Goal: Task Accomplishment & Management: Manage account settings

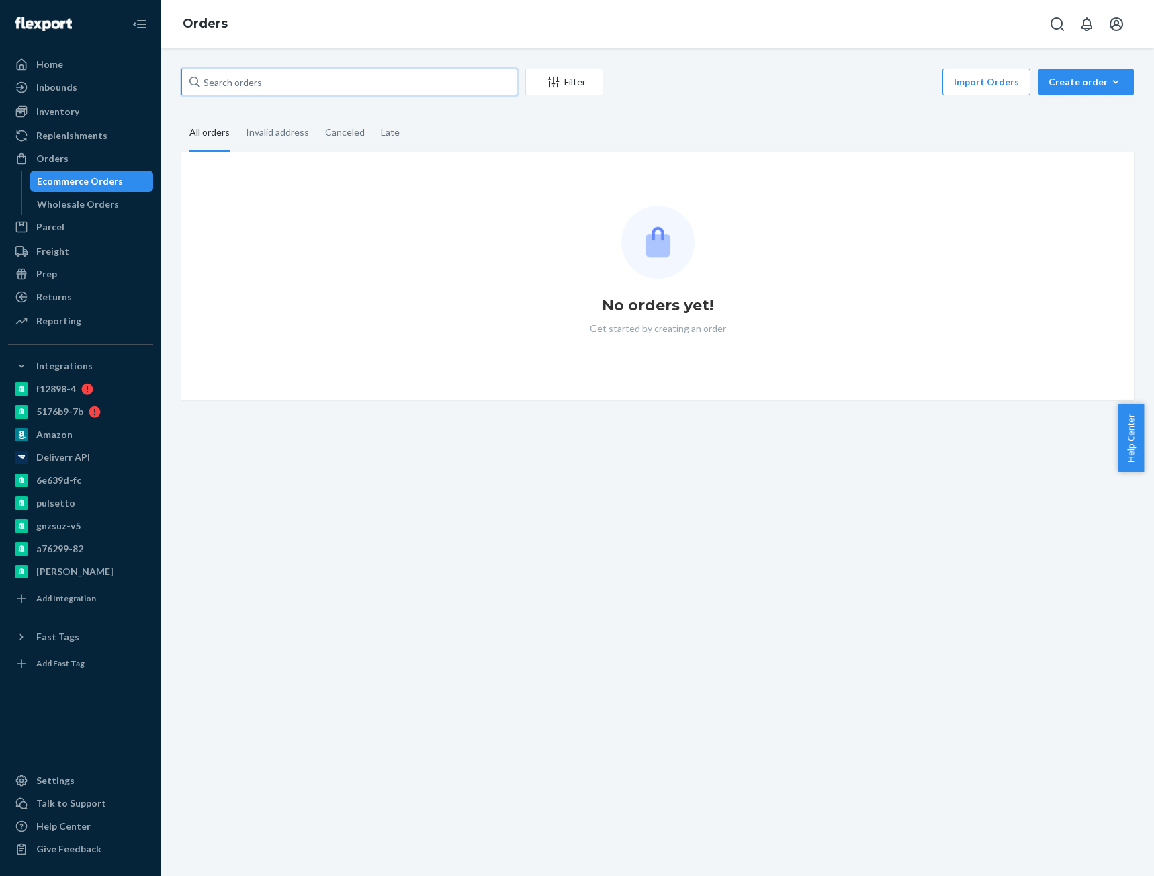
click at [323, 90] on input "text" at bounding box center [349, 82] width 336 height 27
paste input "4034430"
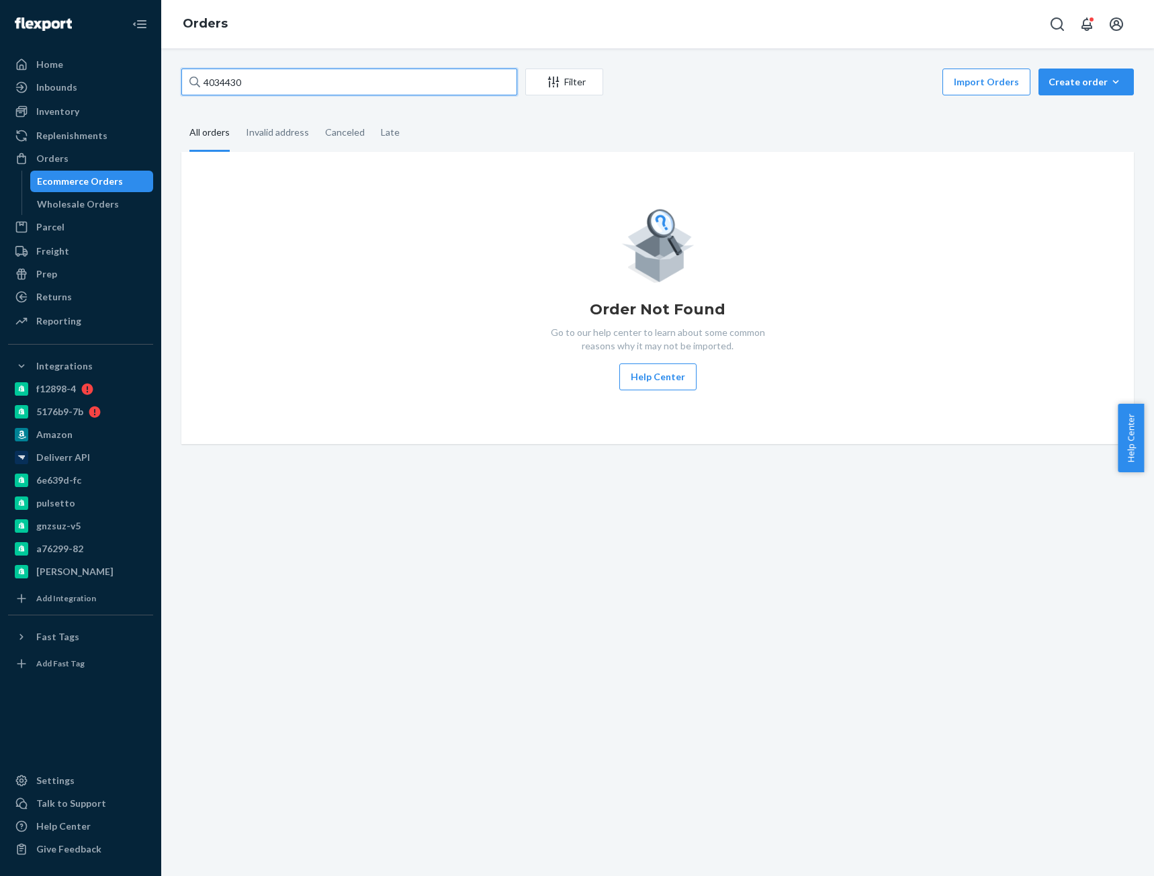
click at [203, 81] on input "4034430" at bounding box center [349, 82] width 336 height 27
click at [260, 79] on input "CB-4034430" at bounding box center [349, 82] width 336 height 27
click at [259, 80] on input "CB-4034430" at bounding box center [349, 82] width 336 height 27
paste input "Bret DeVilbiss"
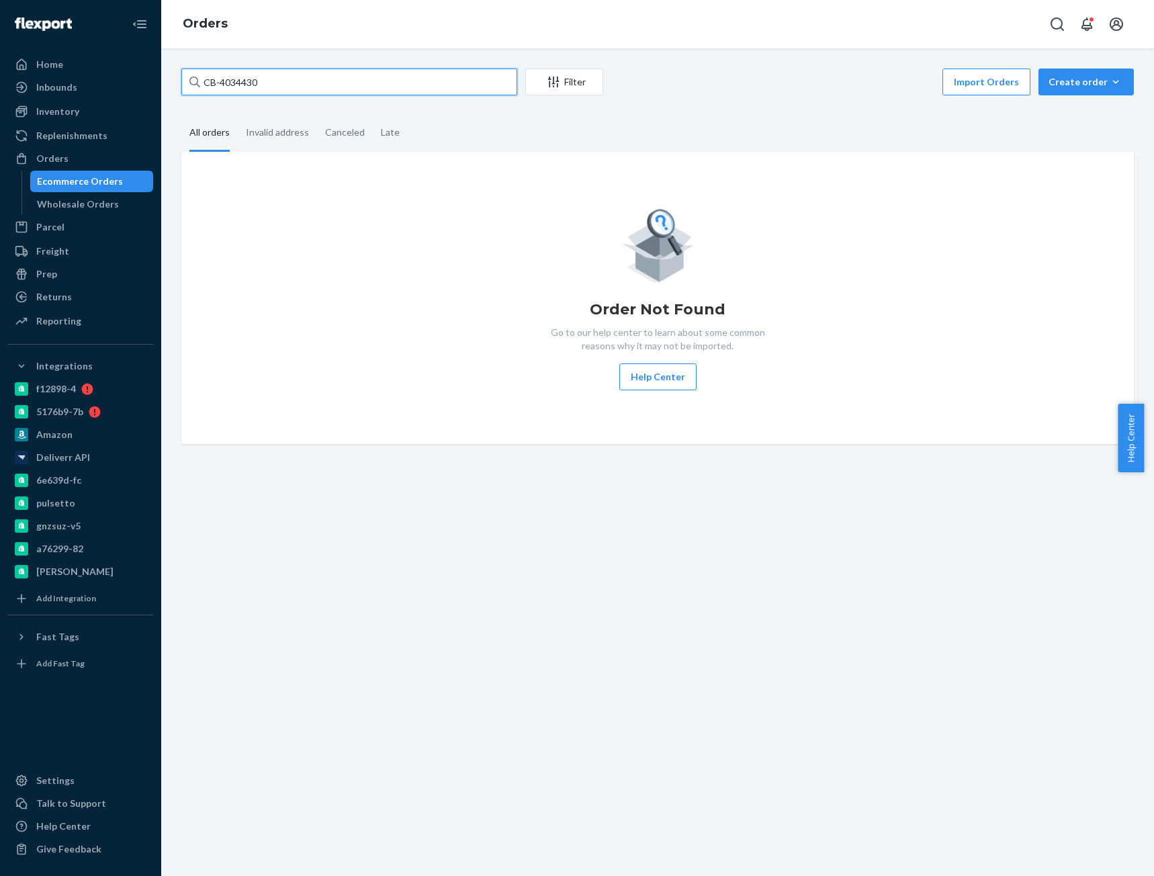
type input "Bret DeVilbiss"
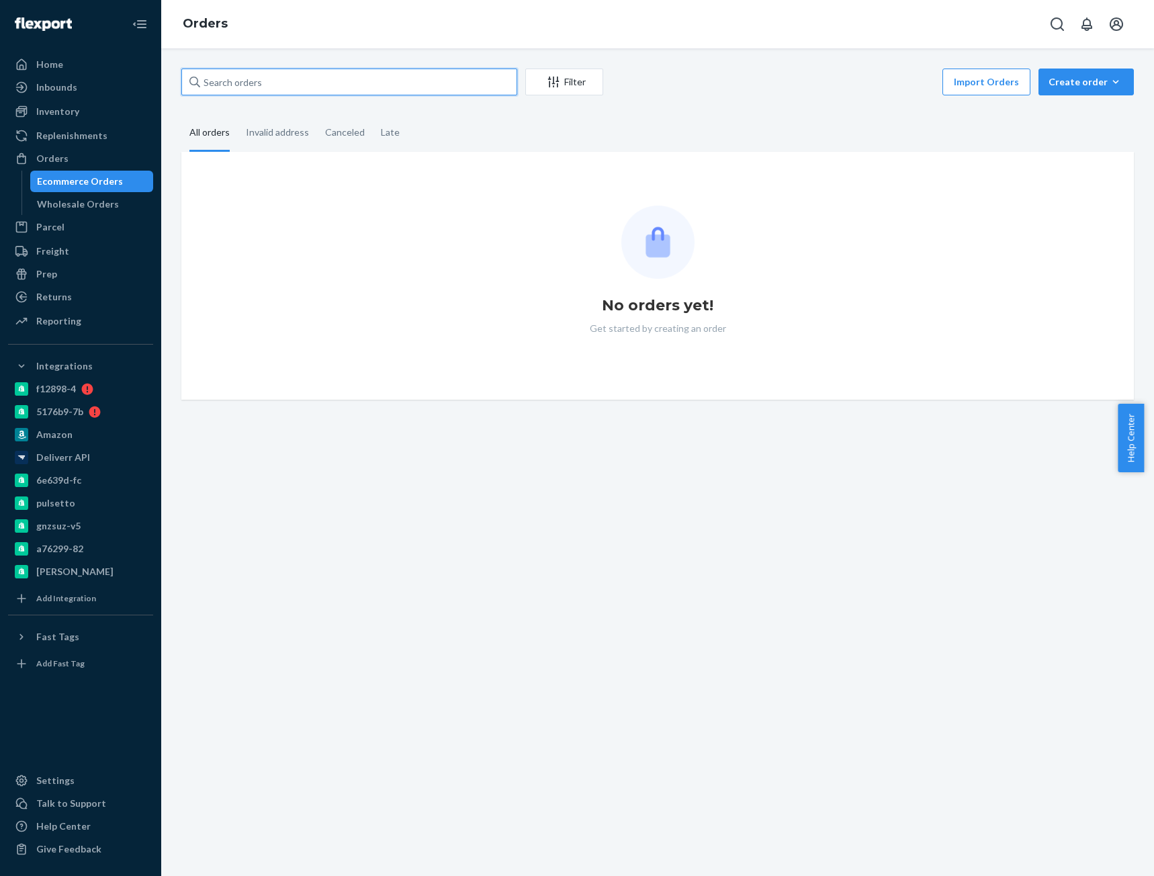
click at [338, 81] on input "text" at bounding box center [349, 82] width 336 height 27
paste input "[PERSON_NAME]"
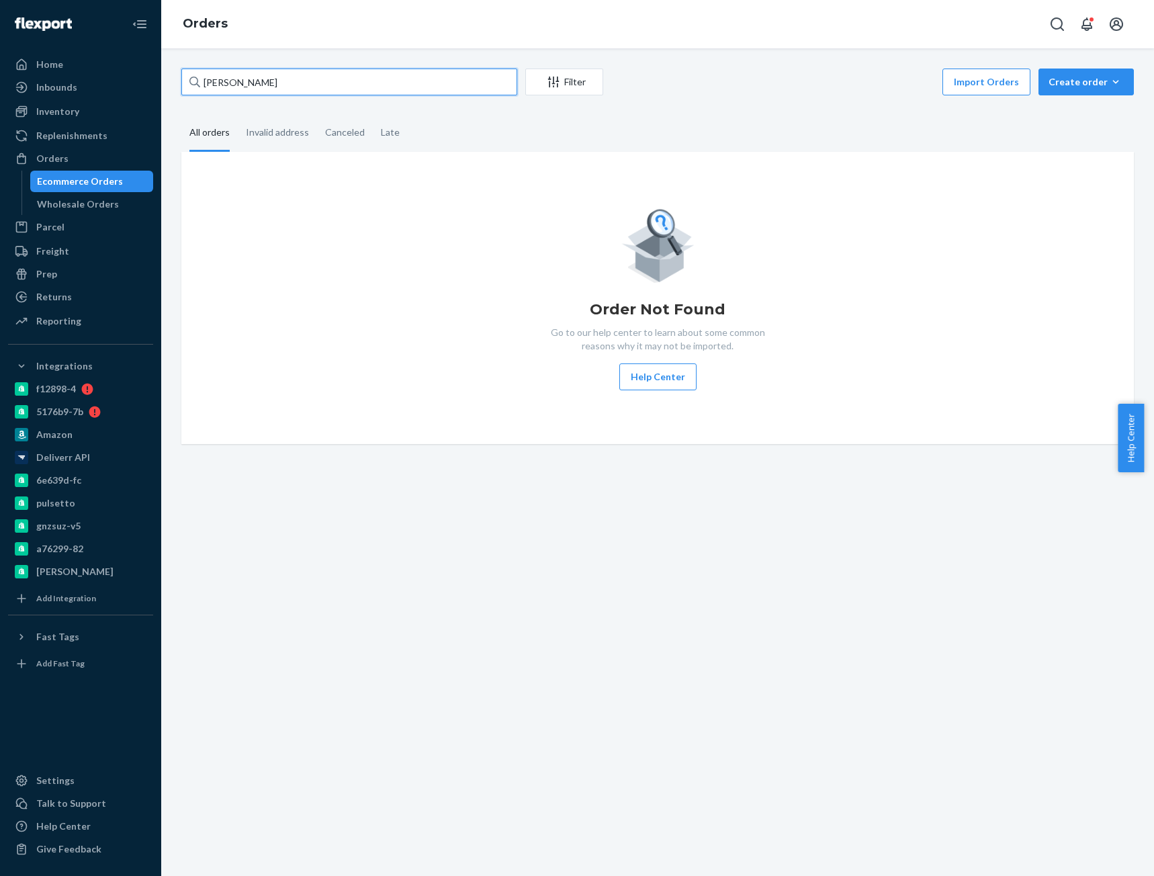
type input "[PERSON_NAME]"
click at [295, 87] on input "[PERSON_NAME]" at bounding box center [349, 82] width 336 height 27
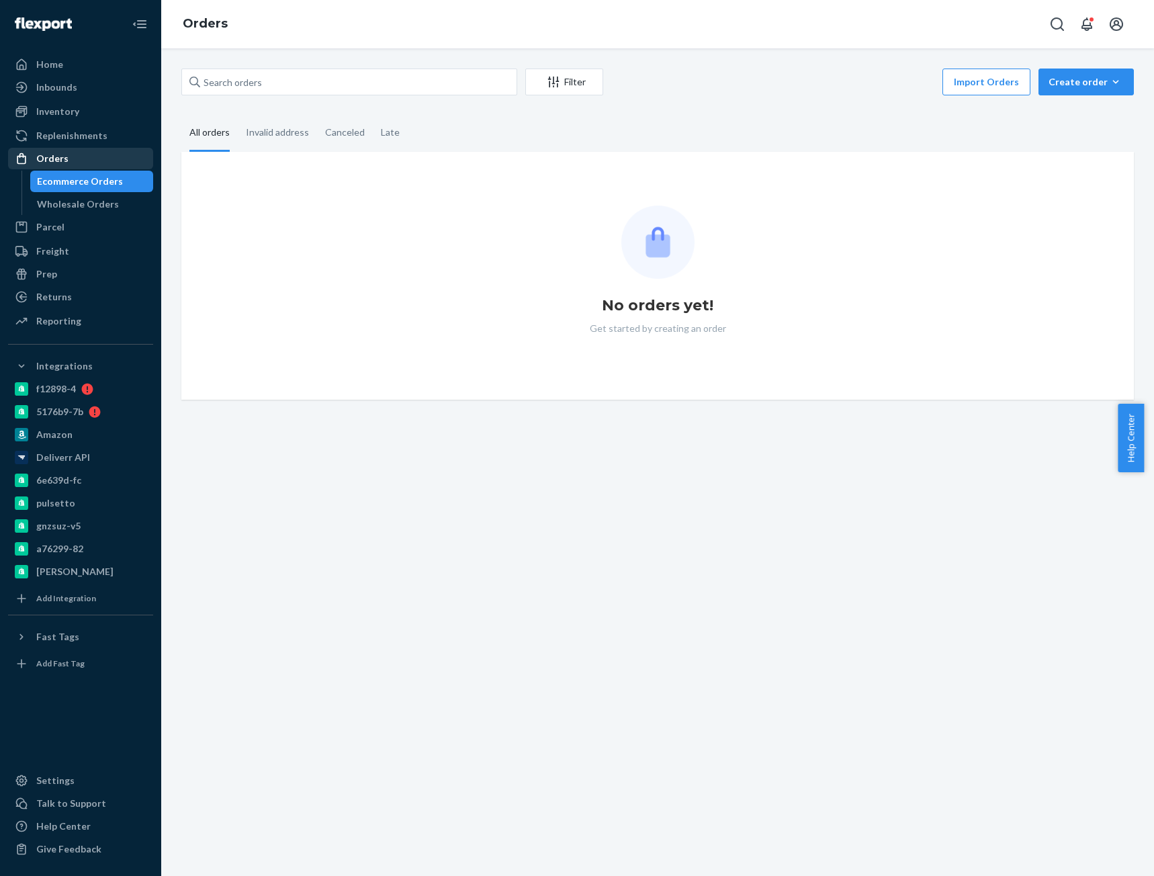
click at [97, 154] on div "Orders" at bounding box center [80, 158] width 142 height 19
drag, startPoint x: 264, startPoint y: 99, endPoint x: 276, endPoint y: 85, distance: 18.6
click at [265, 99] on div "Filter Import Orders Create order Ecommerce order Removal order All orders Inva…" at bounding box center [657, 234] width 972 height 331
click at [276, 85] on input "text" at bounding box center [349, 82] width 336 height 27
paste input "[PERSON_NAME]"
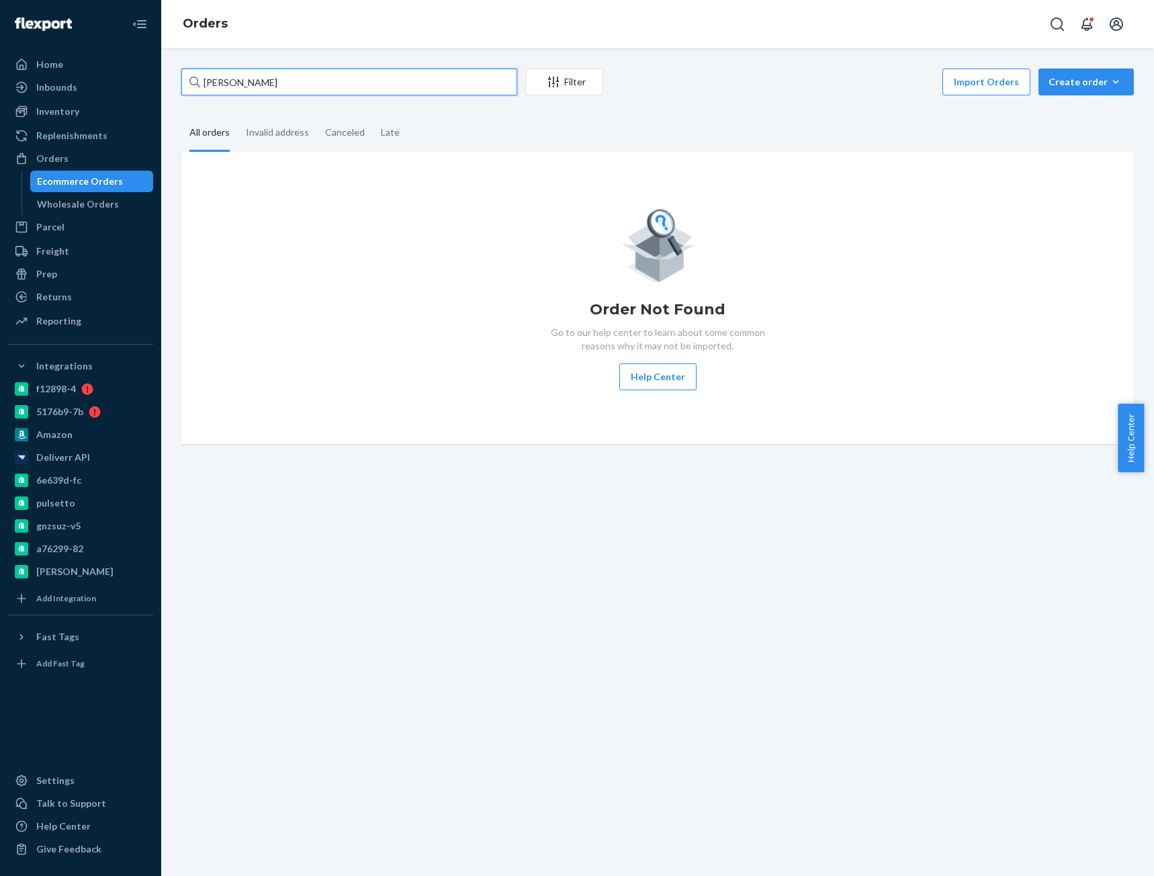
type input "[PERSON_NAME]"
click at [77, 154] on div "Orders" at bounding box center [80, 158] width 142 height 19
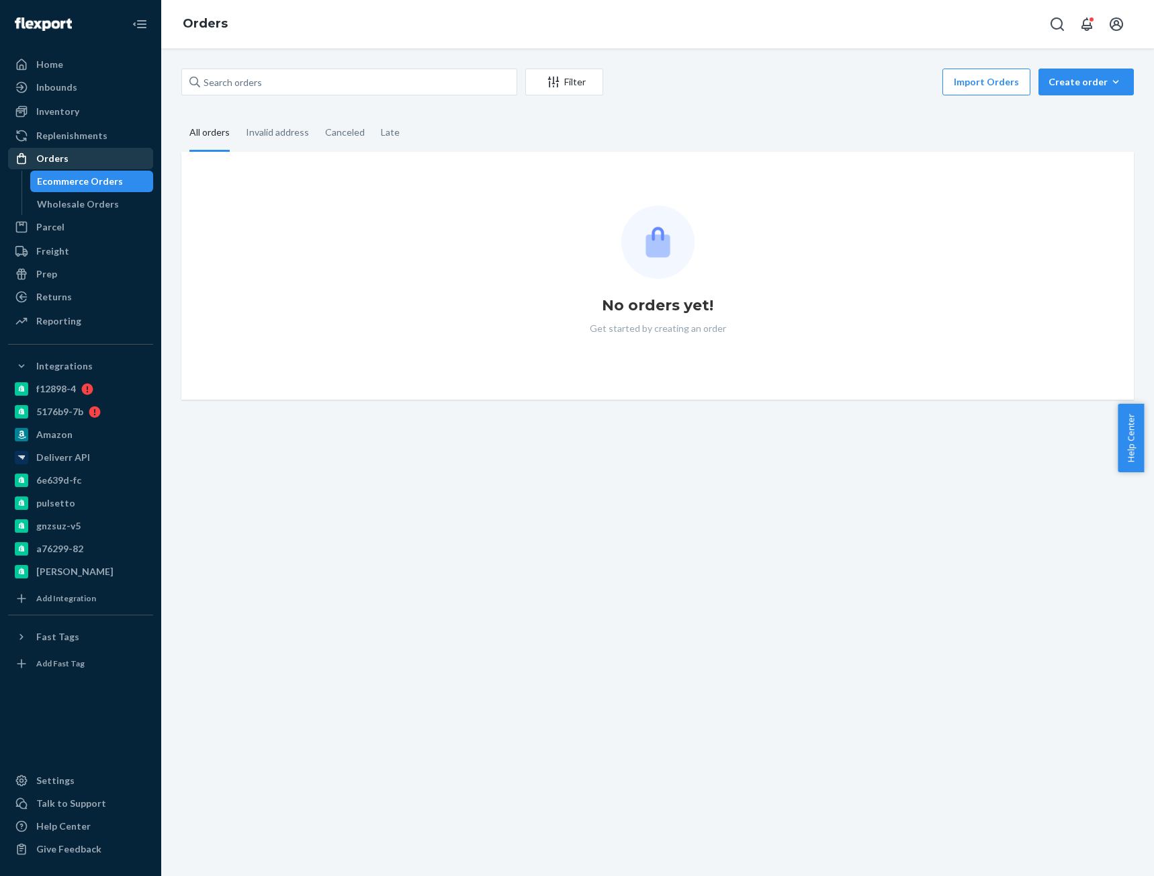
click at [56, 155] on div "Orders" at bounding box center [52, 158] width 32 height 13
click at [86, 164] on div "Orders" at bounding box center [80, 158] width 142 height 19
click at [309, 83] on input "text" at bounding box center [349, 82] width 336 height 27
paste input "[PERSON_NAME]"
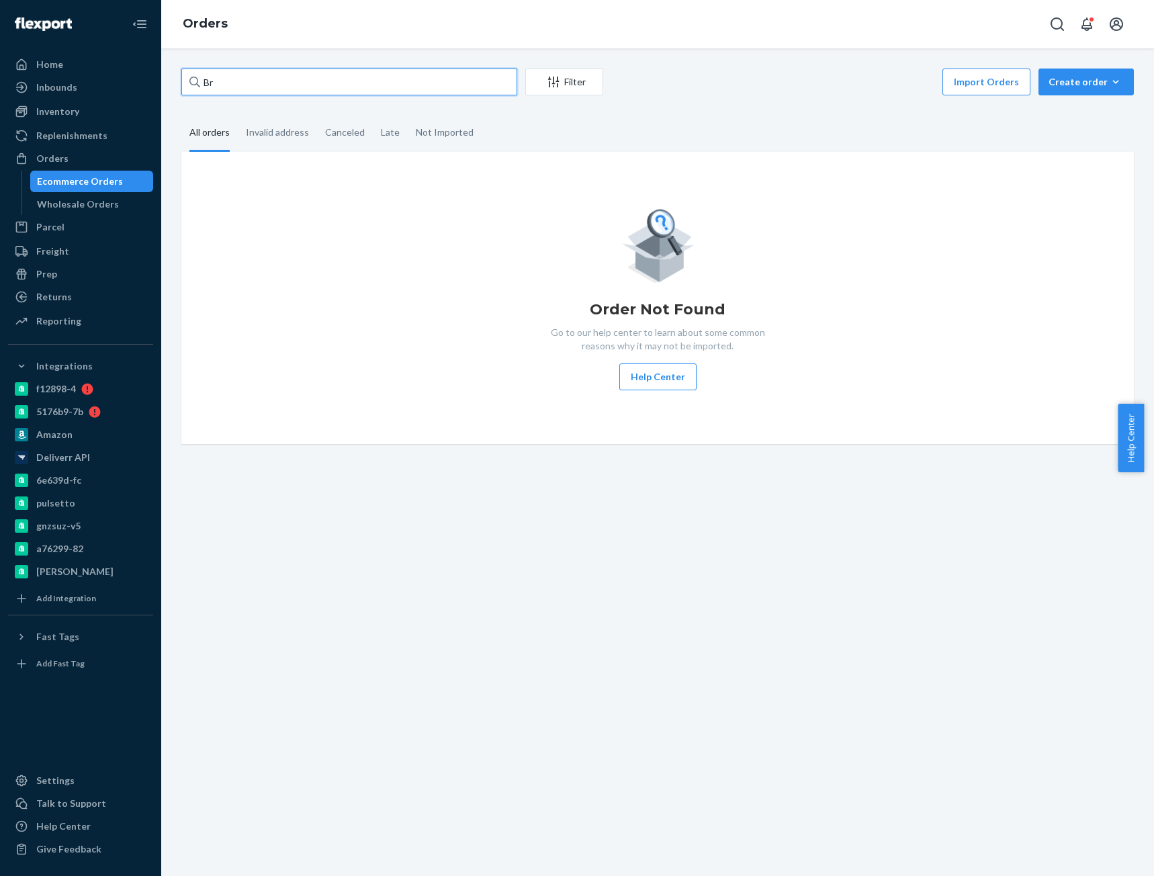
type input "B"
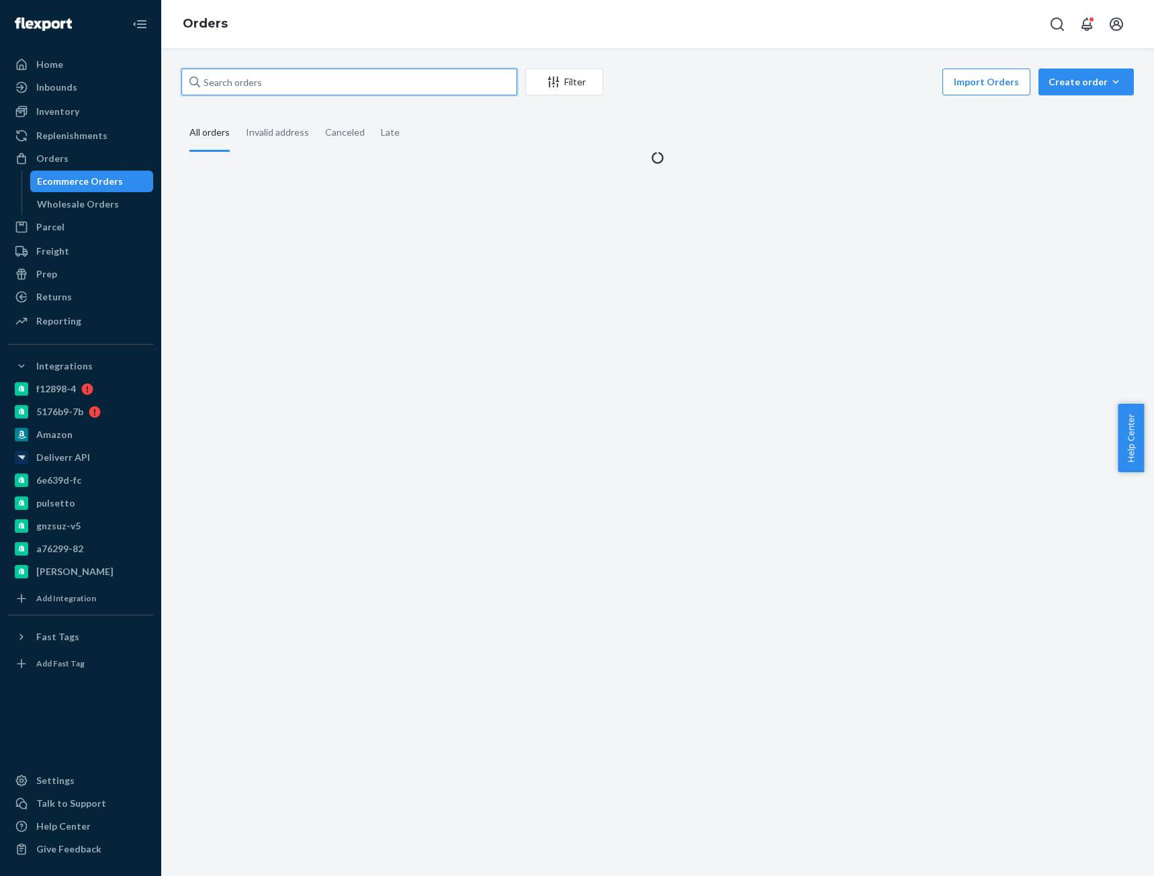
paste input "[PERSON_NAME]"
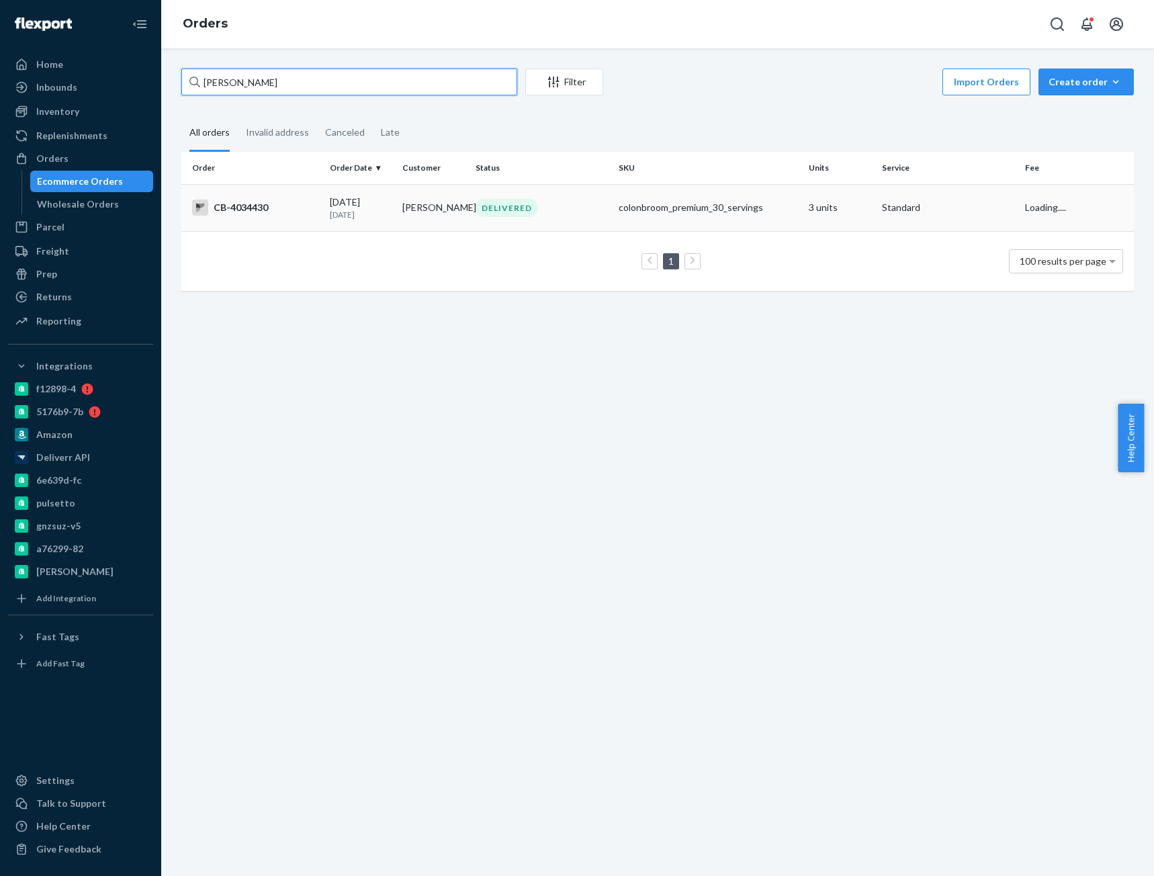
type input "[PERSON_NAME]"
click at [300, 211] on div "CB-4034430" at bounding box center [255, 207] width 127 height 16
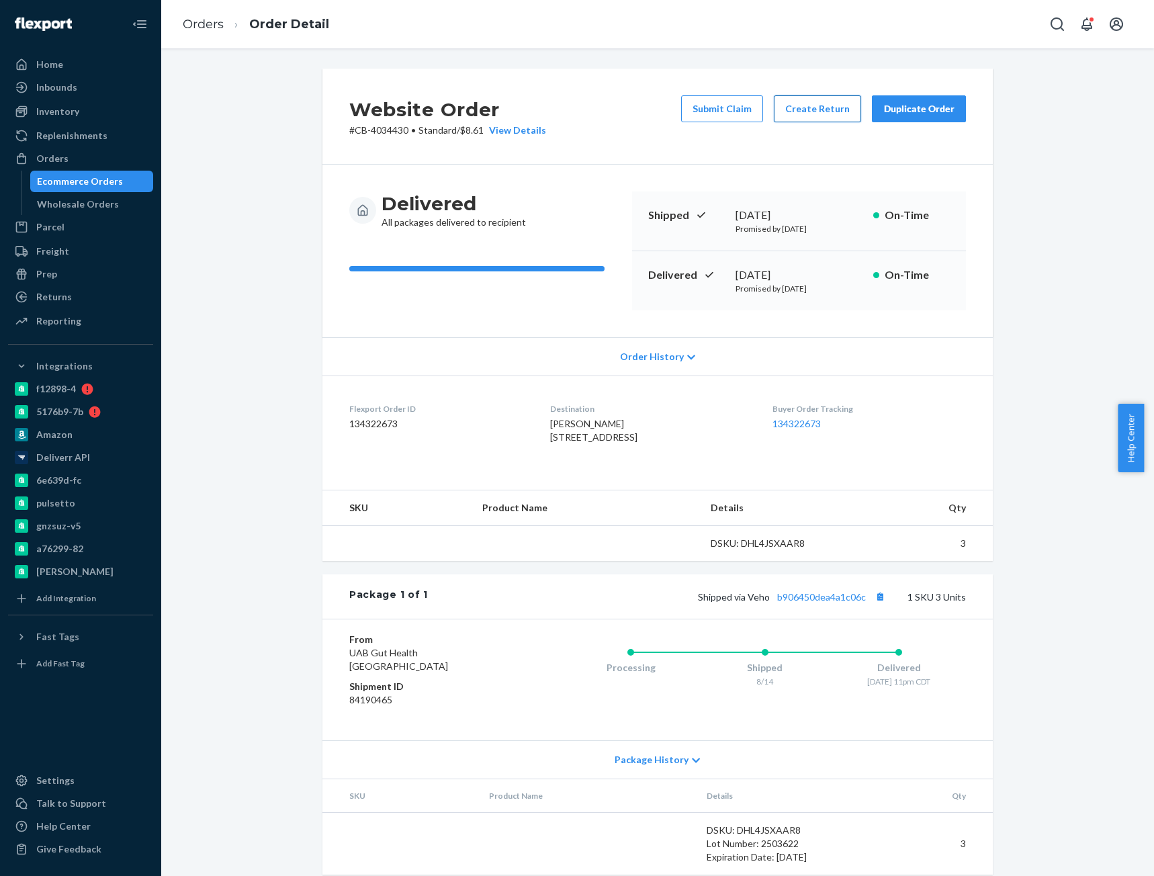
click at [811, 114] on button "Create Return" at bounding box center [817, 108] width 87 height 27
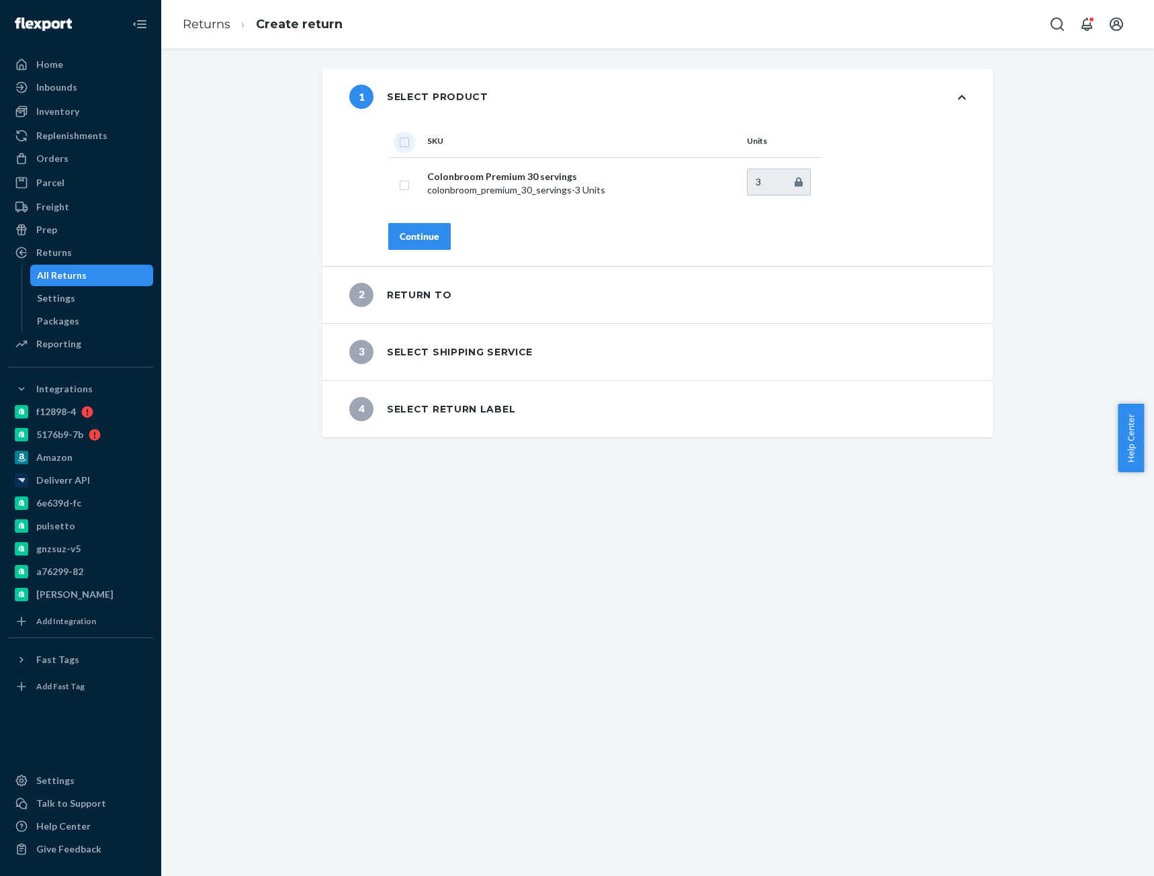
click at [399, 143] on input "checkbox" at bounding box center [404, 141] width 11 height 14
checkbox input "true"
click at [417, 238] on div "Continue" at bounding box center [420, 236] width 40 height 13
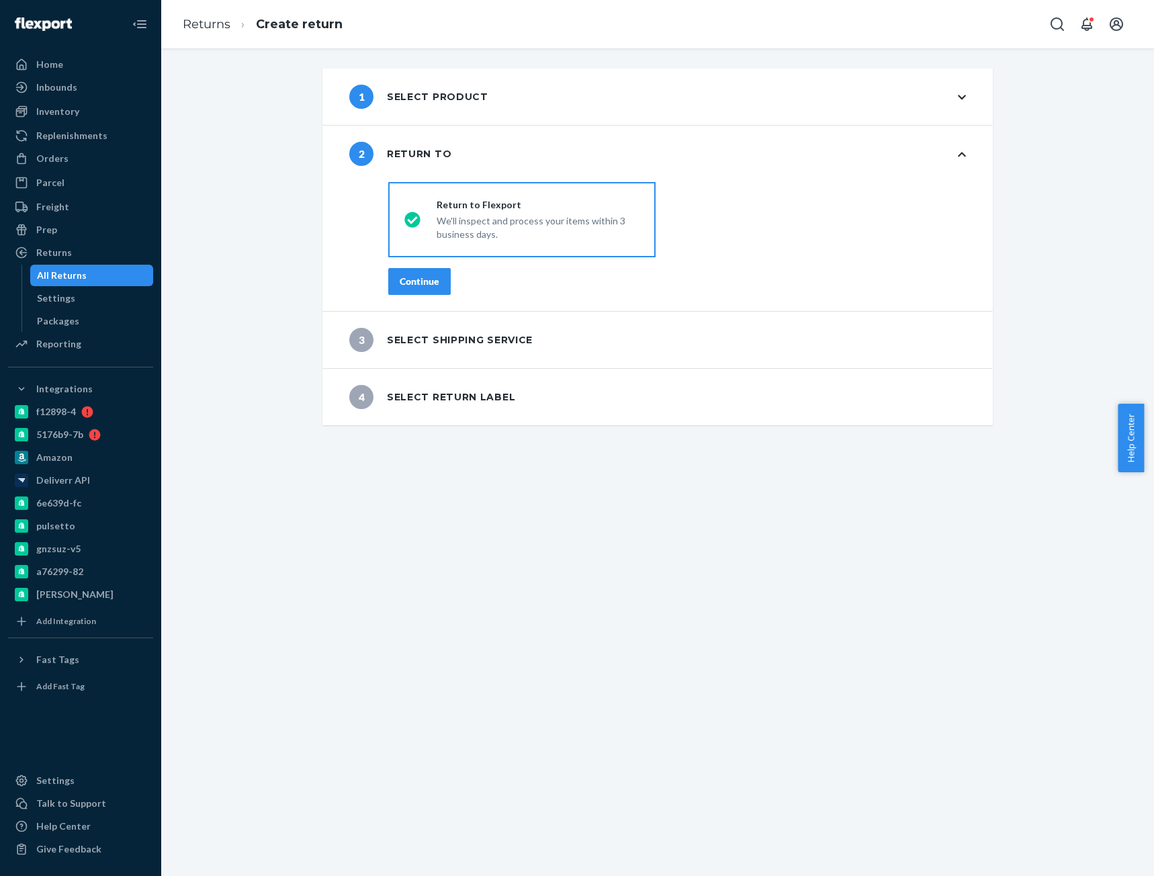
click at [422, 281] on div "Continue" at bounding box center [420, 281] width 40 height 13
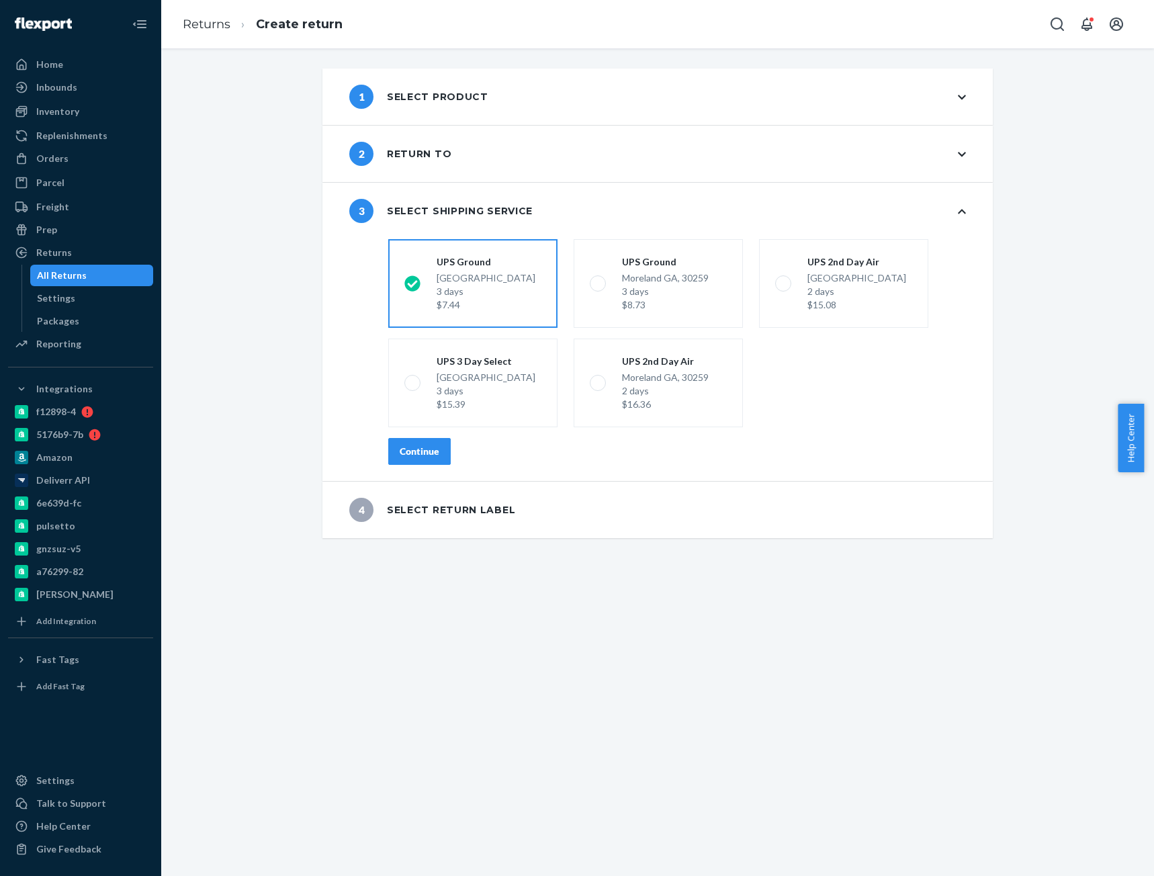
click at [407, 450] on div "Continue" at bounding box center [420, 451] width 40 height 13
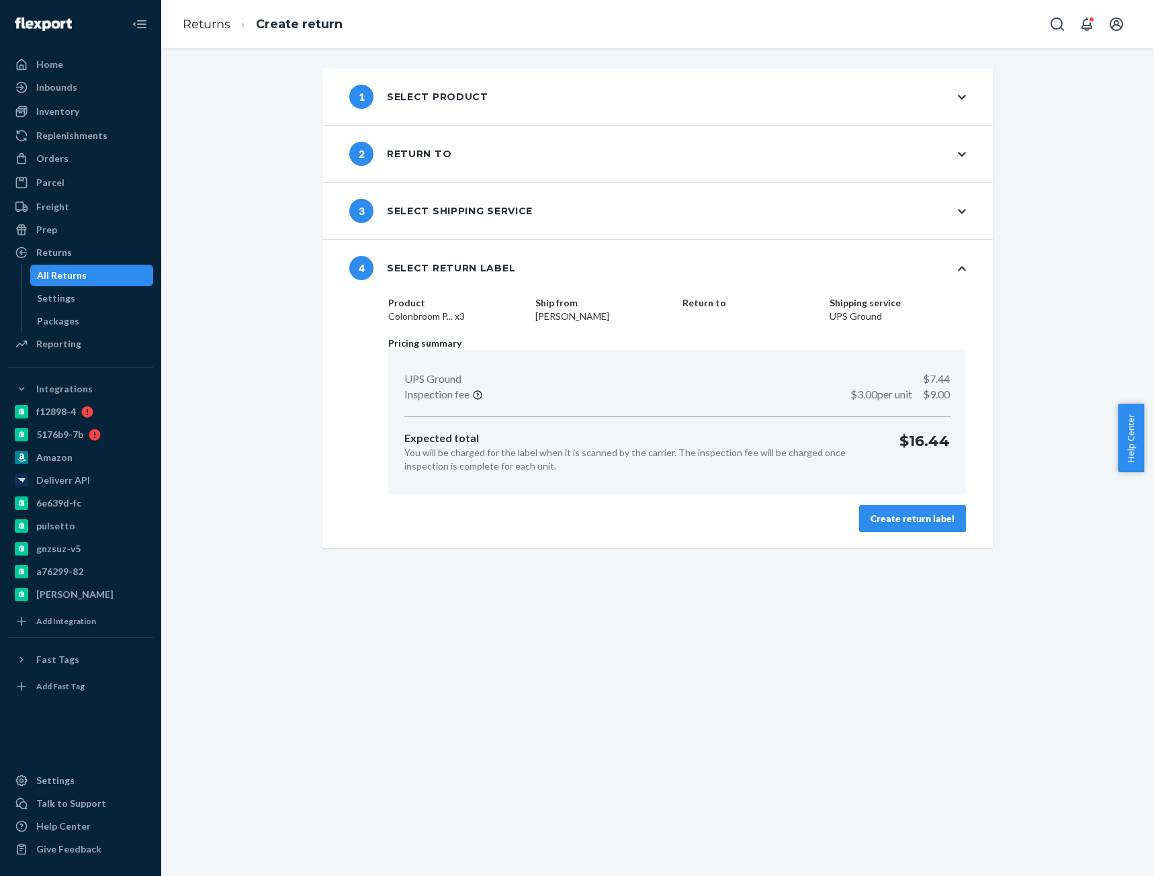
click at [929, 522] on div "Create return label" at bounding box center [912, 518] width 84 height 13
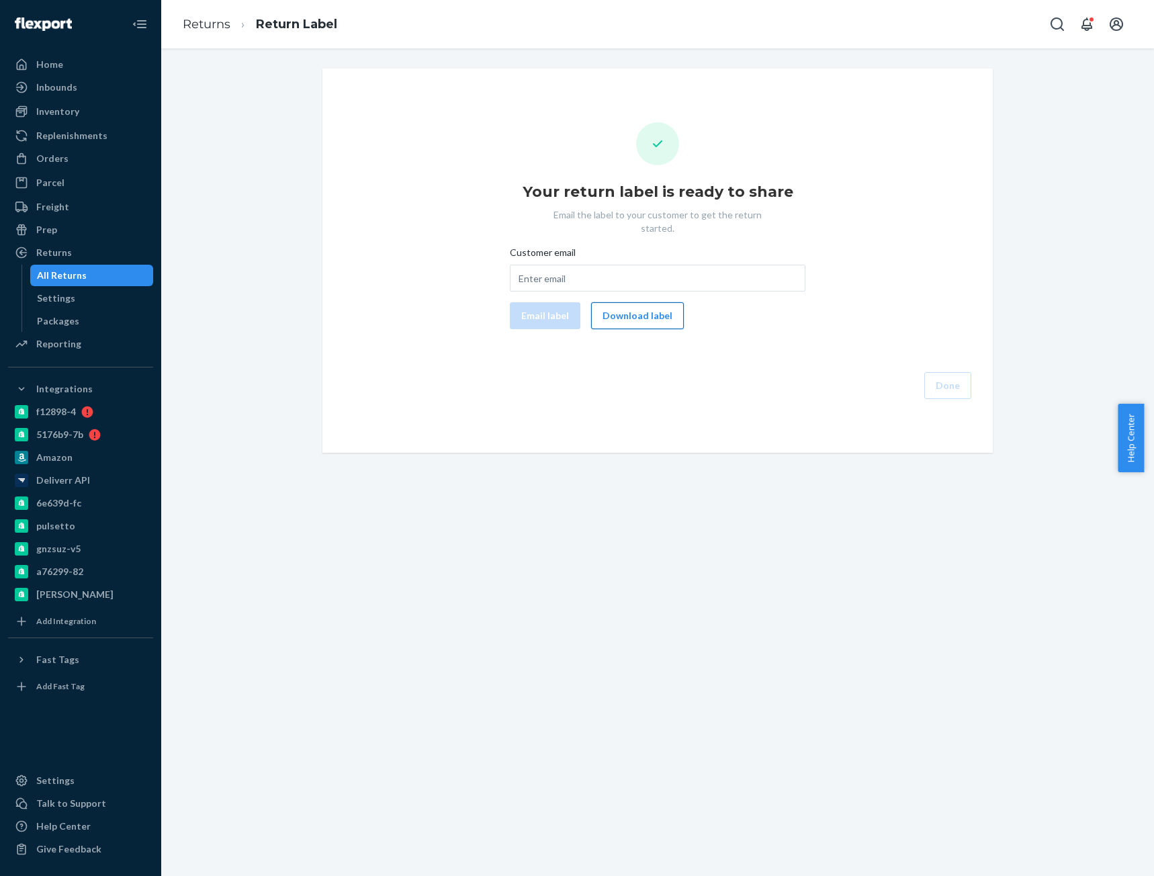
drag, startPoint x: 641, startPoint y: 307, endPoint x: 647, endPoint y: 296, distance: 12.7
click at [641, 307] on button "Download label" at bounding box center [637, 315] width 93 height 27
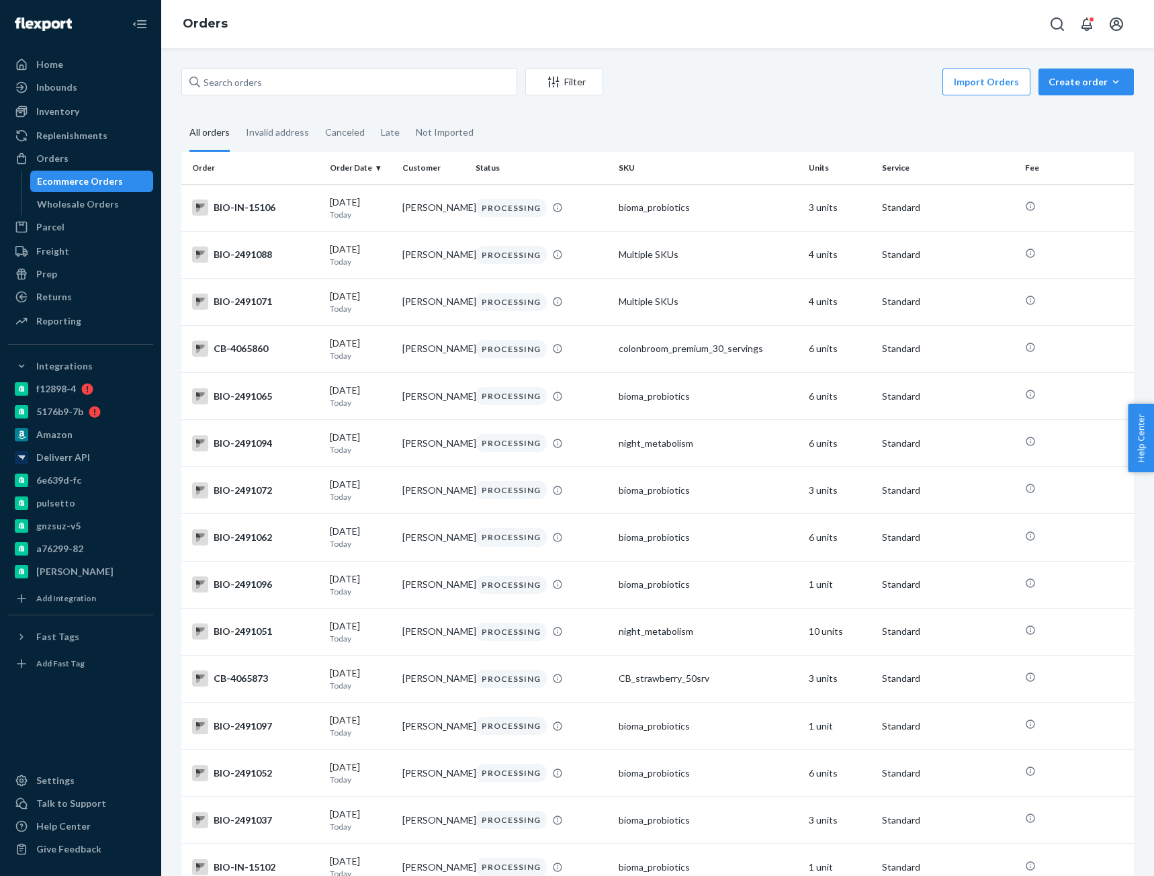
click at [402, 84] on input "text" at bounding box center [349, 82] width 336 height 27
paste input "4043818"
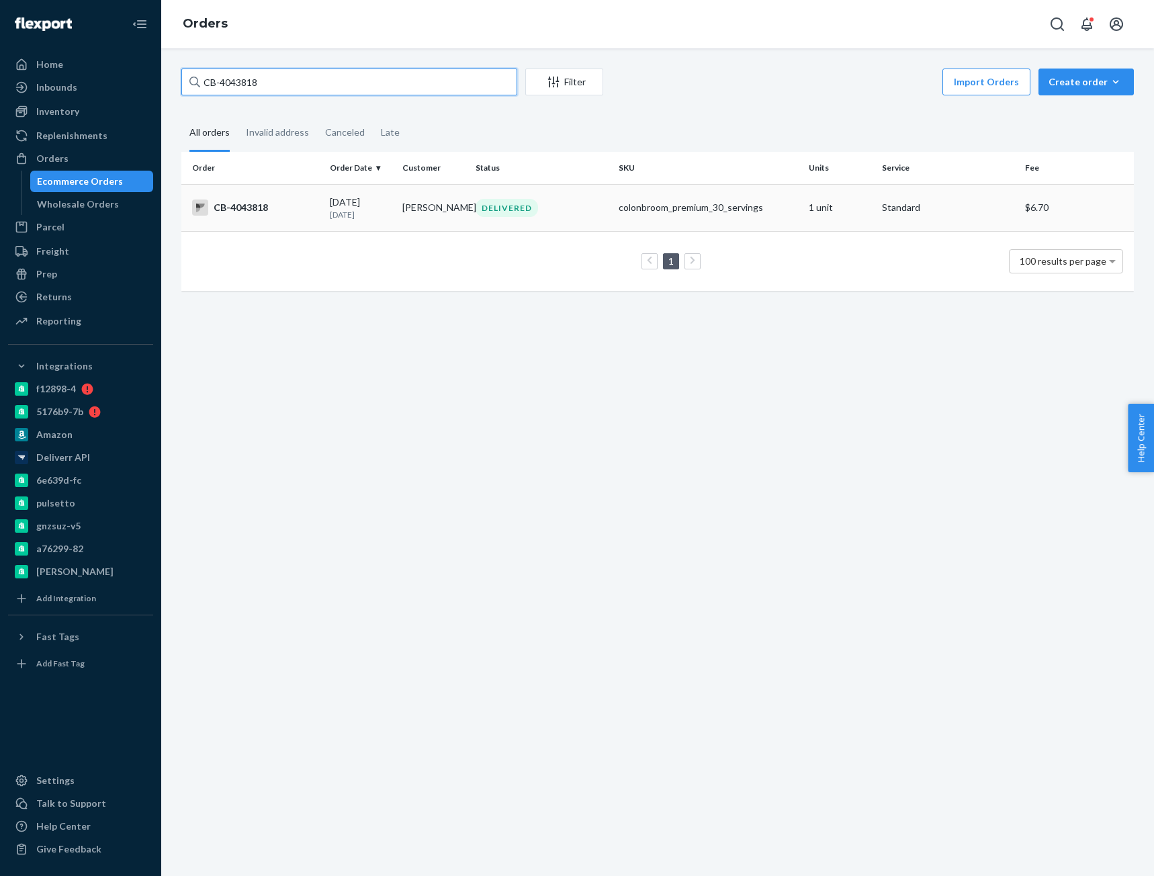
type input "CB-4043818"
click at [361, 220] on td "08/15/2025 5 days ago" at bounding box center [360, 207] width 73 height 47
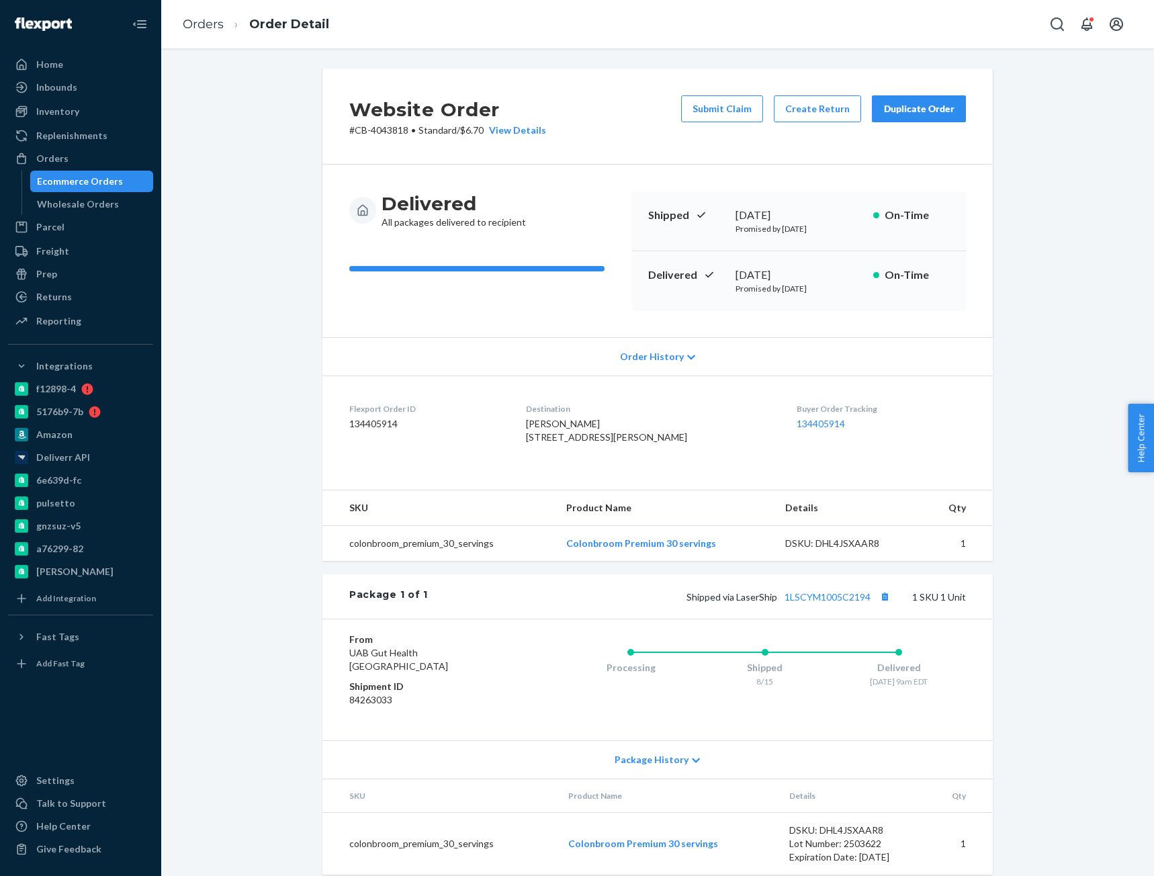
scroll to position [42, 0]
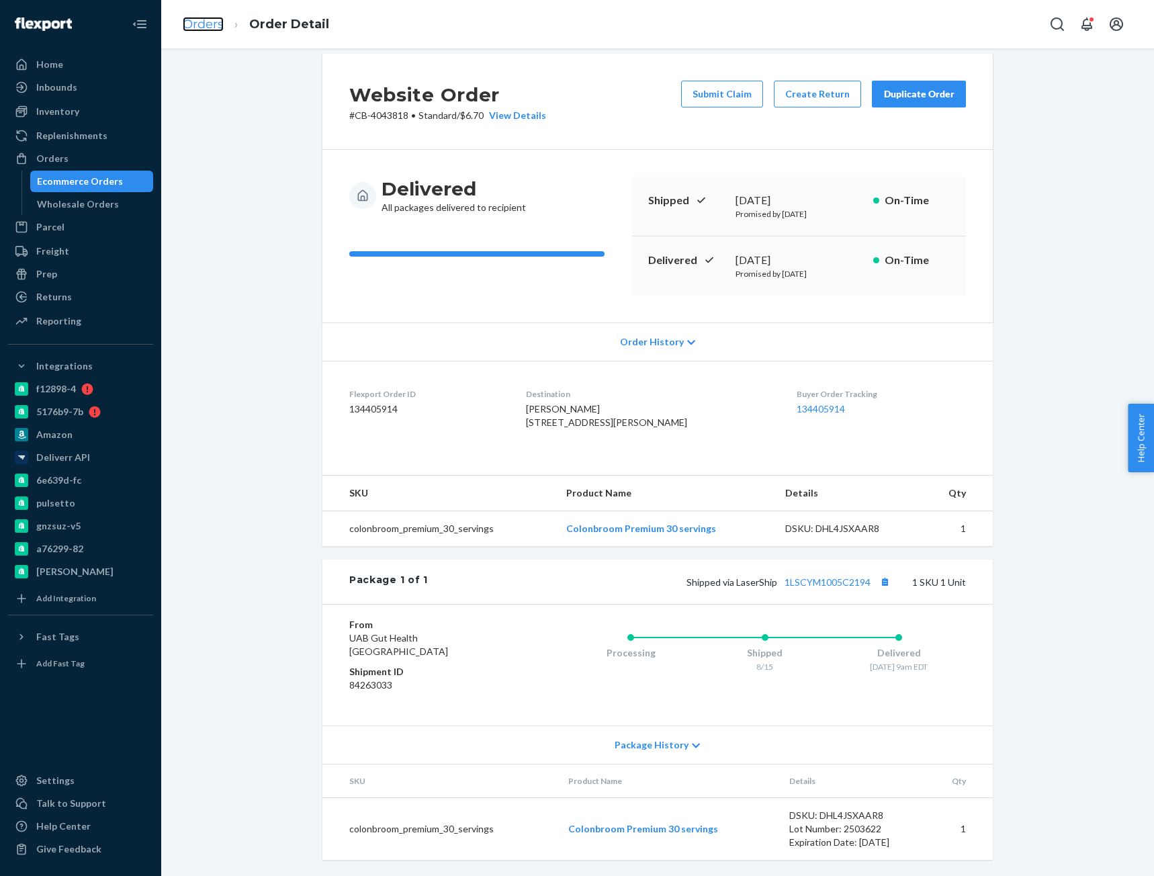
click at [191, 25] on link "Orders" at bounding box center [203, 24] width 41 height 15
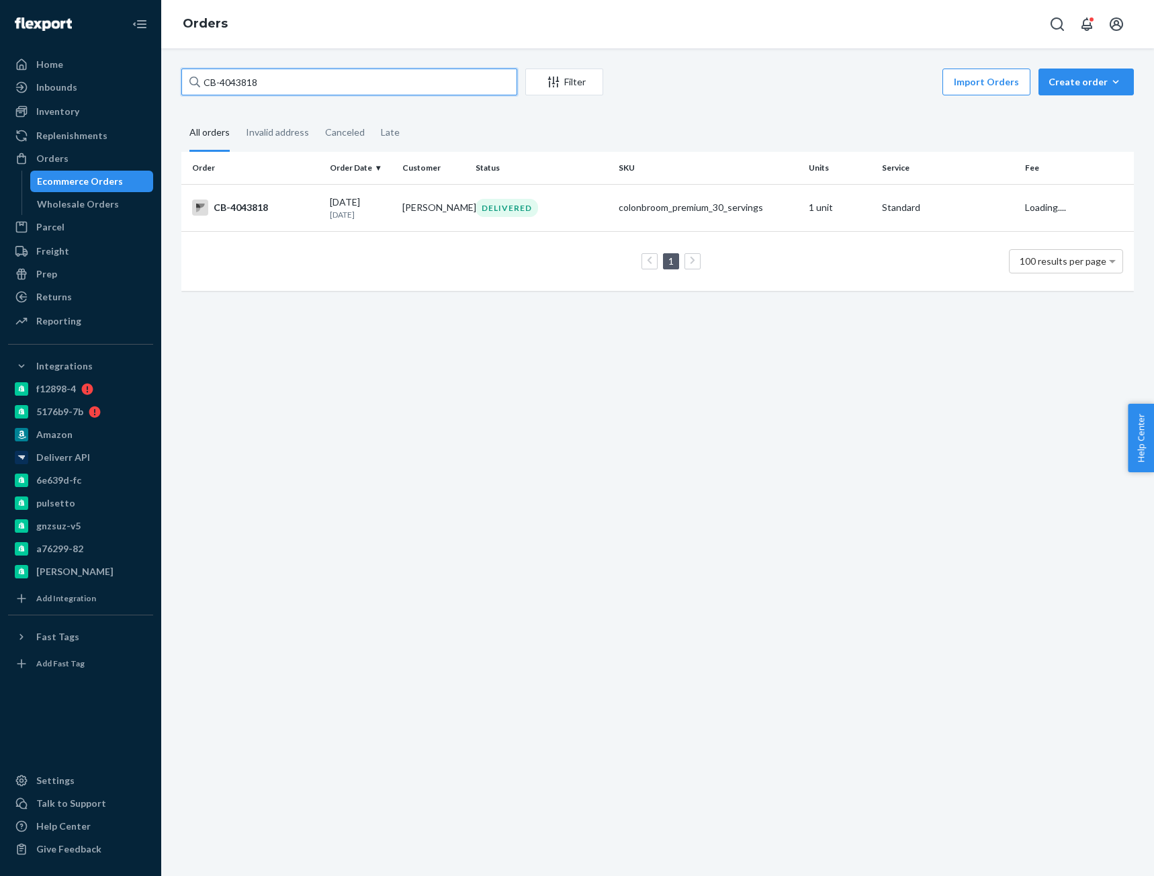
click at [248, 83] on input "CB-4043818" at bounding box center [349, 82] width 336 height 27
paste input "5527"
type input "CB-4055278"
click at [289, 214] on div "CB-4055278" at bounding box center [255, 207] width 127 height 16
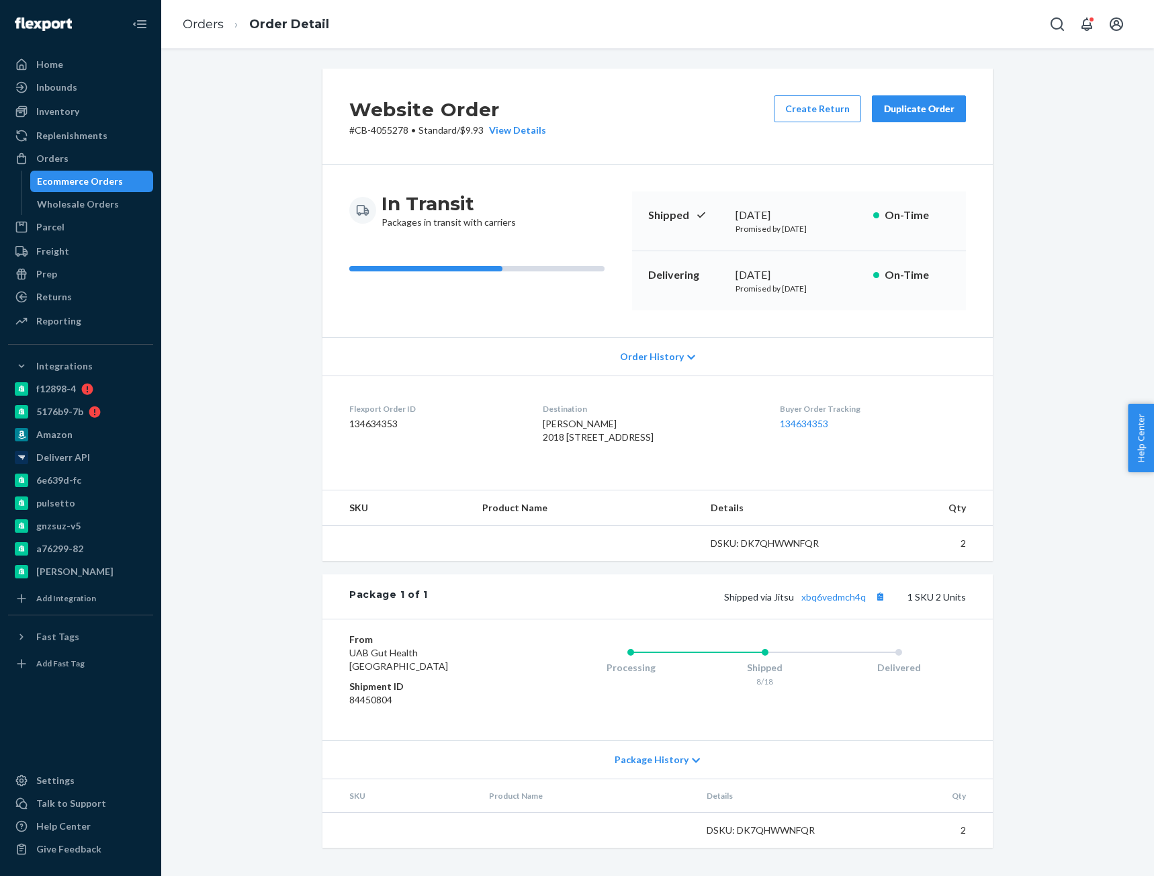
click at [379, 134] on p "# CB-4055278 • Standard / $9.93 View Details" at bounding box center [447, 130] width 197 height 13
copy p "4055278"
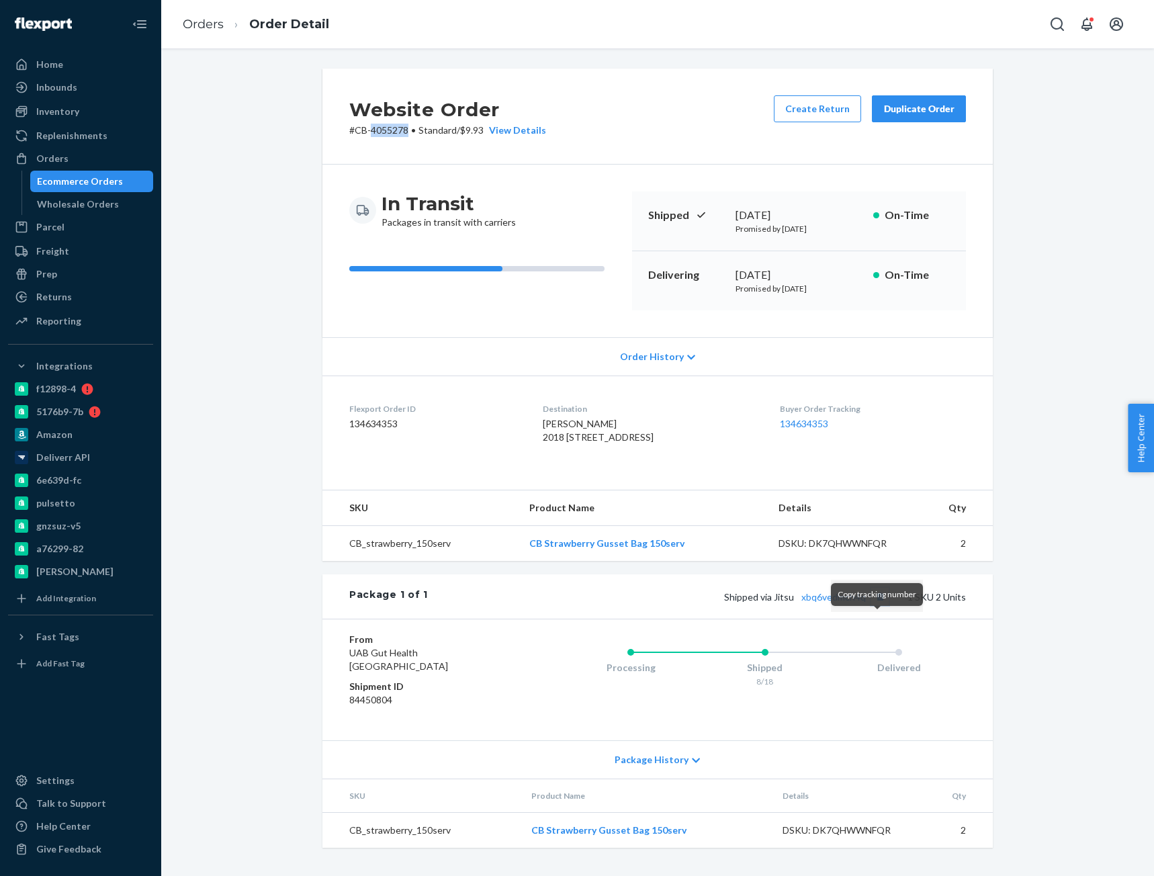
drag, startPoint x: 878, startPoint y: 627, endPoint x: 867, endPoint y: 624, distance: 11.1
click at [878, 605] on button "Copy tracking number" at bounding box center [879, 596] width 17 height 17
click at [854, 602] on link "xbq6vedmch4q" at bounding box center [833, 596] width 64 height 11
click at [199, 19] on link "Orders" at bounding box center [203, 24] width 41 height 15
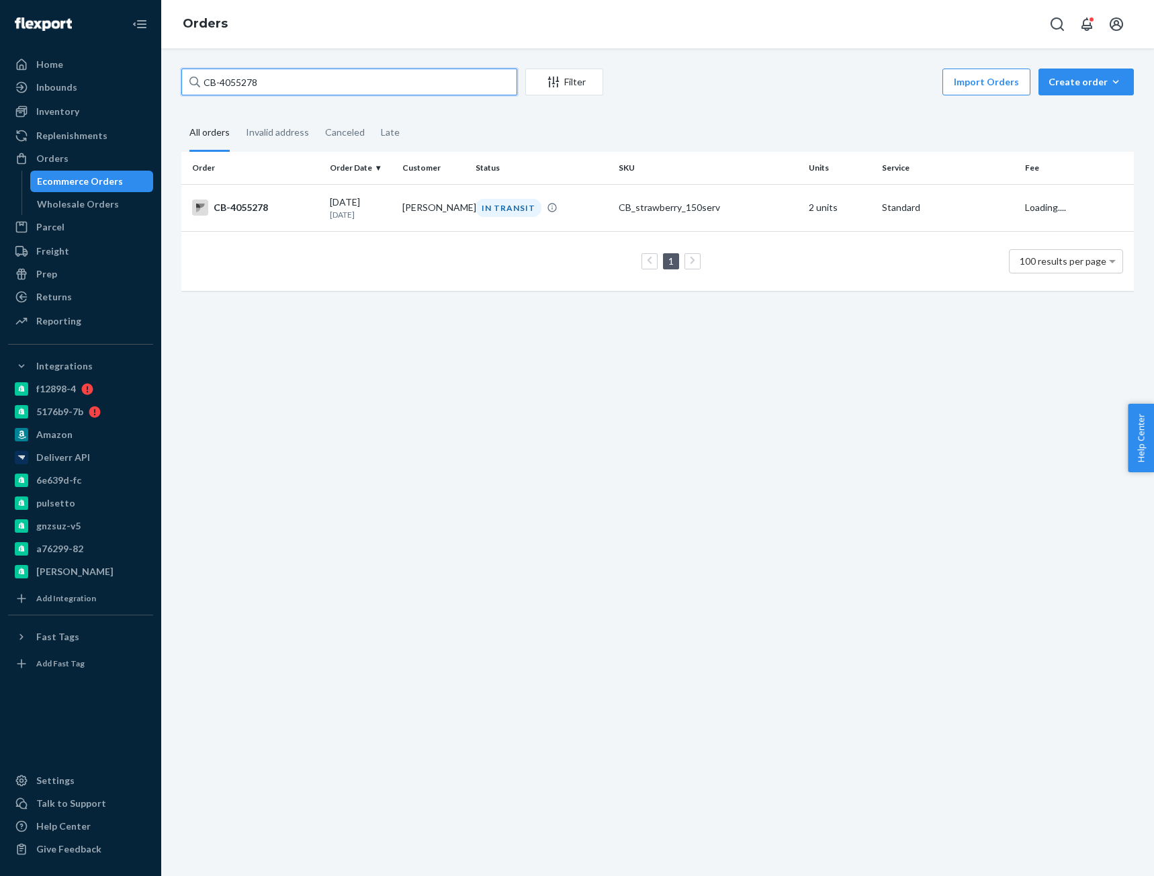
click at [244, 71] on input "CB-4055278" at bounding box center [349, 82] width 336 height 27
paste input "60026"
type input "CB-4060026"
click at [255, 205] on div "CB-4060026" at bounding box center [255, 207] width 127 height 16
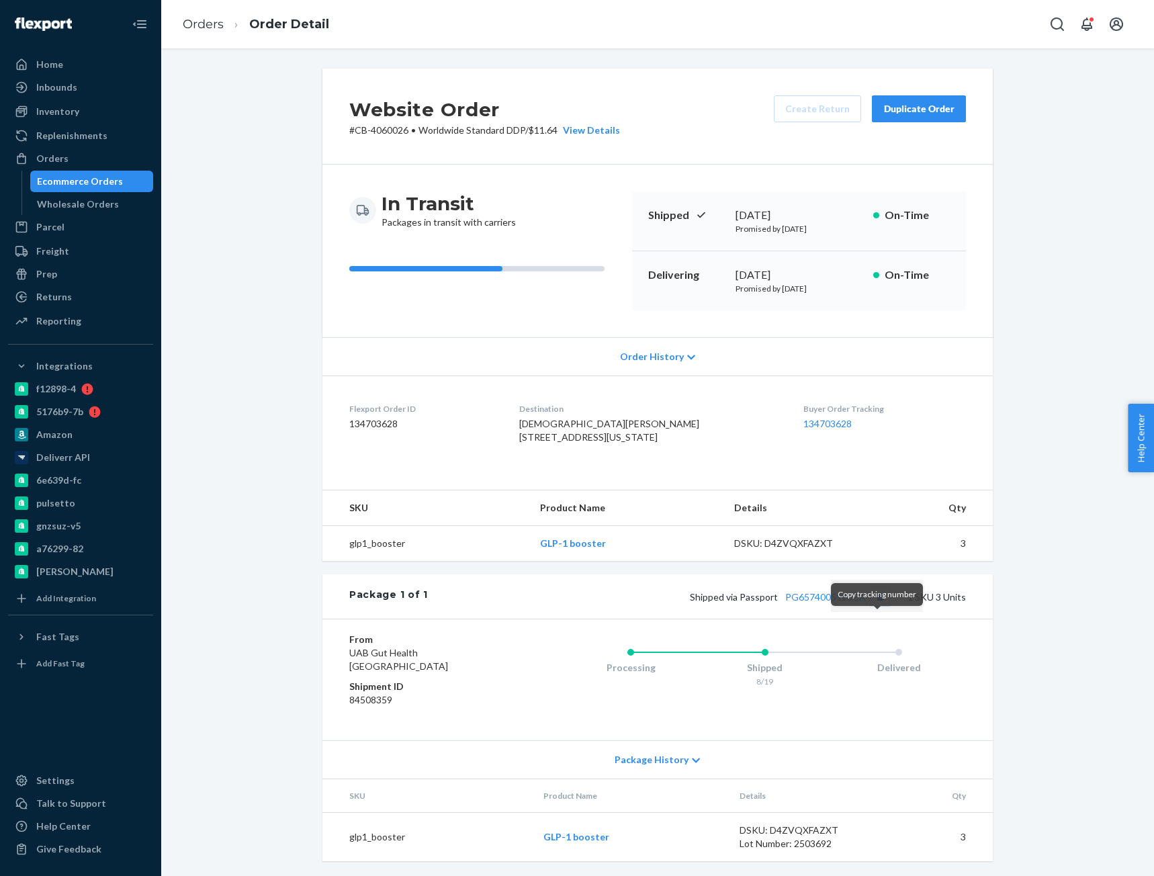
click at [875, 605] on button "Copy tracking number" at bounding box center [879, 596] width 17 height 17
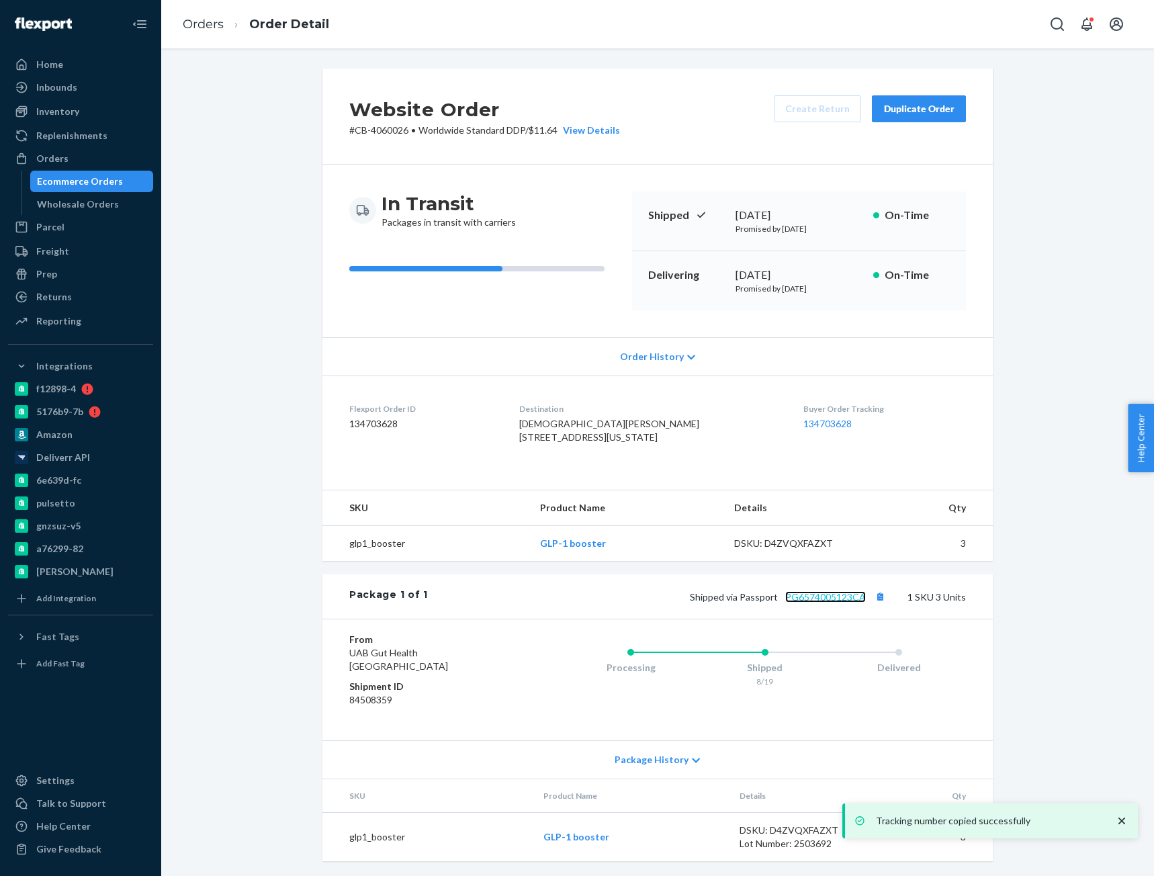
click at [839, 602] on link "PG6574005123CA" at bounding box center [825, 596] width 81 height 11
click at [208, 25] on link "Orders" at bounding box center [203, 24] width 41 height 15
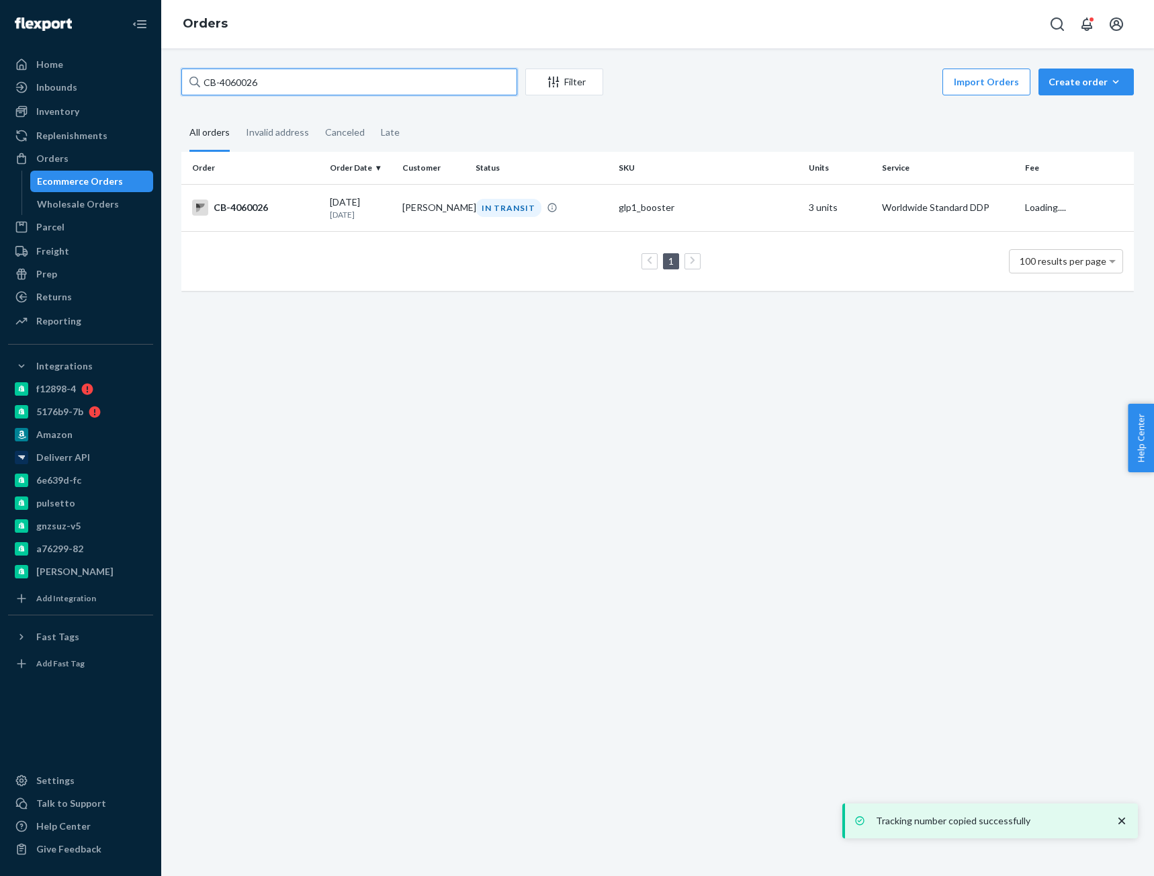
click at [223, 75] on input "CB-4060026" at bounding box center [349, 82] width 336 height 27
paste input "55675"
type input "CB-4055675"
click at [272, 213] on div "CB-4055675" at bounding box center [255, 207] width 127 height 16
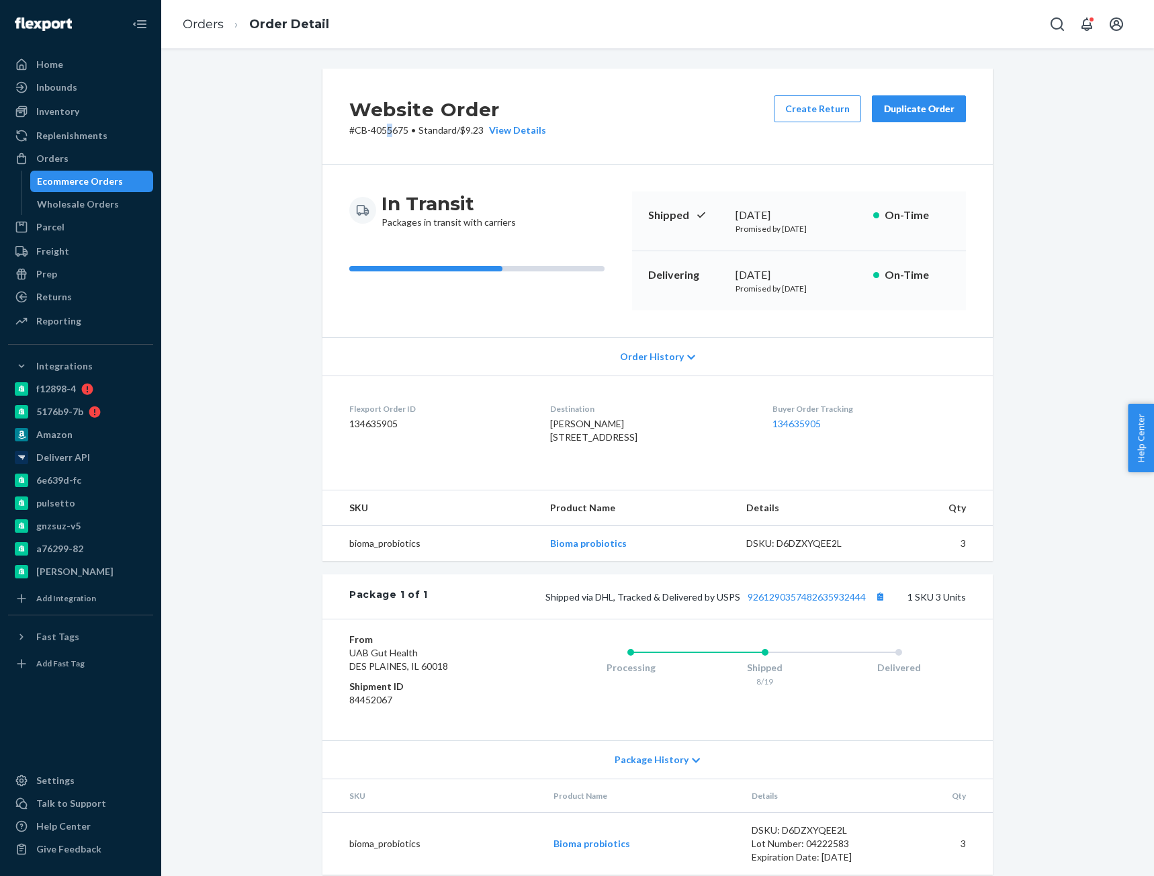
click at [384, 128] on p "# CB-4055675 • Standard / $9.23 View Details" at bounding box center [447, 130] width 197 height 13
click at [367, 123] on h2 "Website Order" at bounding box center [447, 109] width 197 height 28
click at [389, 133] on p "# CB-4055675 • Standard / $9.23 View Details" at bounding box center [447, 130] width 197 height 13
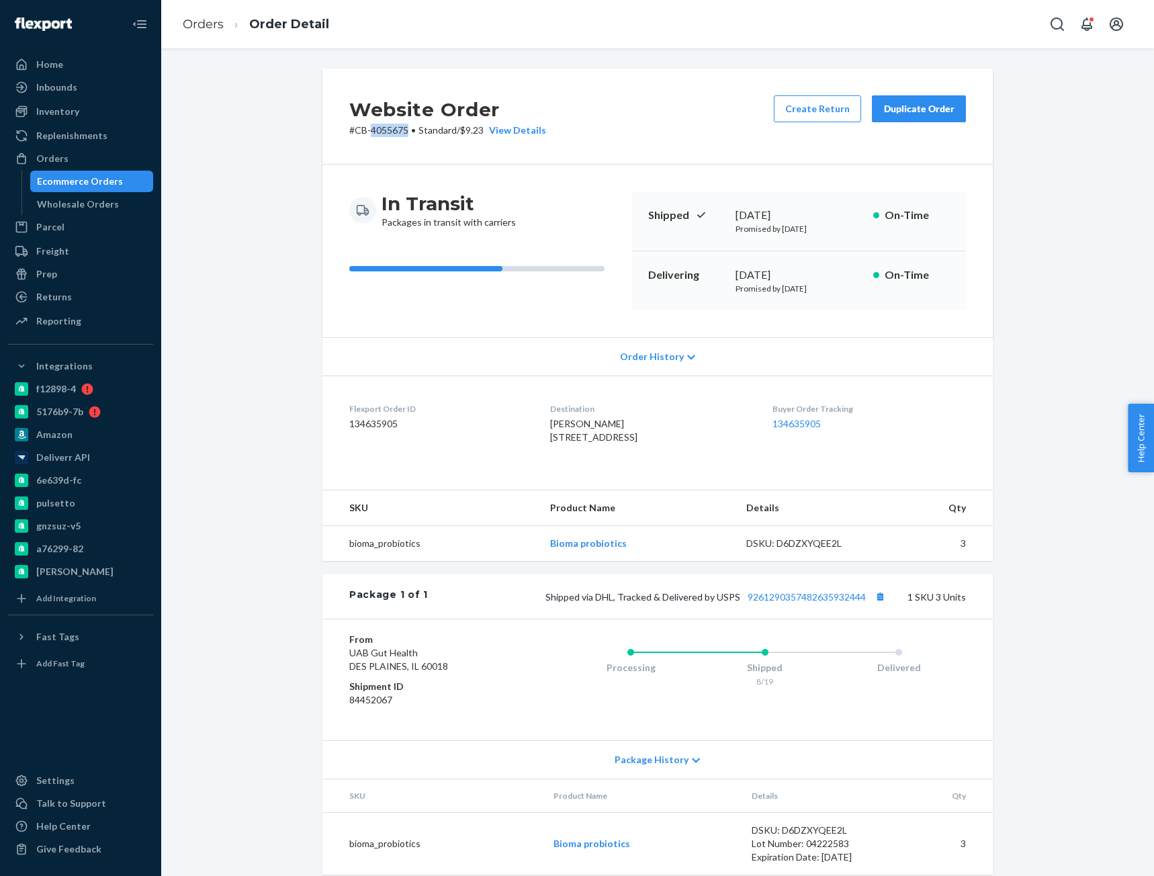
click at [389, 133] on p "# CB-4055675 • Standard / $9.23 View Details" at bounding box center [447, 130] width 197 height 13
copy p "4055675"
click at [880, 605] on button "Copy tracking number" at bounding box center [879, 596] width 17 height 17
click at [844, 602] on link "9261290357482635932444" at bounding box center [806, 596] width 118 height 11
click at [212, 26] on link "Orders" at bounding box center [203, 24] width 41 height 15
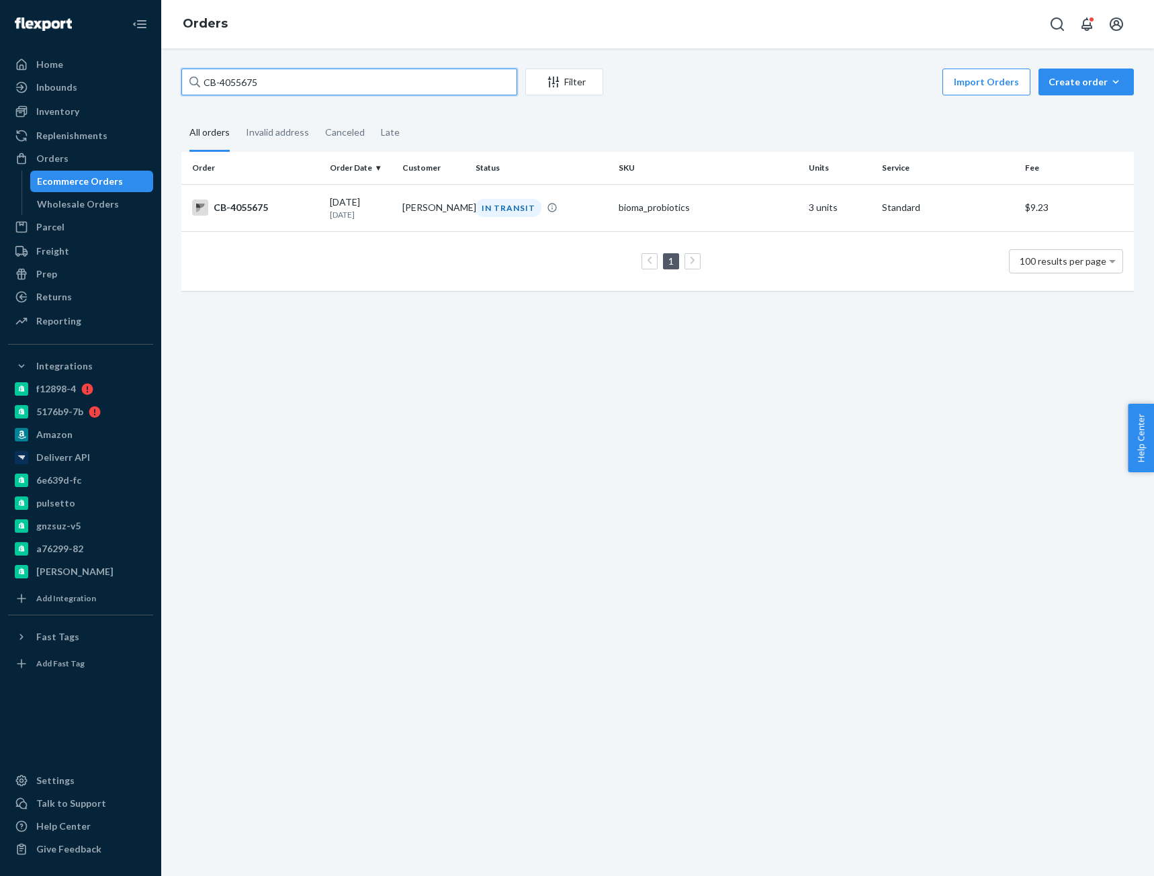
click at [222, 90] on input "CB-4055675" at bounding box center [349, 82] width 336 height 27
paste input "39471"
type input "CB-4039471"
click at [319, 226] on td "CB-4039471" at bounding box center [252, 207] width 143 height 47
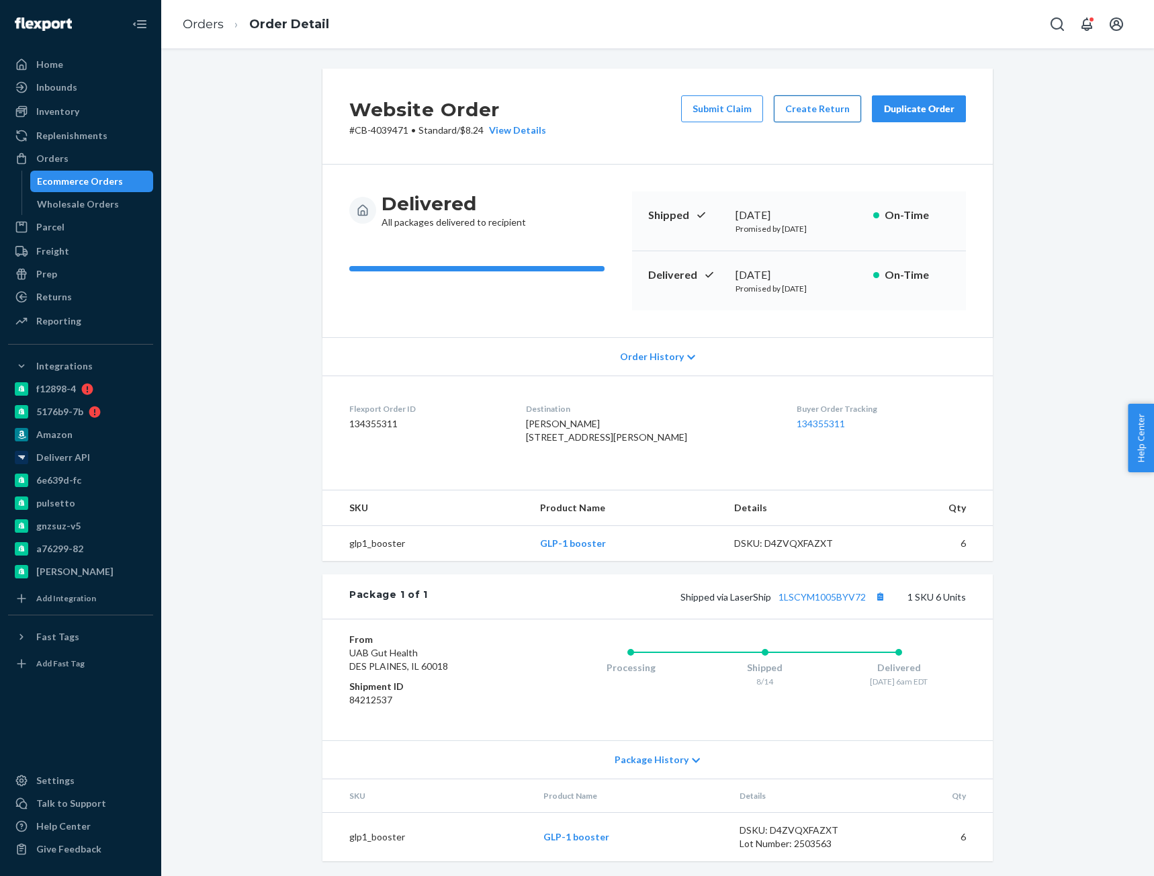
click at [805, 112] on button "Create Return" at bounding box center [817, 108] width 87 height 27
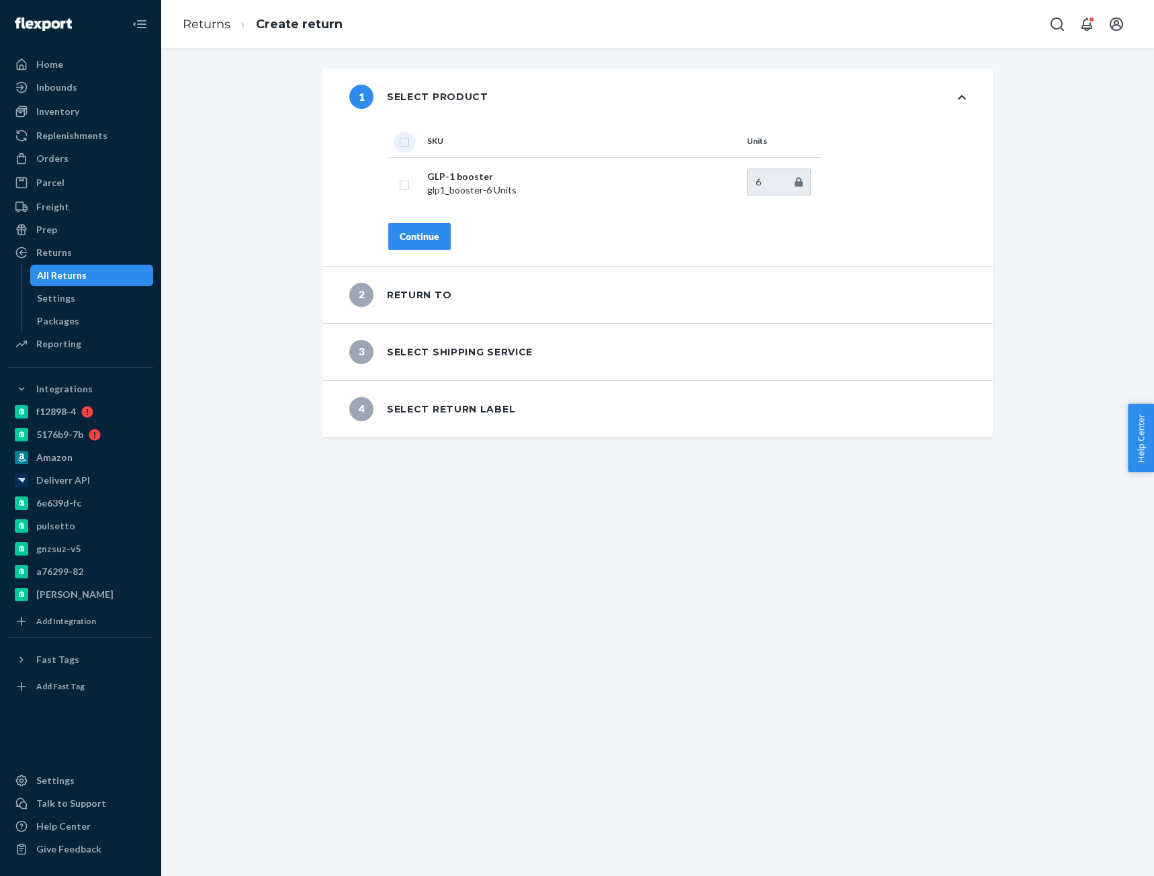
click at [400, 142] on input "checkbox" at bounding box center [404, 141] width 11 height 14
checkbox input "true"
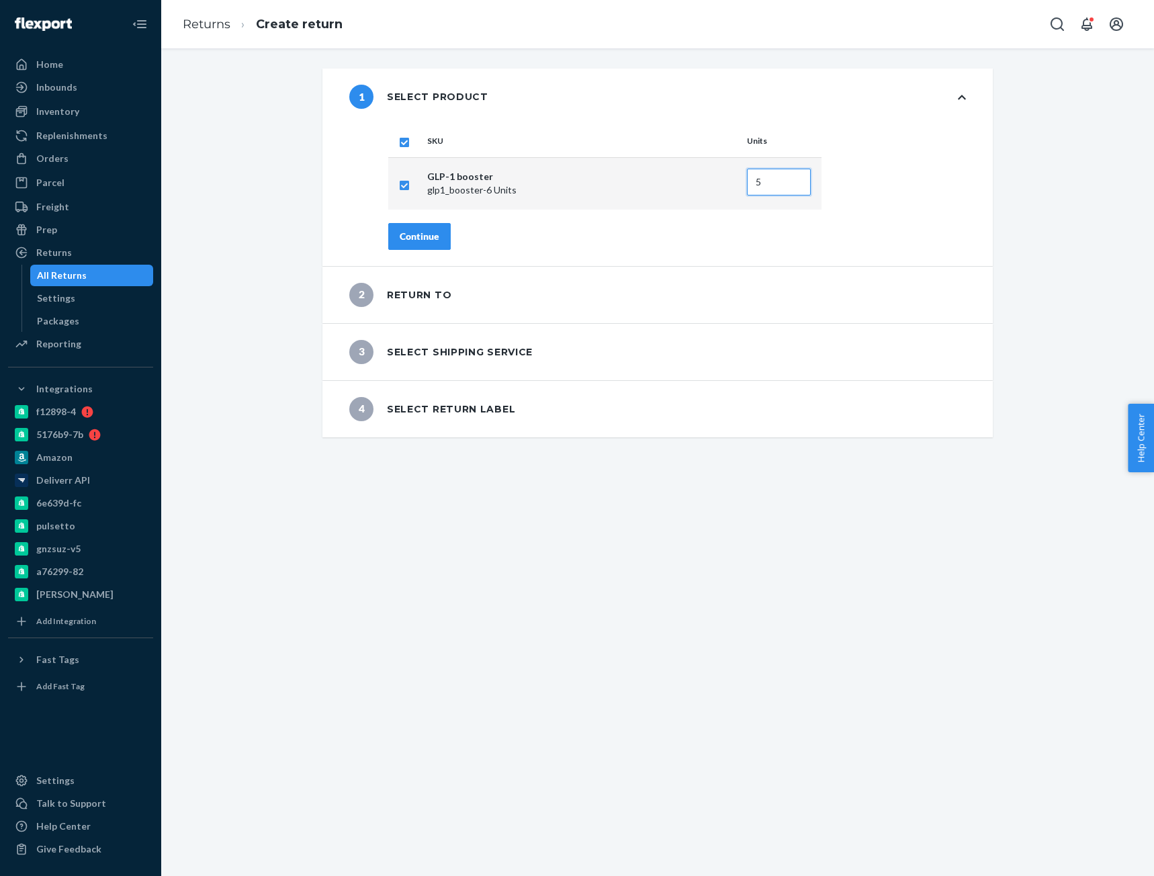
type input "5"
click at [793, 187] on input "5" at bounding box center [779, 182] width 64 height 27
click at [433, 238] on div "Continue" at bounding box center [420, 236] width 40 height 13
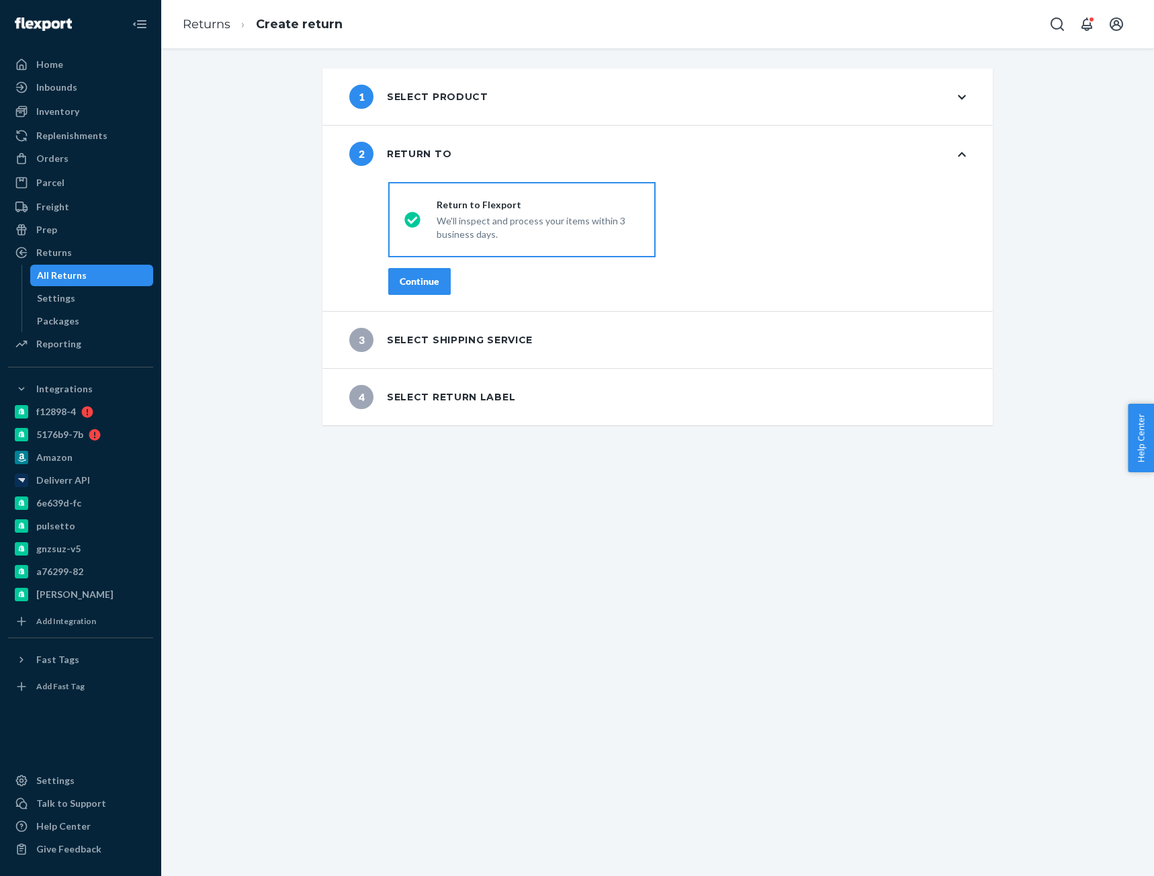
click at [415, 282] on div "Continue" at bounding box center [420, 281] width 40 height 13
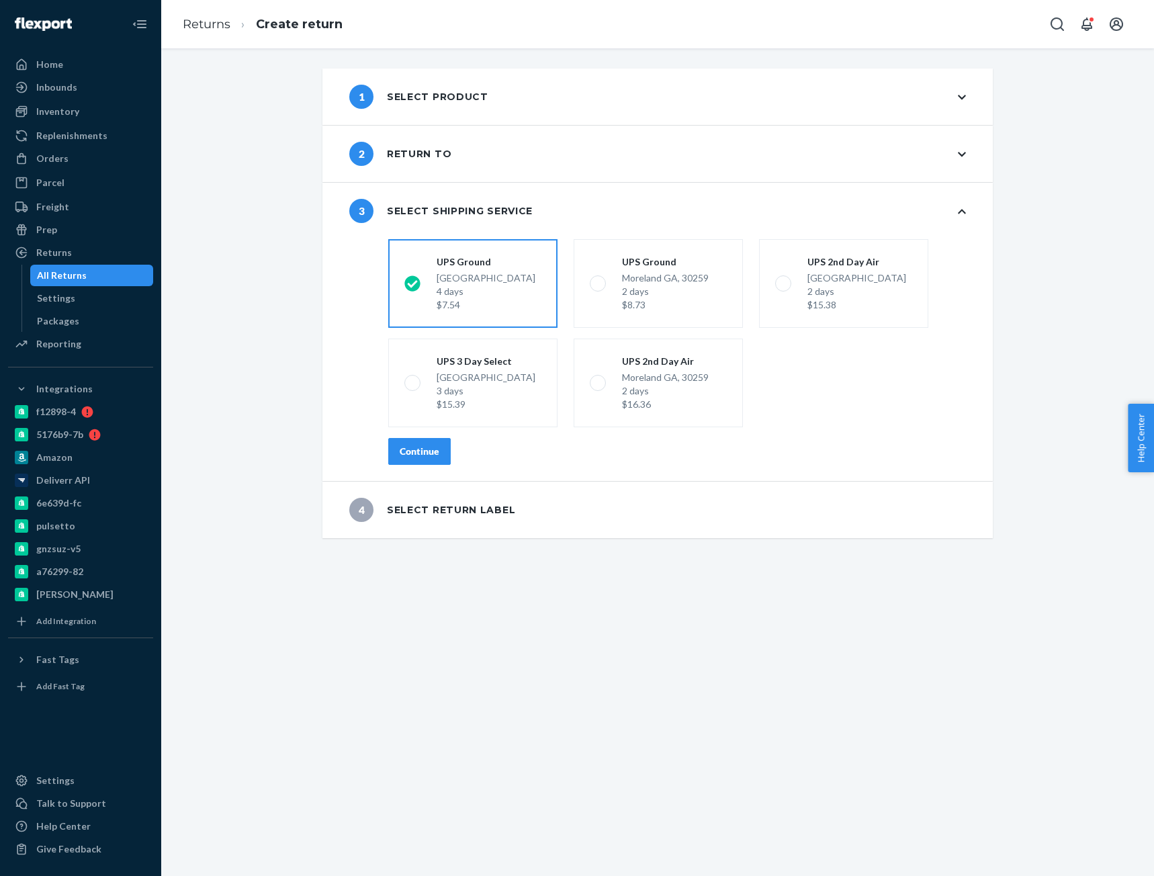
click at [425, 451] on div "Continue" at bounding box center [420, 451] width 40 height 13
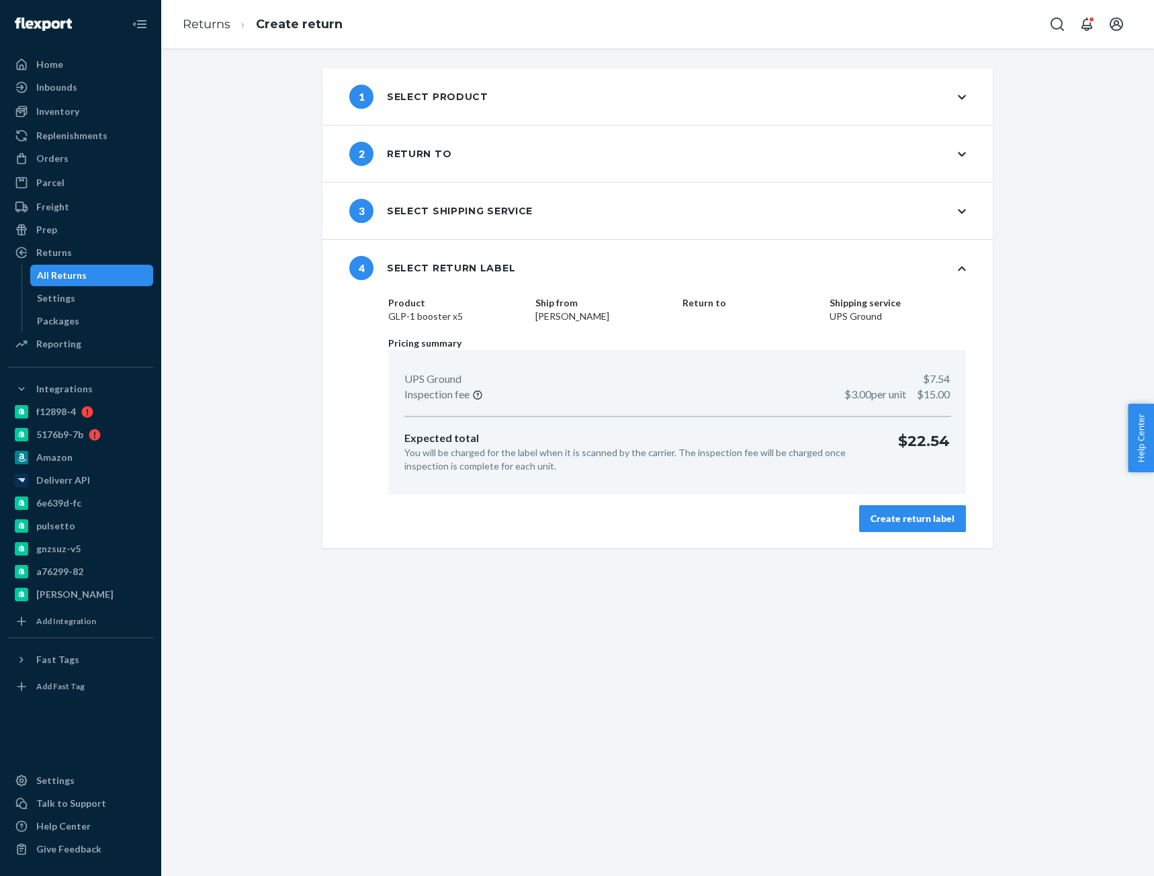
click at [931, 524] on div "Create return label" at bounding box center [912, 518] width 84 height 13
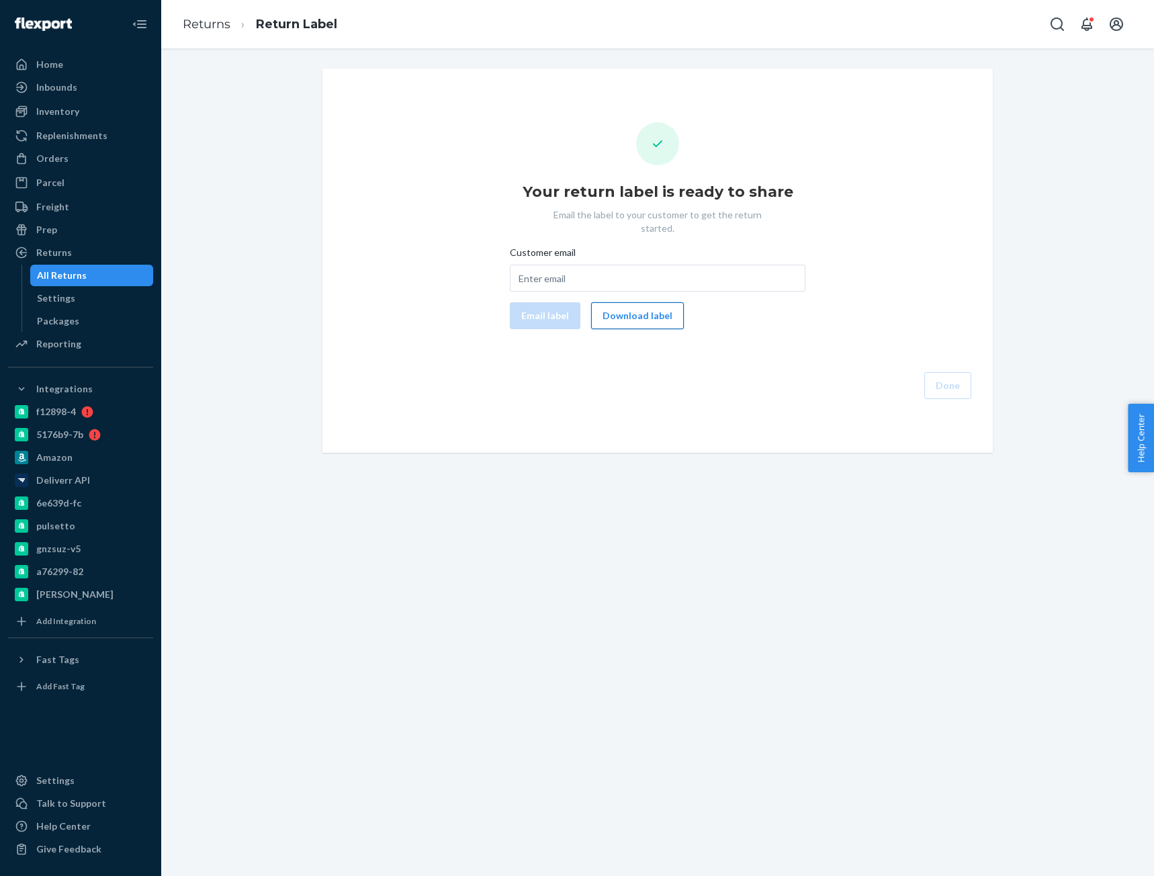
click at [629, 308] on button "Download label" at bounding box center [637, 315] width 93 height 27
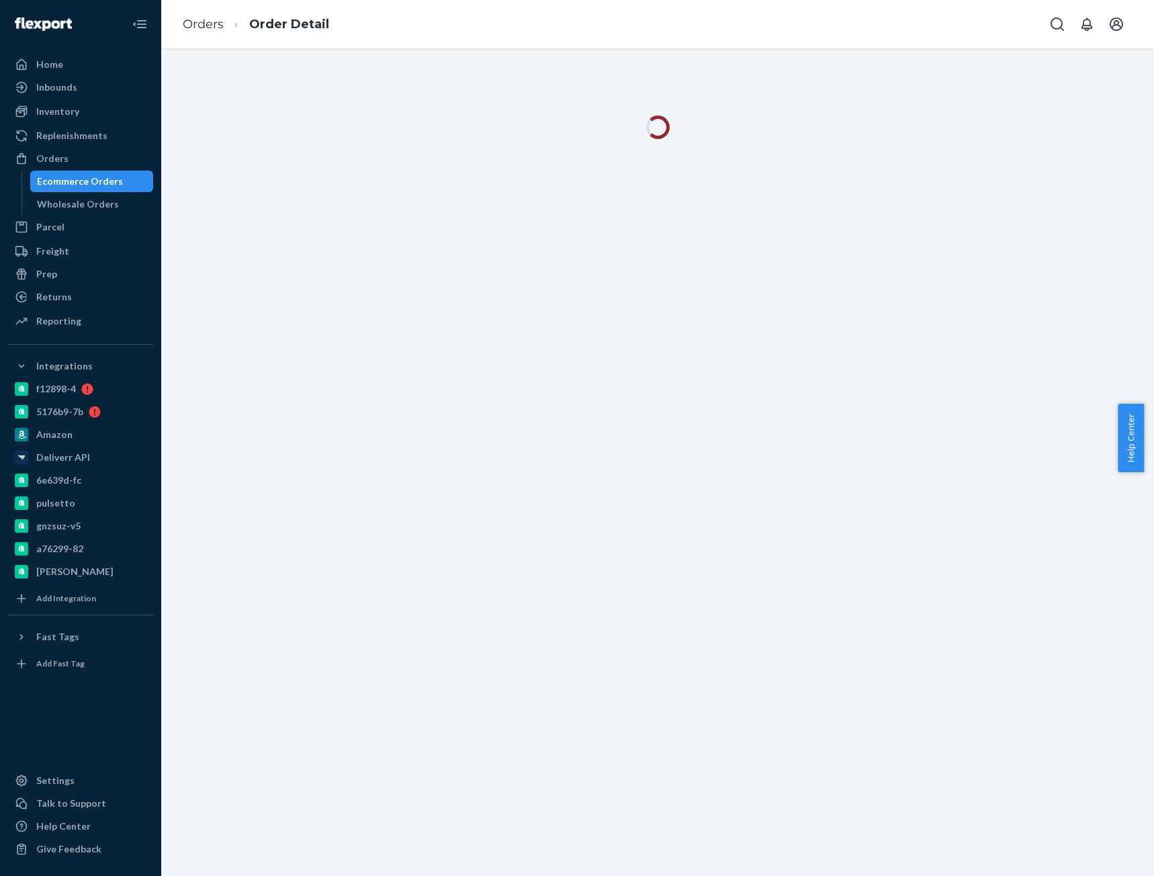
drag, startPoint x: 0, startPoint y: 0, endPoint x: 1082, endPoint y: 360, distance: 1140.2
click at [1082, 360] on div at bounding box center [657, 461] width 993 height 827
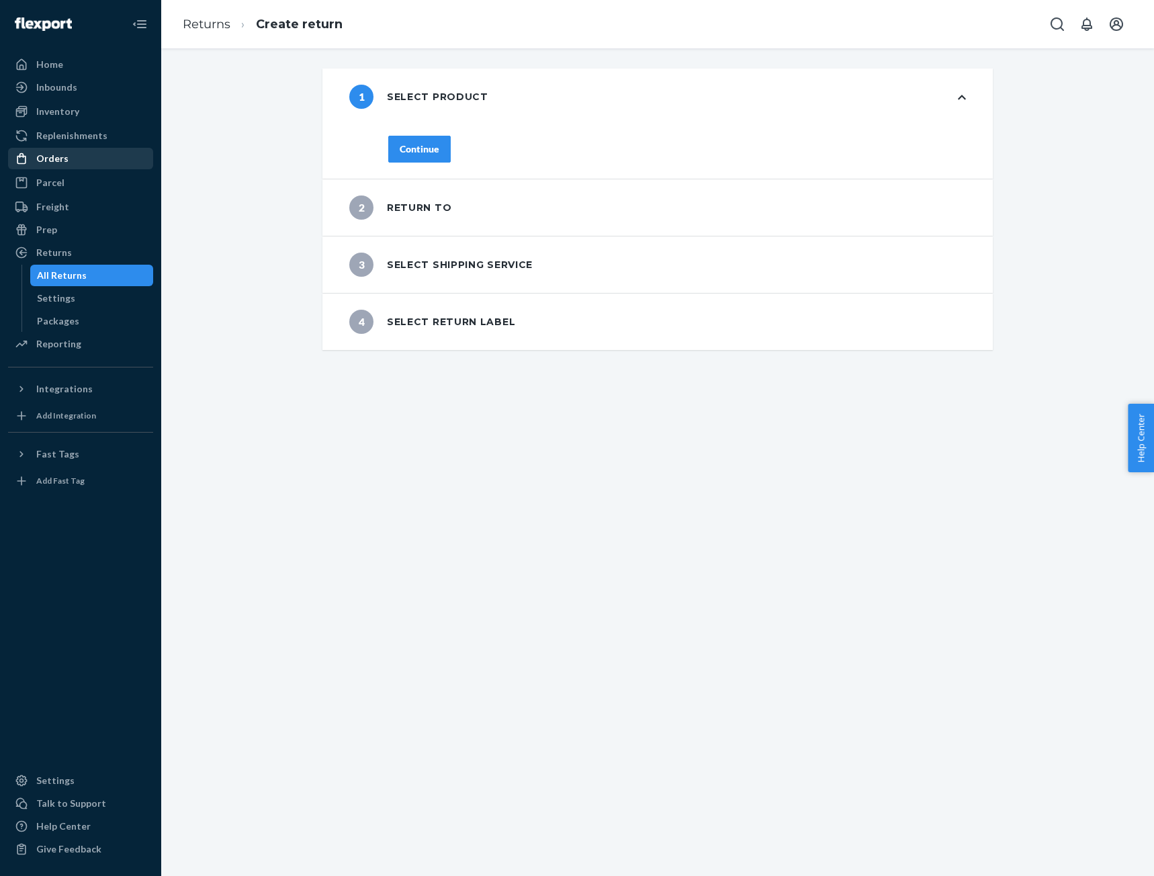
click at [74, 156] on div "Orders" at bounding box center [80, 158] width 142 height 19
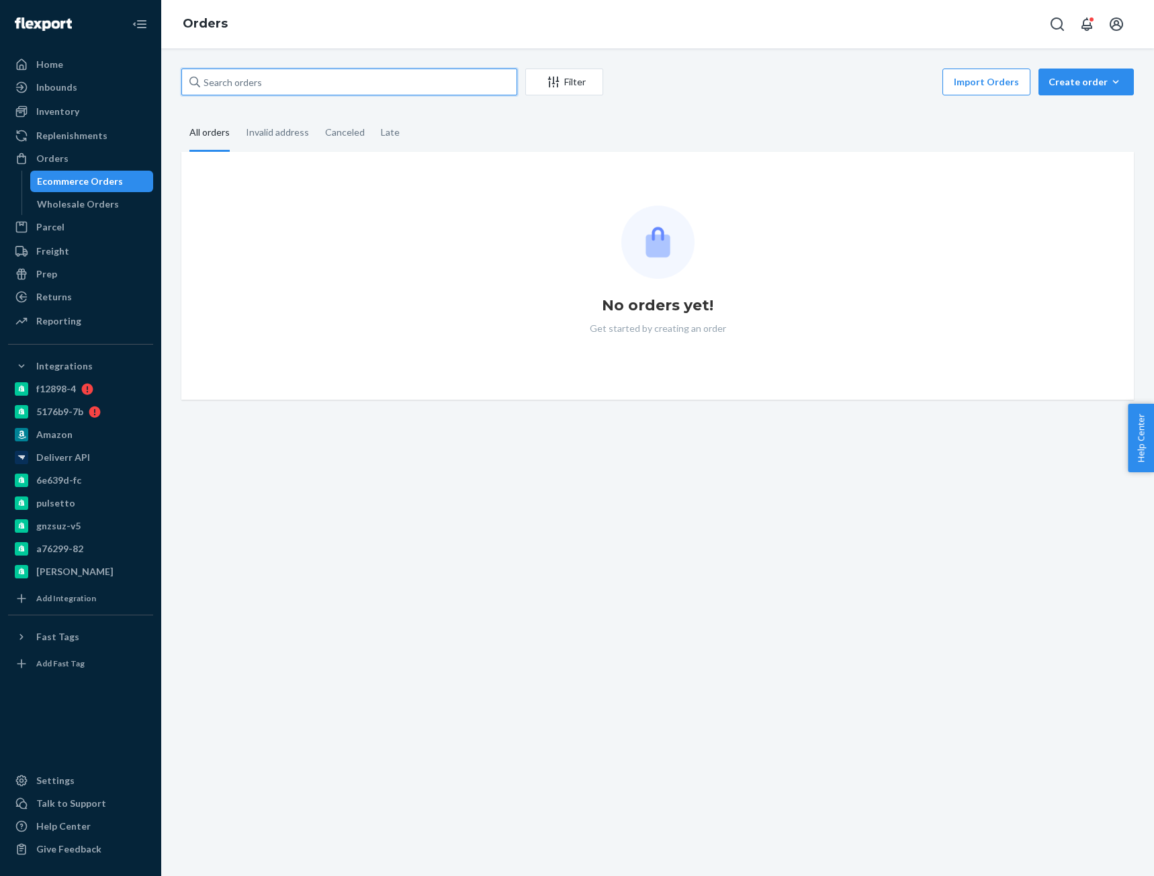
click at [318, 80] on input "text" at bounding box center [349, 82] width 336 height 27
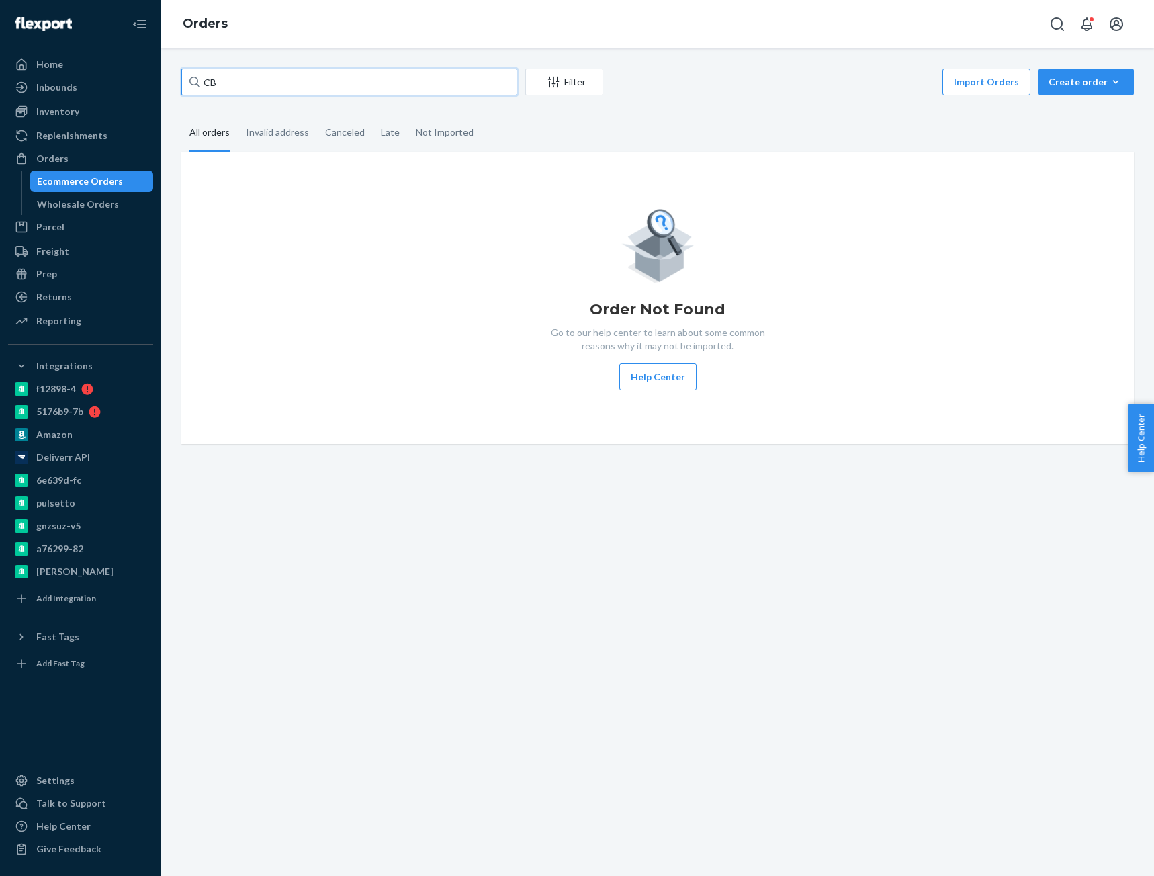
paste input "4024768"
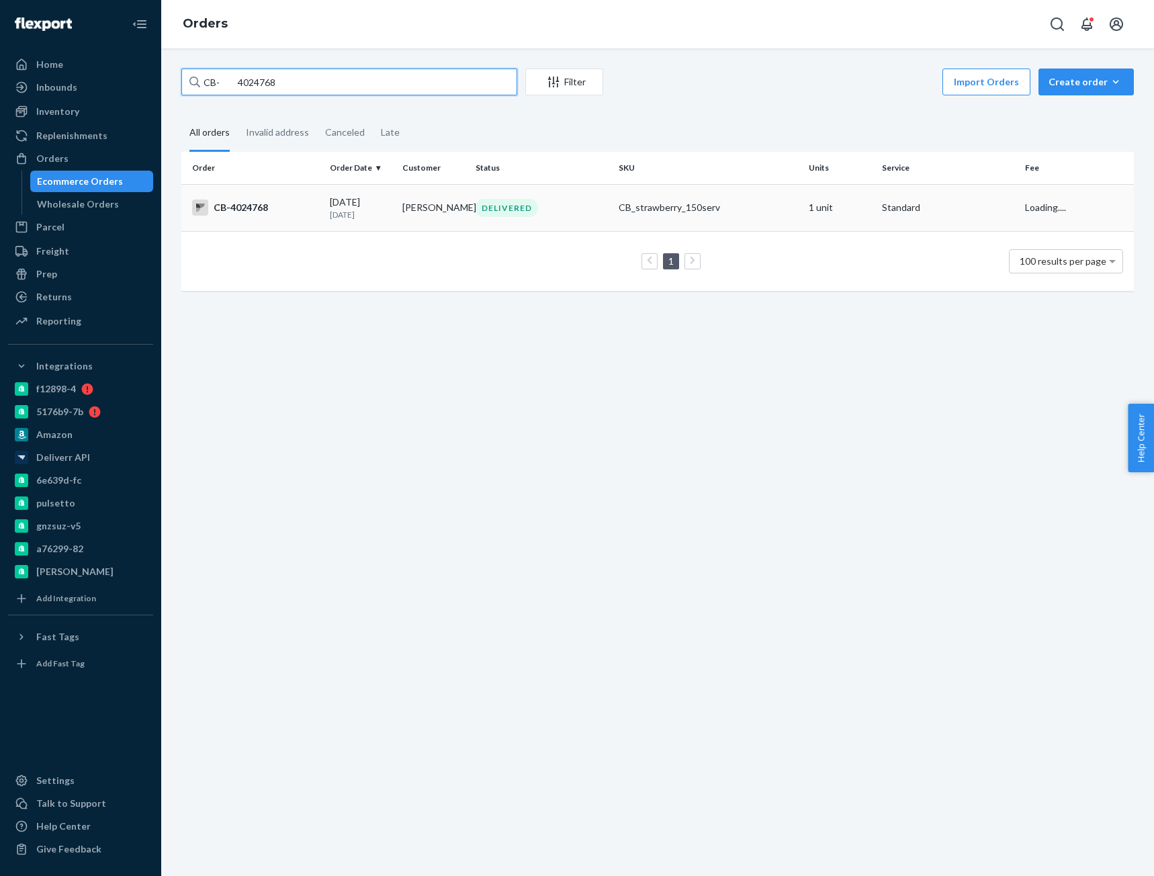
type input "CB- 4024768"
click at [265, 216] on td "CB-4024768" at bounding box center [252, 207] width 143 height 47
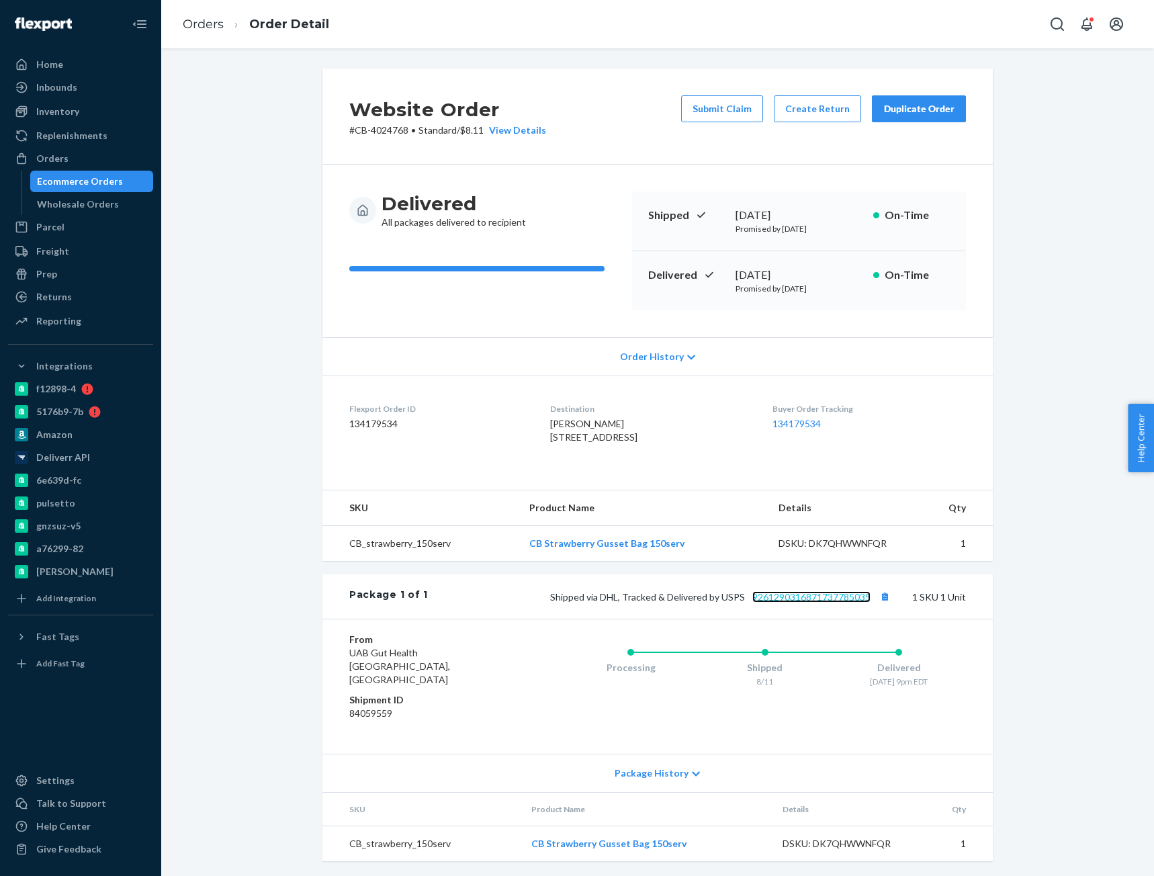
click at [798, 602] on link "9261290316871737785035" at bounding box center [811, 596] width 118 height 11
click at [209, 26] on link "Orders" at bounding box center [203, 24] width 41 height 15
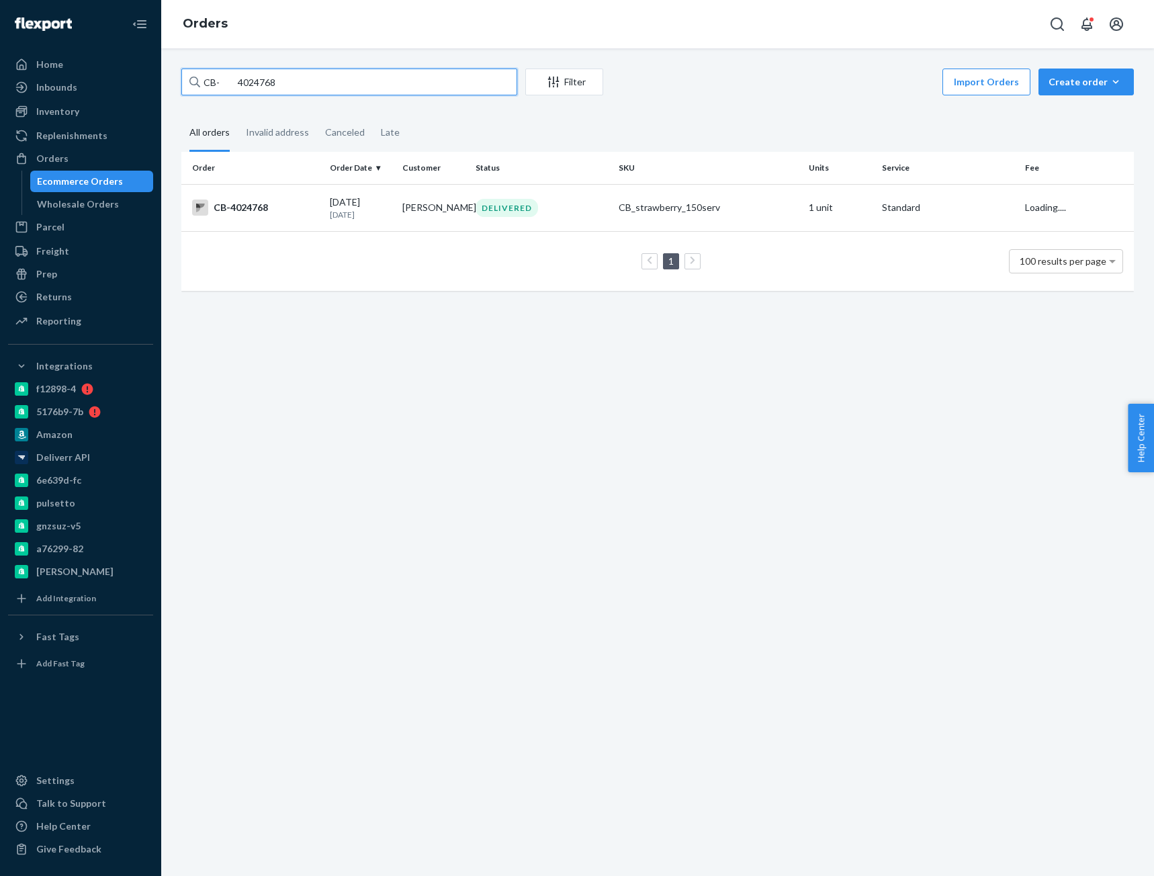
click at [246, 85] on input "CB- 4024768" at bounding box center [349, 82] width 336 height 27
drag, startPoint x: 209, startPoint y: 26, endPoint x: 259, endPoint y: 97, distance: 87.2
click at [246, 85] on input "CB- 4024768" at bounding box center [349, 82] width 336 height 27
paste input "Kelly Carroll"
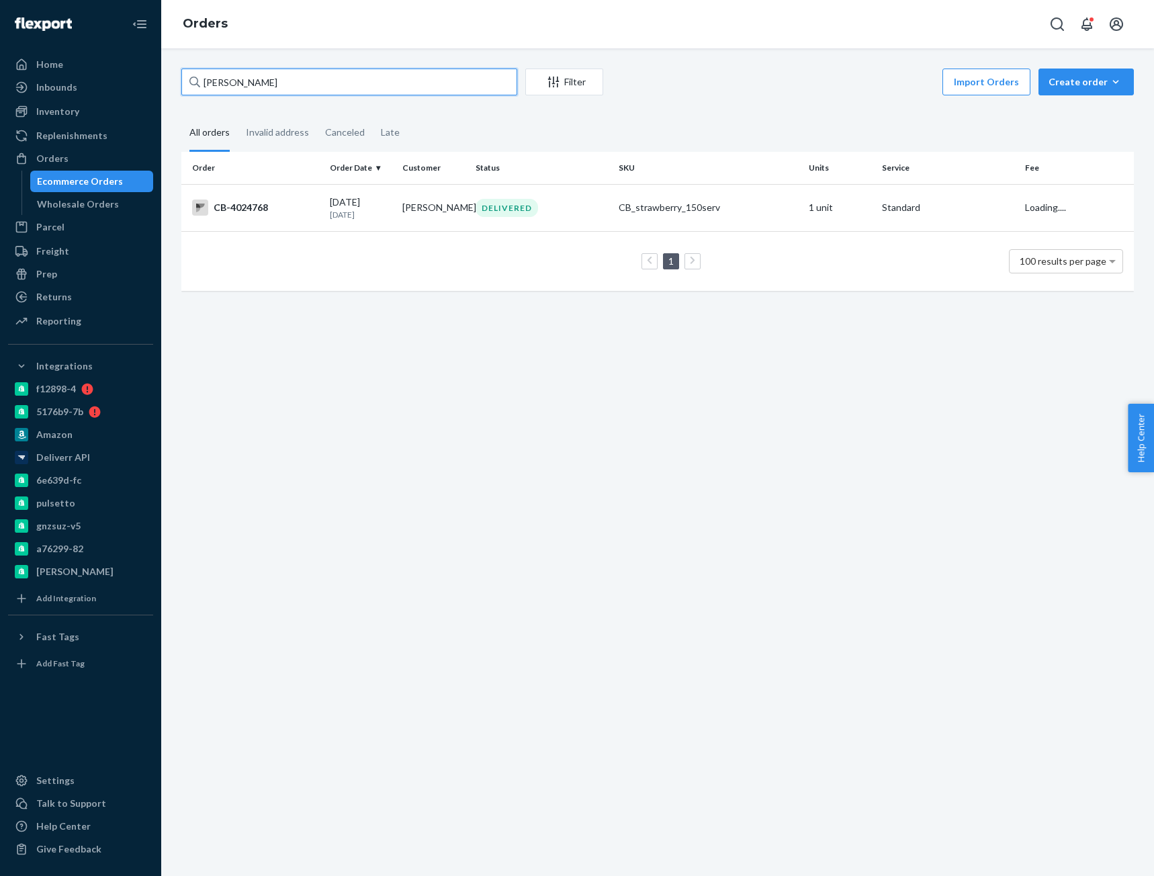
type input "Kelly Carroll"
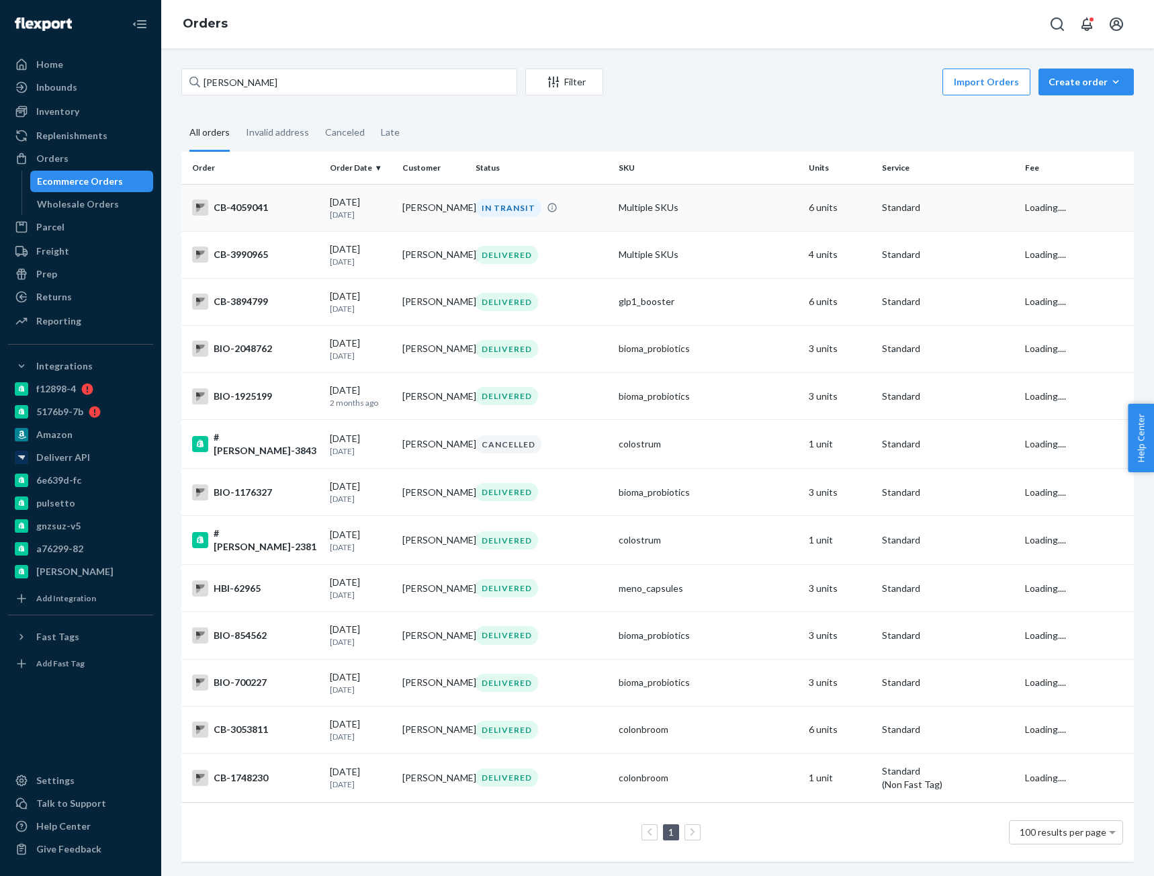
click at [273, 207] on div "CB-4059041" at bounding box center [255, 207] width 127 height 16
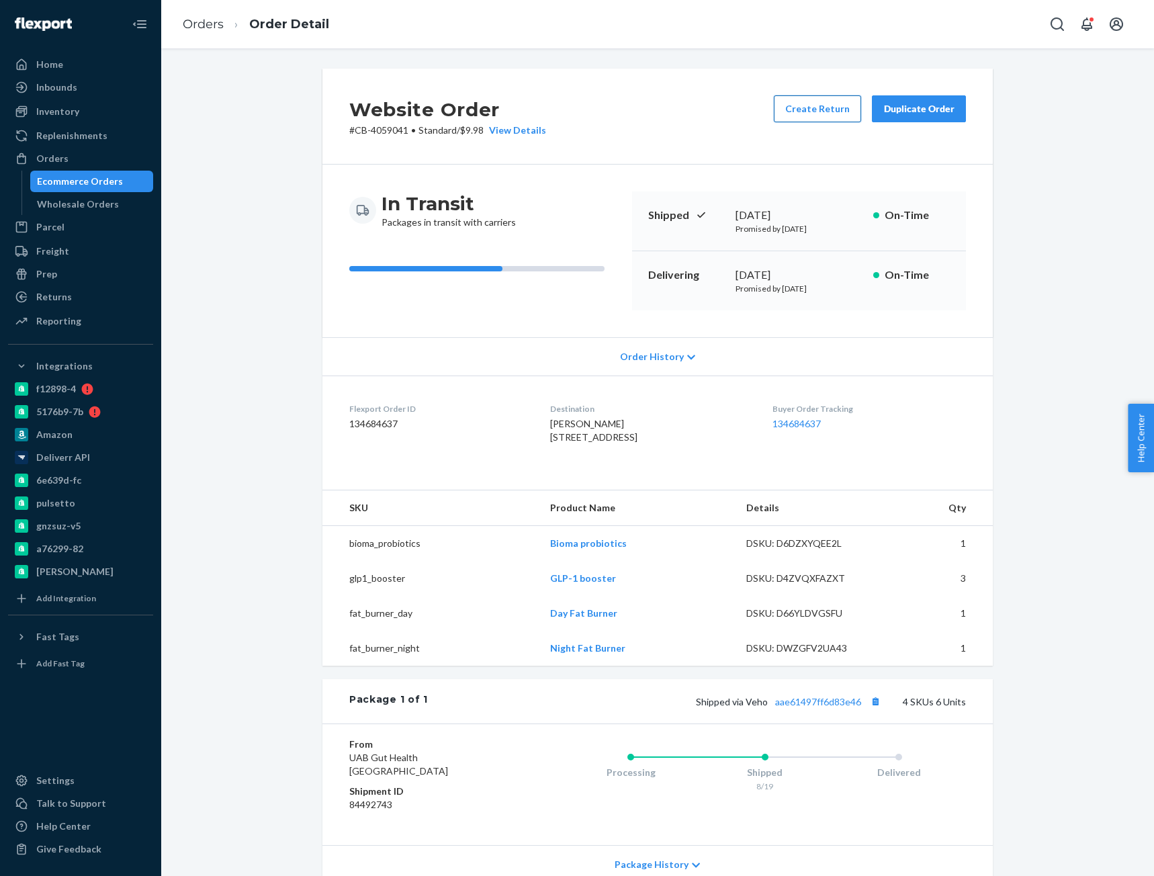
click at [805, 116] on button "Create Return" at bounding box center [817, 108] width 87 height 27
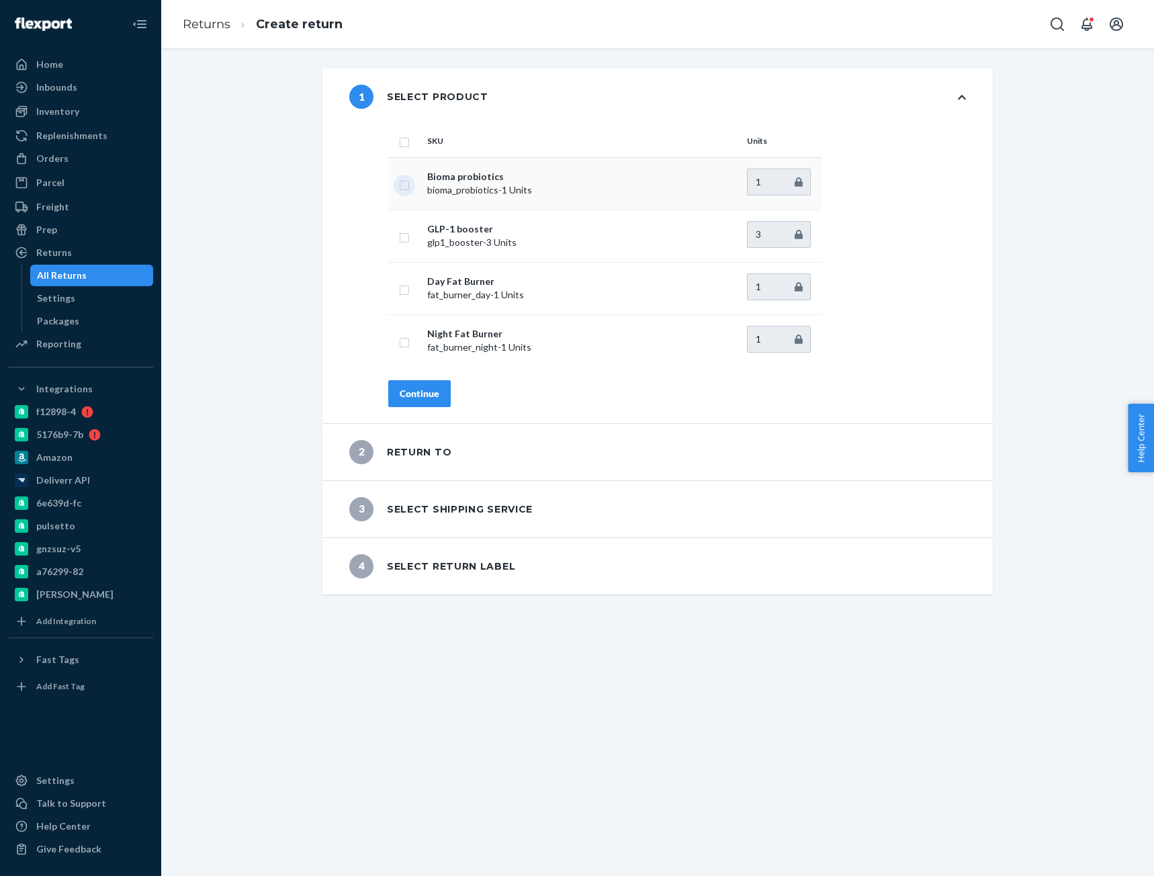
click at [399, 185] on input "checkbox" at bounding box center [404, 184] width 11 height 14
checkbox input "true"
click at [399, 287] on input "checkbox" at bounding box center [404, 288] width 11 height 14
checkbox input "true"
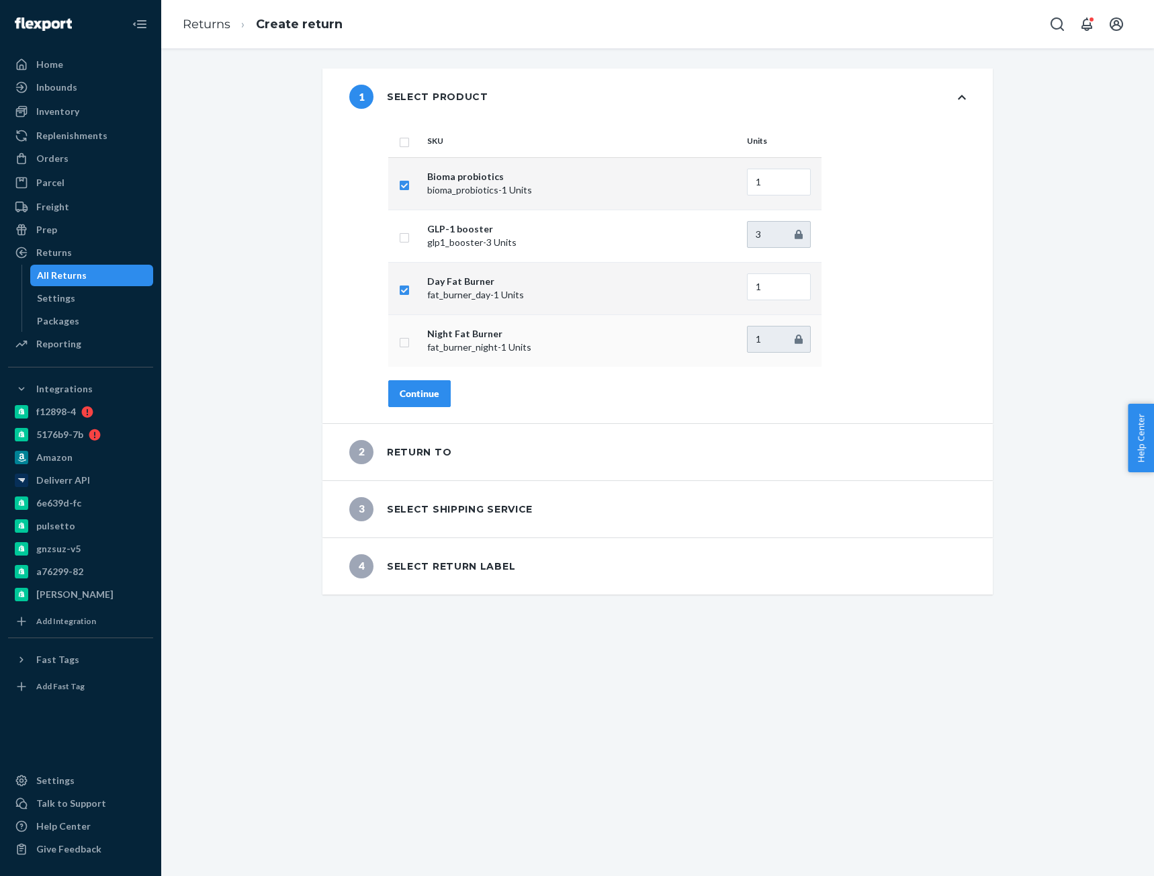
click at [401, 347] on input "checkbox" at bounding box center [404, 341] width 11 height 14
checkbox input "true"
click at [402, 391] on div "Continue" at bounding box center [420, 393] width 40 height 13
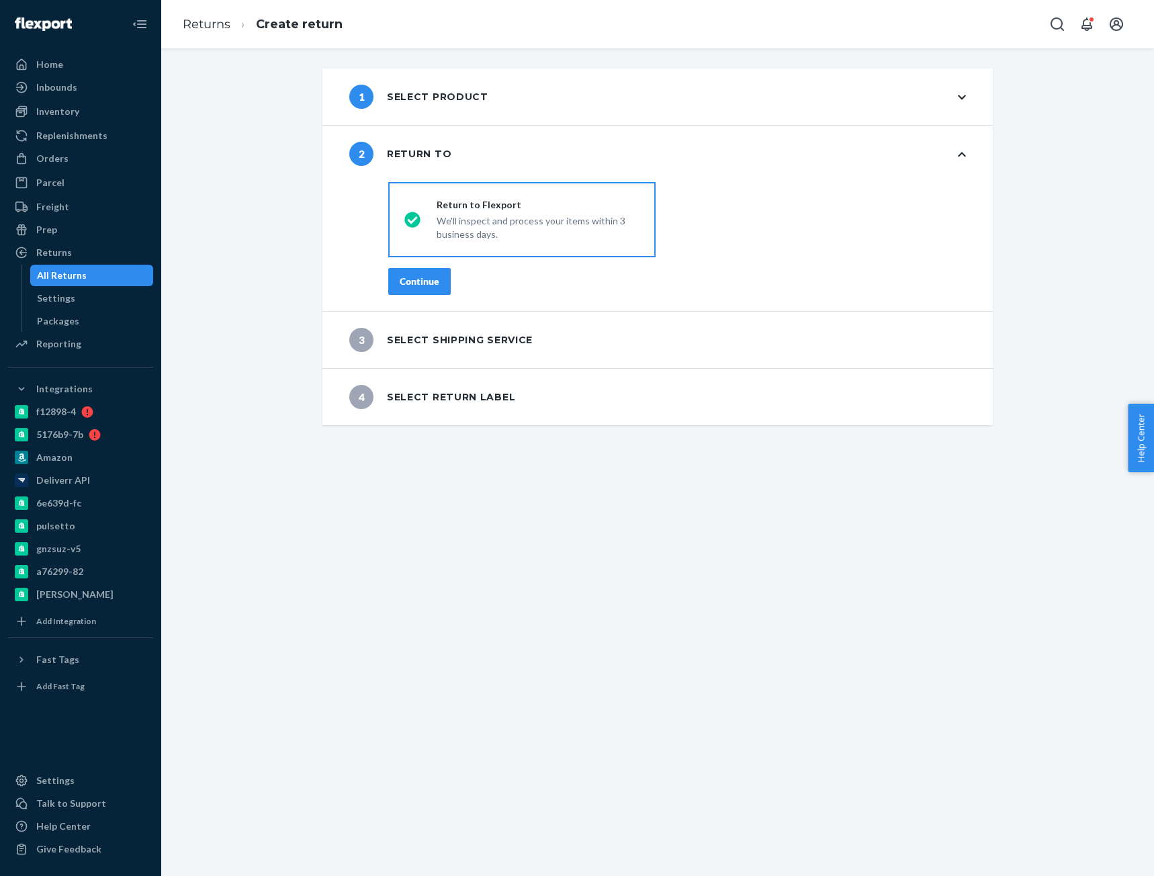
click at [416, 287] on div "Continue" at bounding box center [420, 281] width 40 height 13
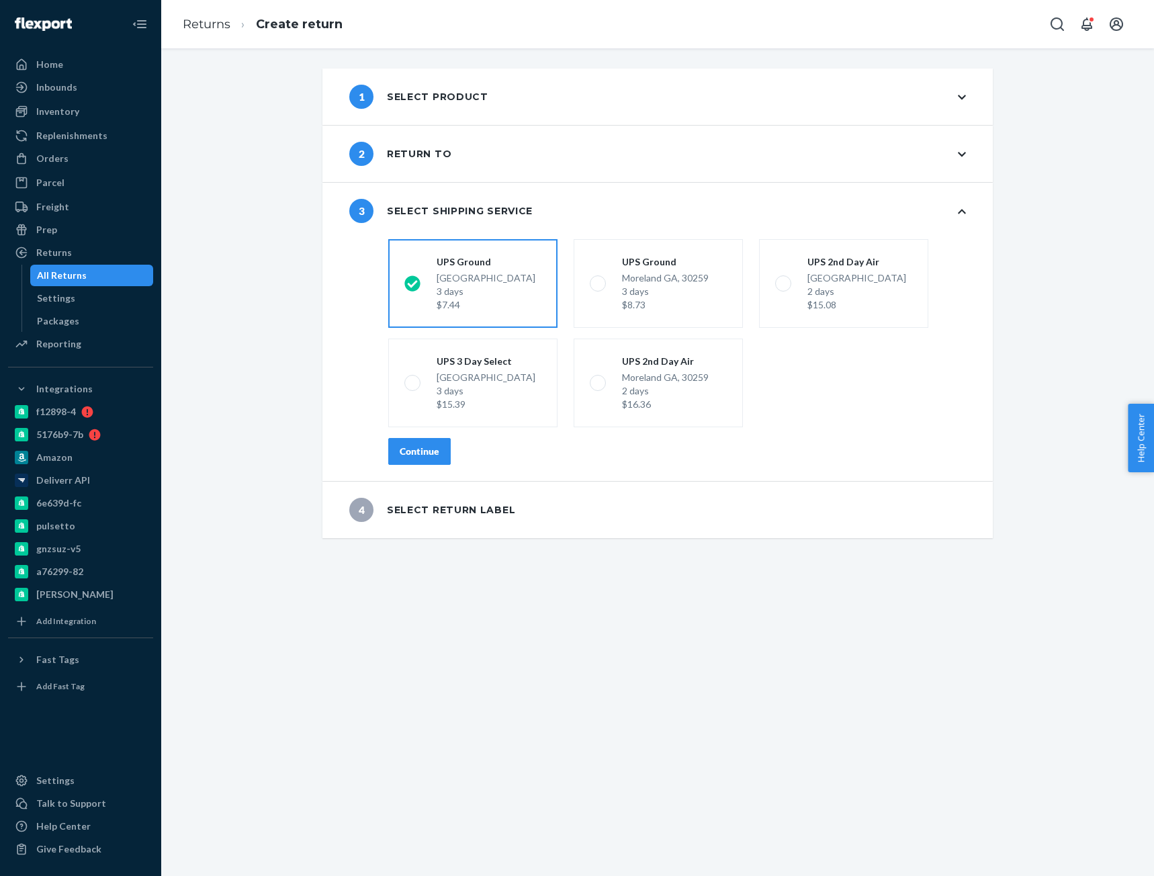
click at [416, 451] on div "Continue" at bounding box center [420, 451] width 40 height 13
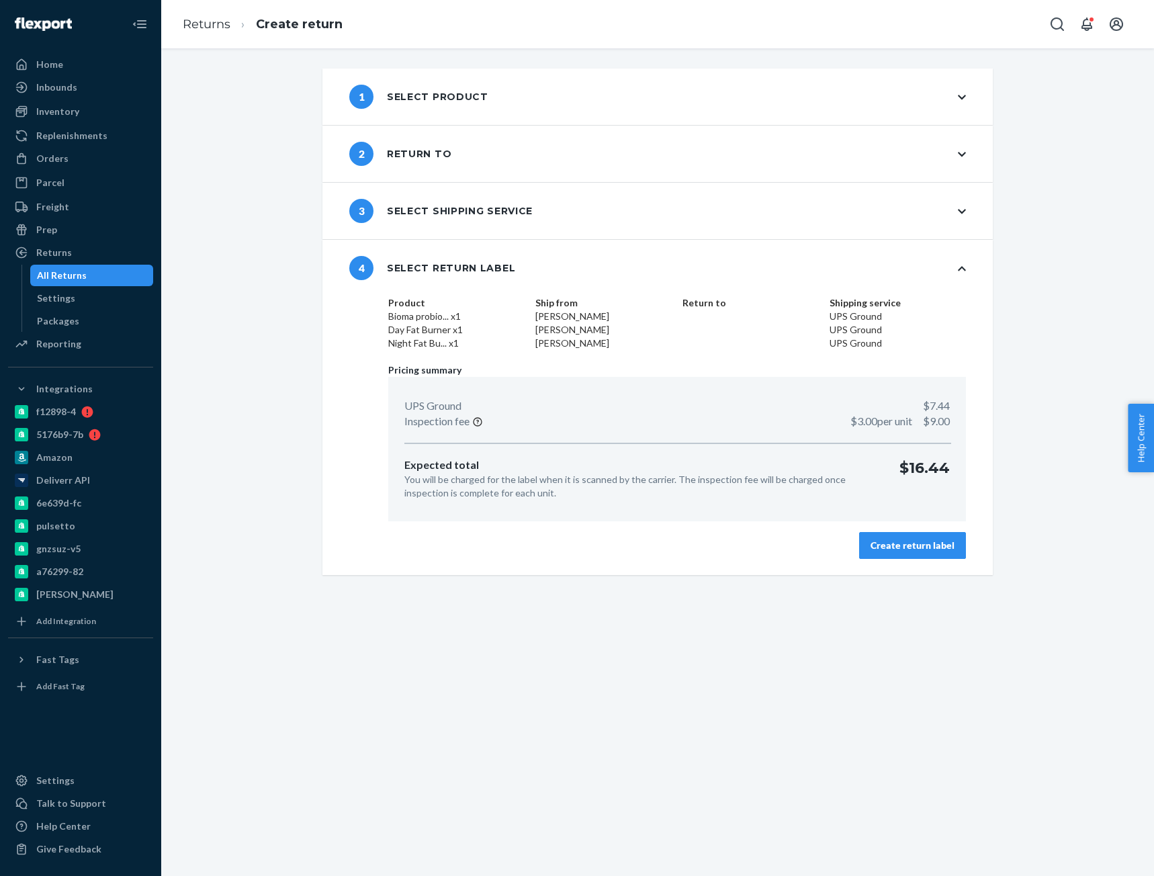
click at [913, 538] on button "Create return label" at bounding box center [912, 545] width 107 height 27
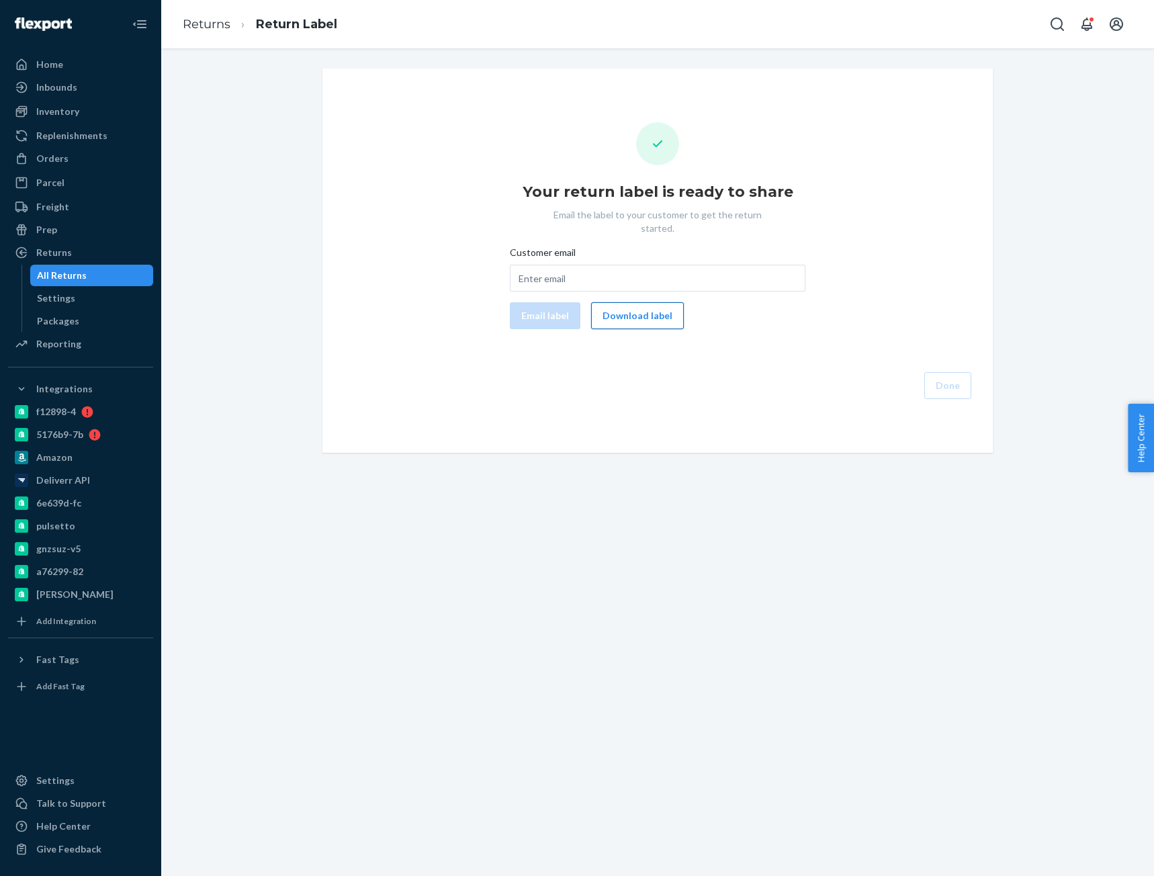
click at [652, 304] on button "Download label" at bounding box center [637, 315] width 93 height 27
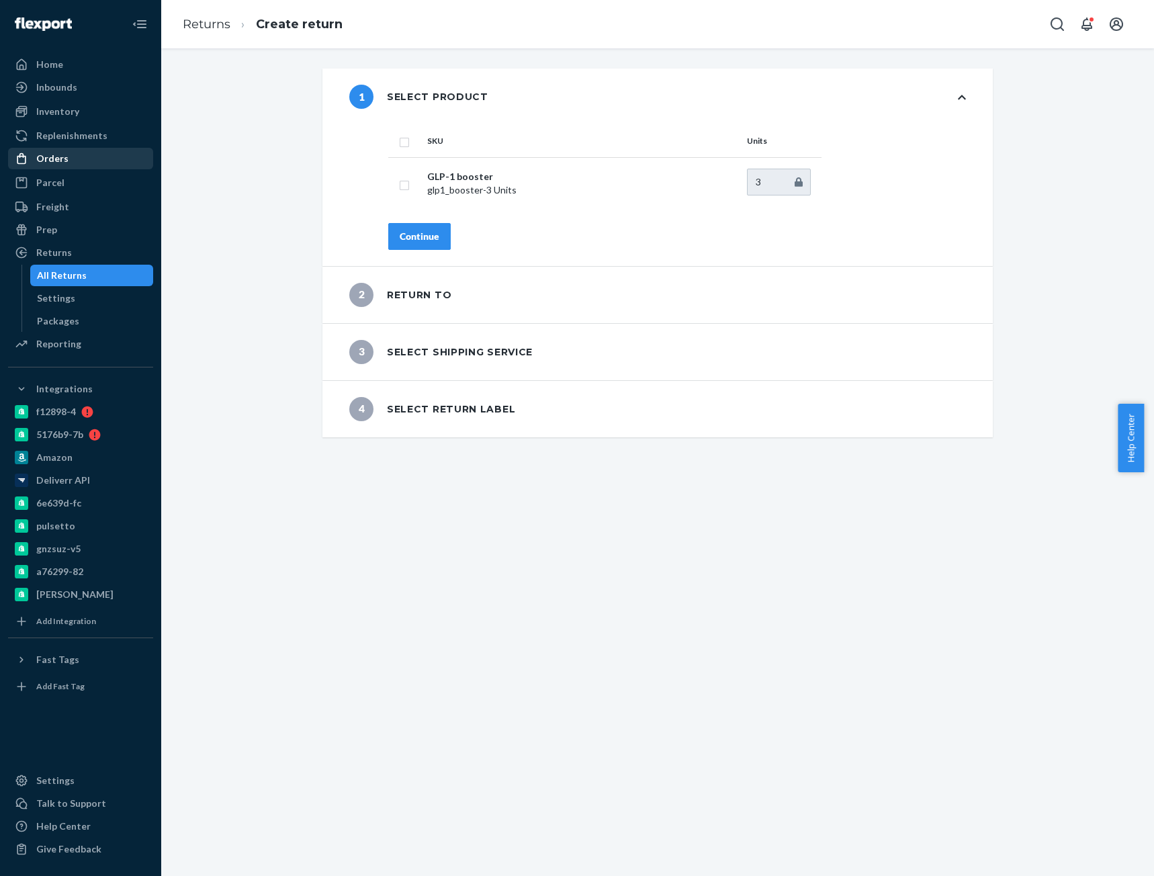
click at [73, 158] on div "Orders" at bounding box center [80, 158] width 142 height 19
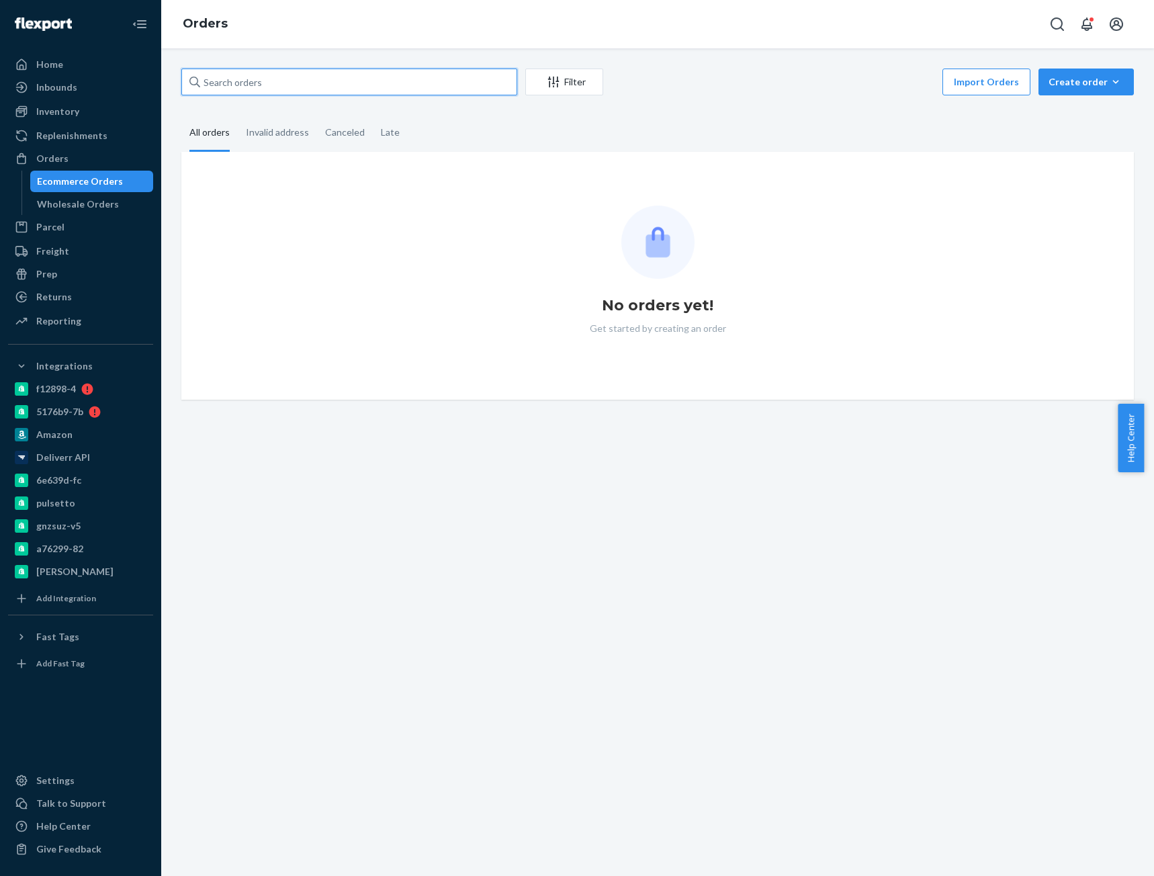
click at [295, 85] on input "text" at bounding box center [349, 82] width 336 height 27
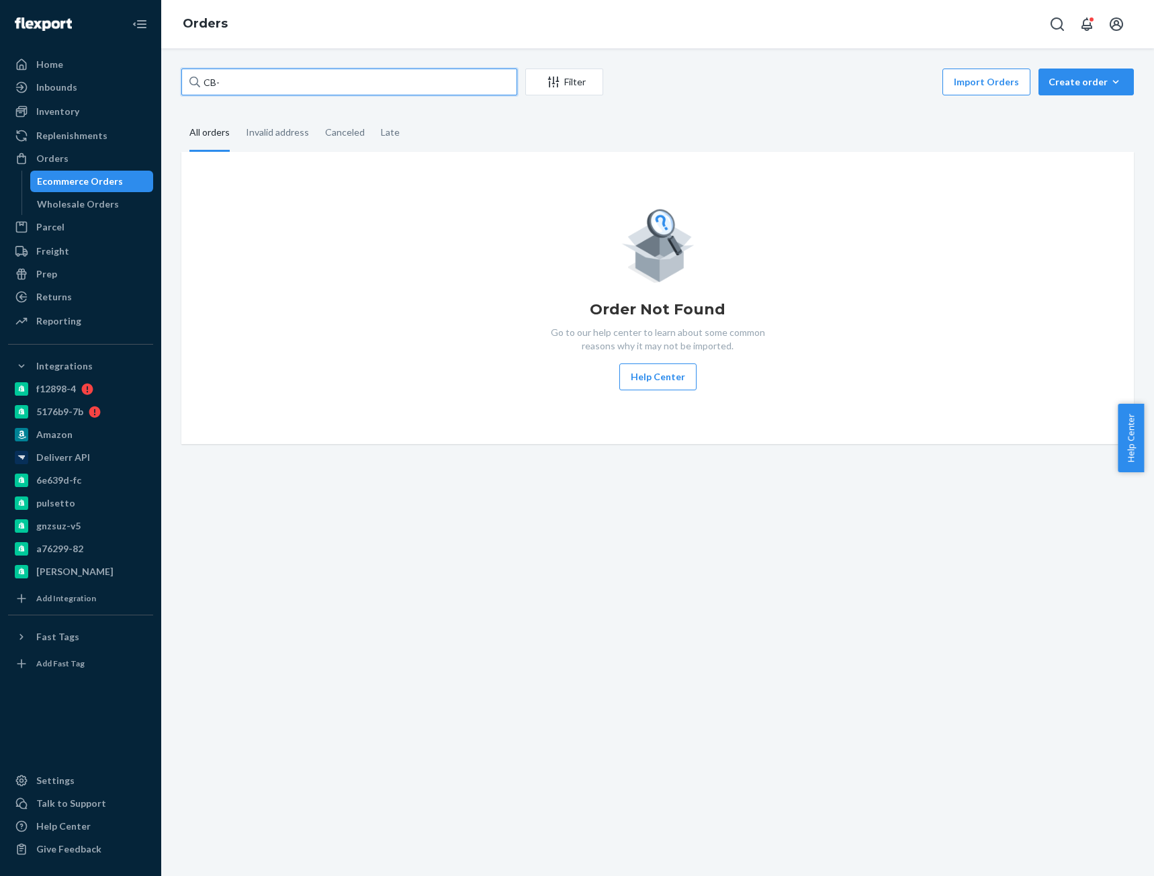
paste input "4059399"
type input "CB-4059399"
click at [317, 85] on input "CB-4059399" at bounding box center [349, 82] width 336 height 27
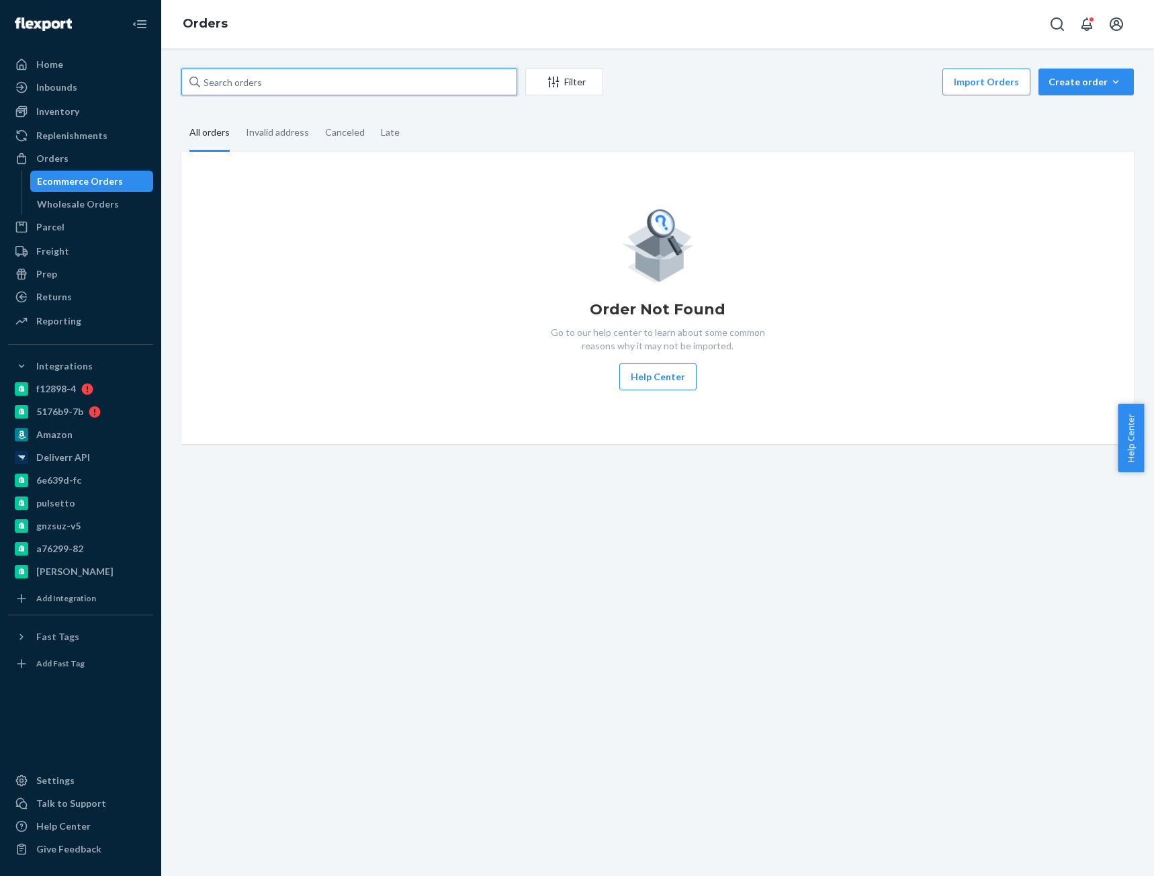
paste input "CB-4059399"
click at [252, 89] on input "CB-4059399" at bounding box center [349, 82] width 336 height 27
type input "CB-4059399"
click at [234, 83] on input "CB-4059399" at bounding box center [349, 82] width 336 height 27
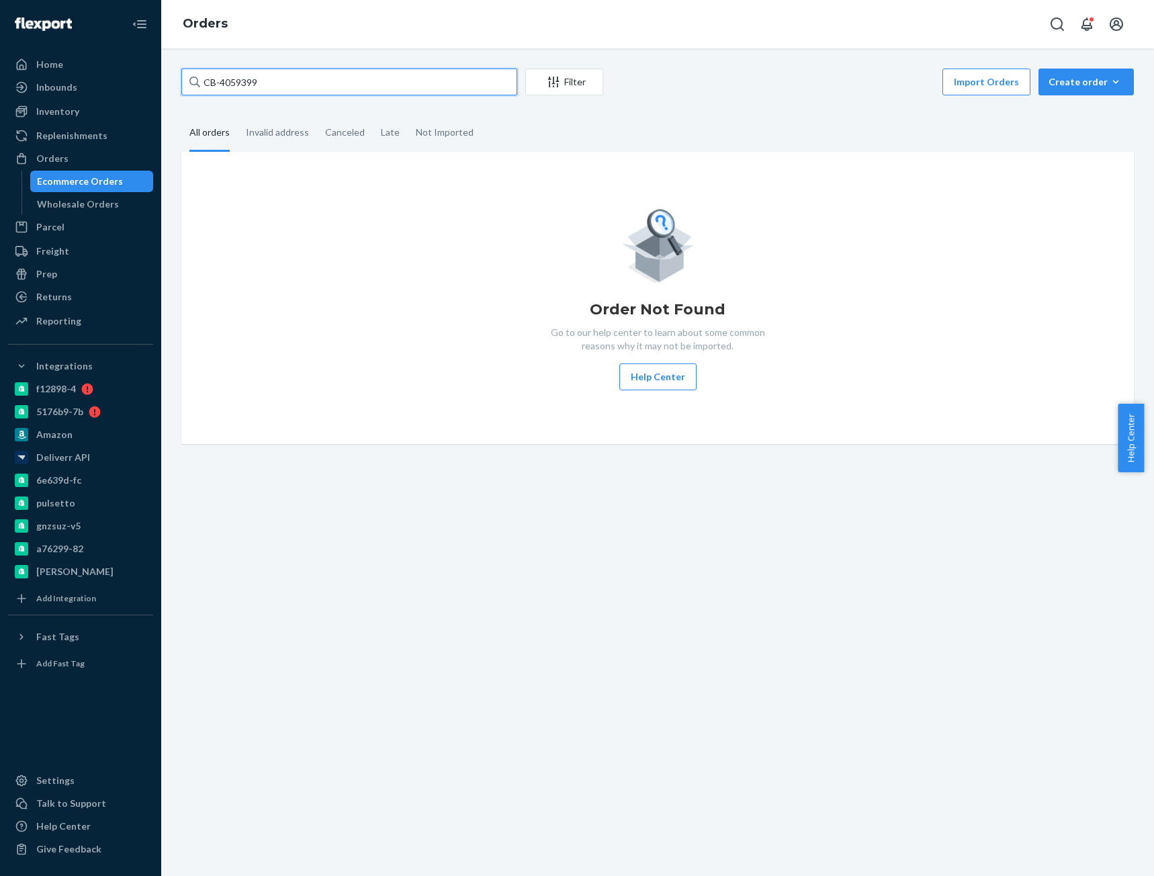
click at [234, 83] on input "CB-4059399" at bounding box center [349, 82] width 336 height 27
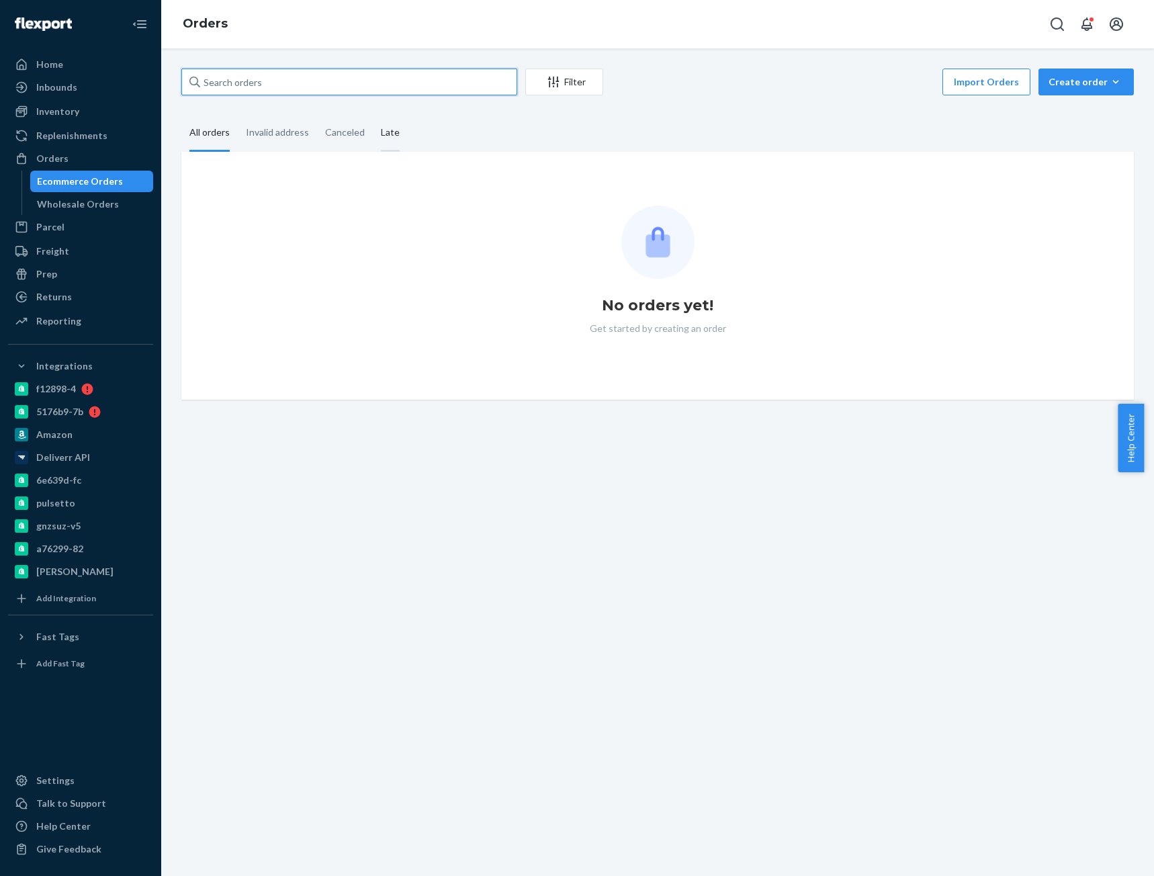
paste input "CB-4059399"
type input "CB-4059399"
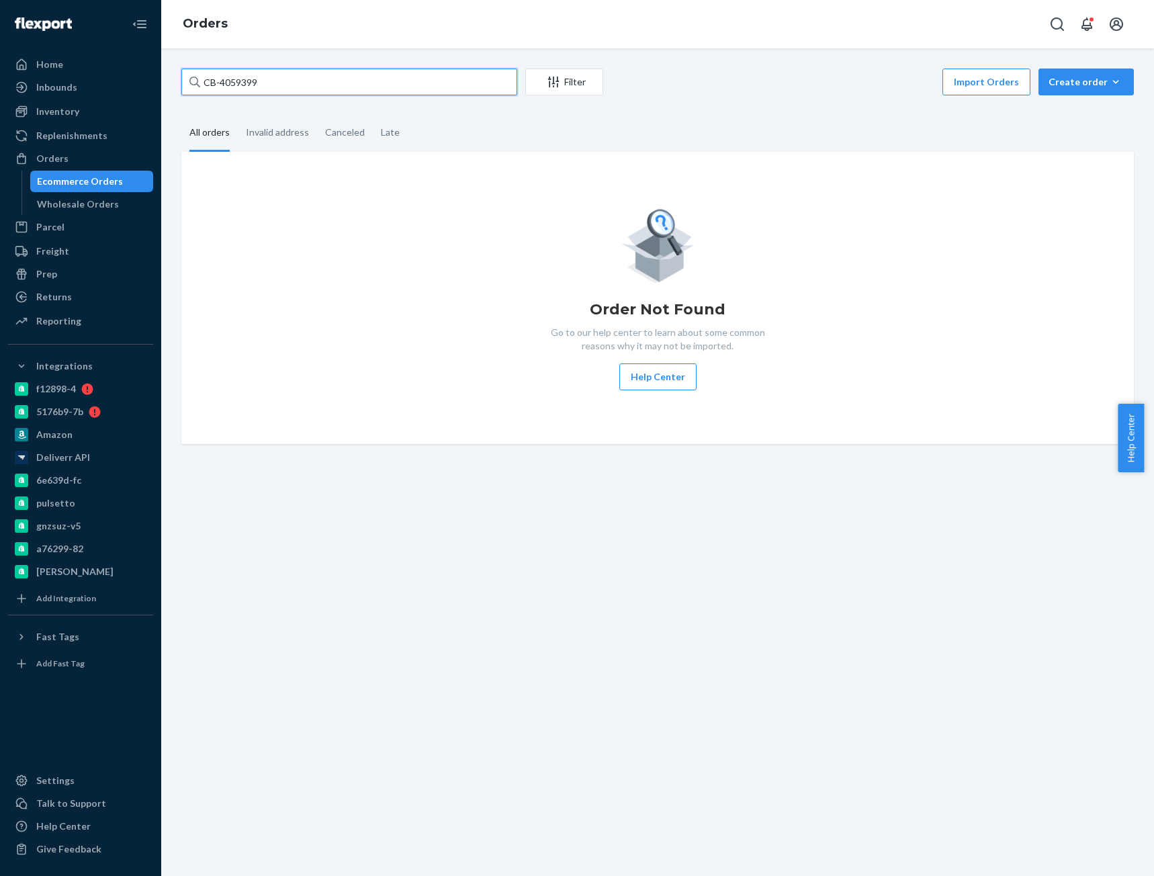
click at [357, 89] on input "CB-4059399" at bounding box center [349, 82] width 336 height 27
click at [356, 89] on input "CB-4059399" at bounding box center [349, 82] width 336 height 27
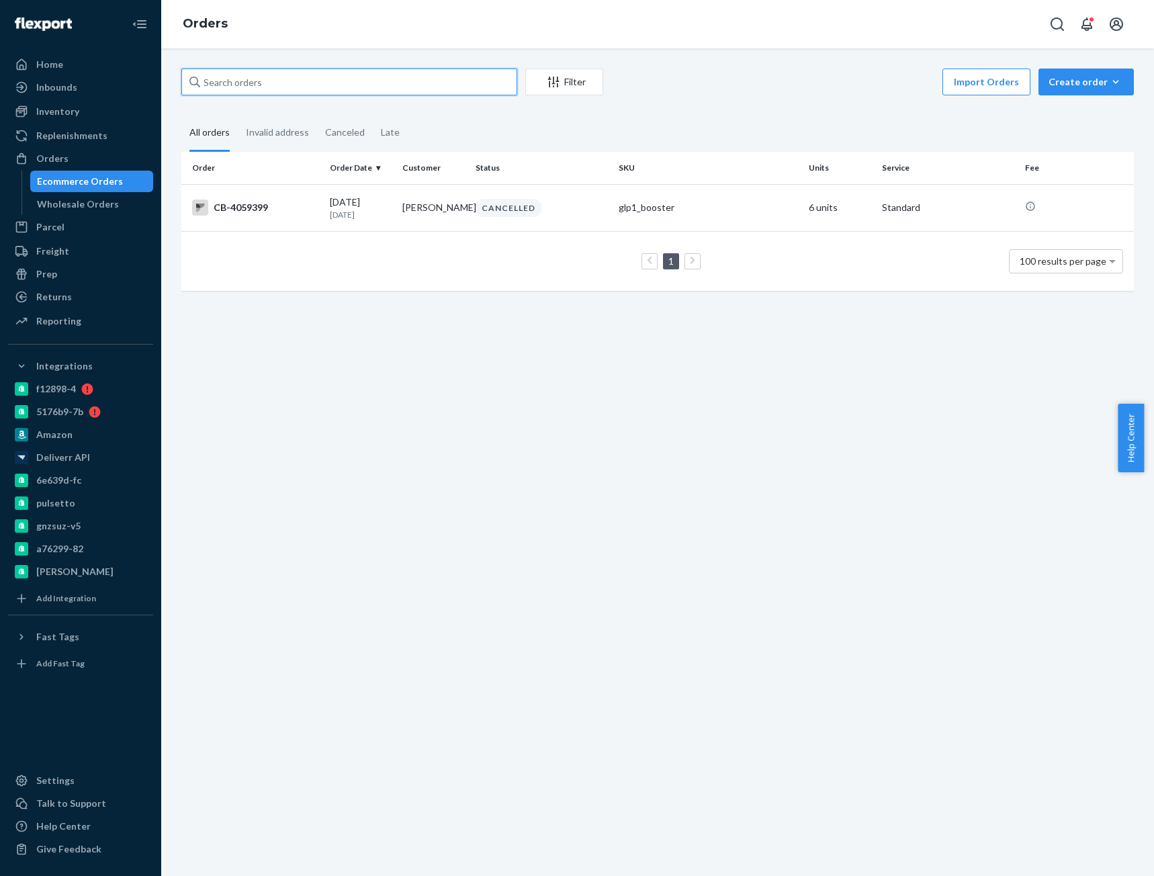
paste input "CB-4059399"
type input "CB-4059399"
click at [249, 81] on input "CB-4059399" at bounding box center [349, 82] width 336 height 27
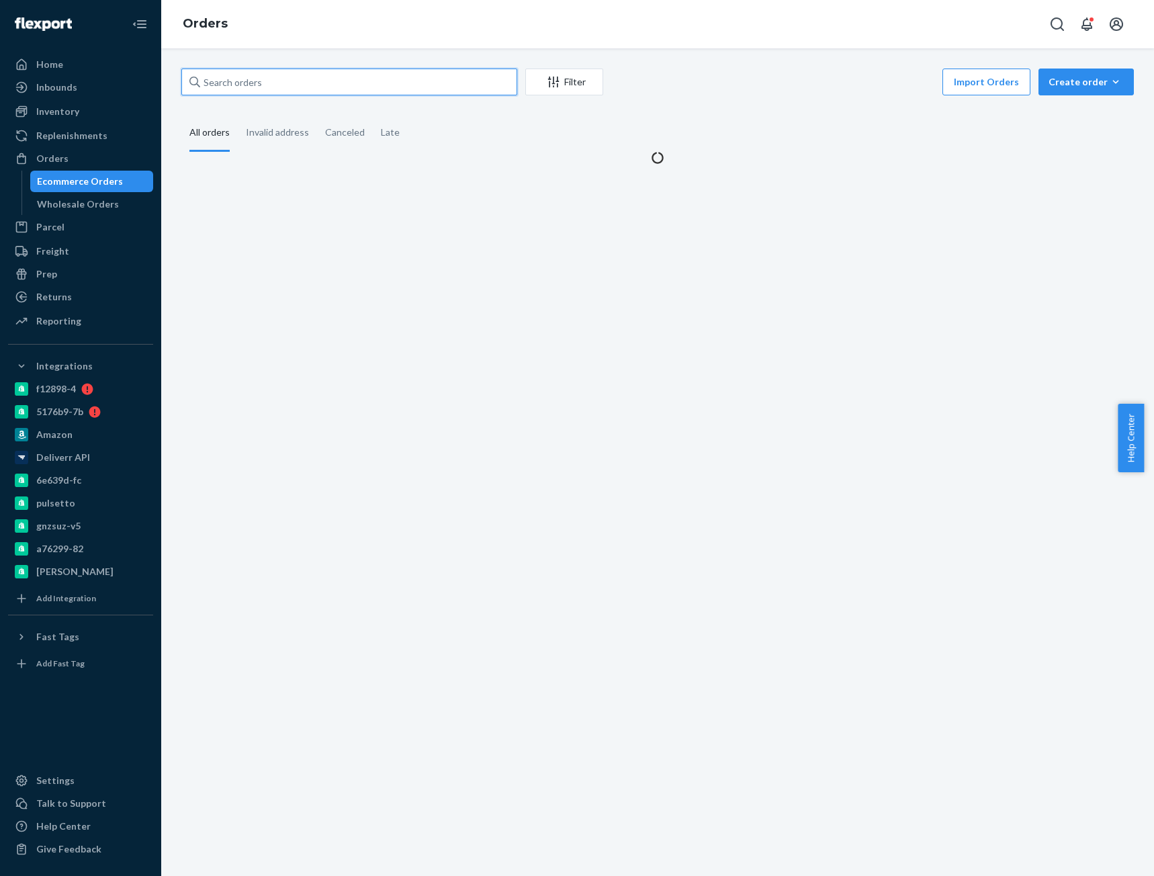
paste input "CB-4059399"
type input "CB-4059399"
click at [277, 86] on input "CB-4059399" at bounding box center [349, 82] width 336 height 27
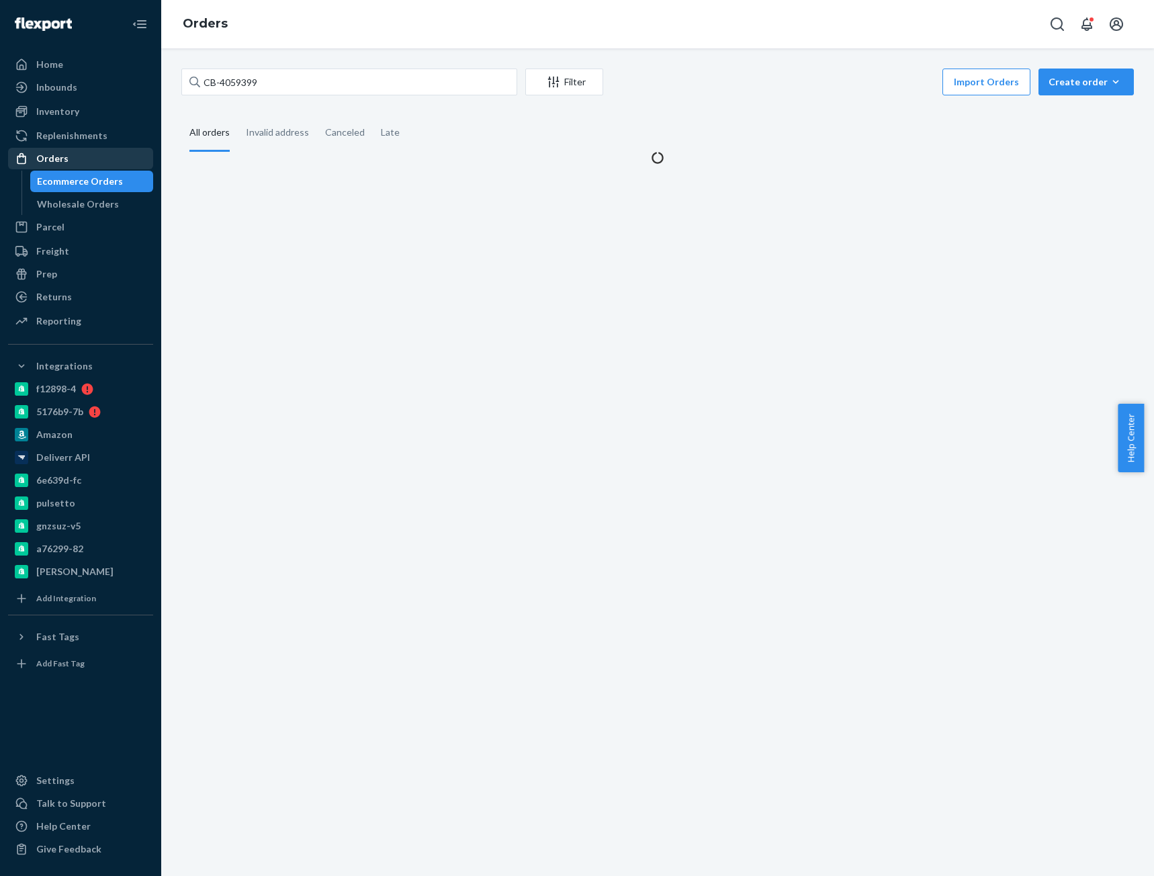
click at [59, 166] on div "Orders" at bounding box center [80, 158] width 142 height 19
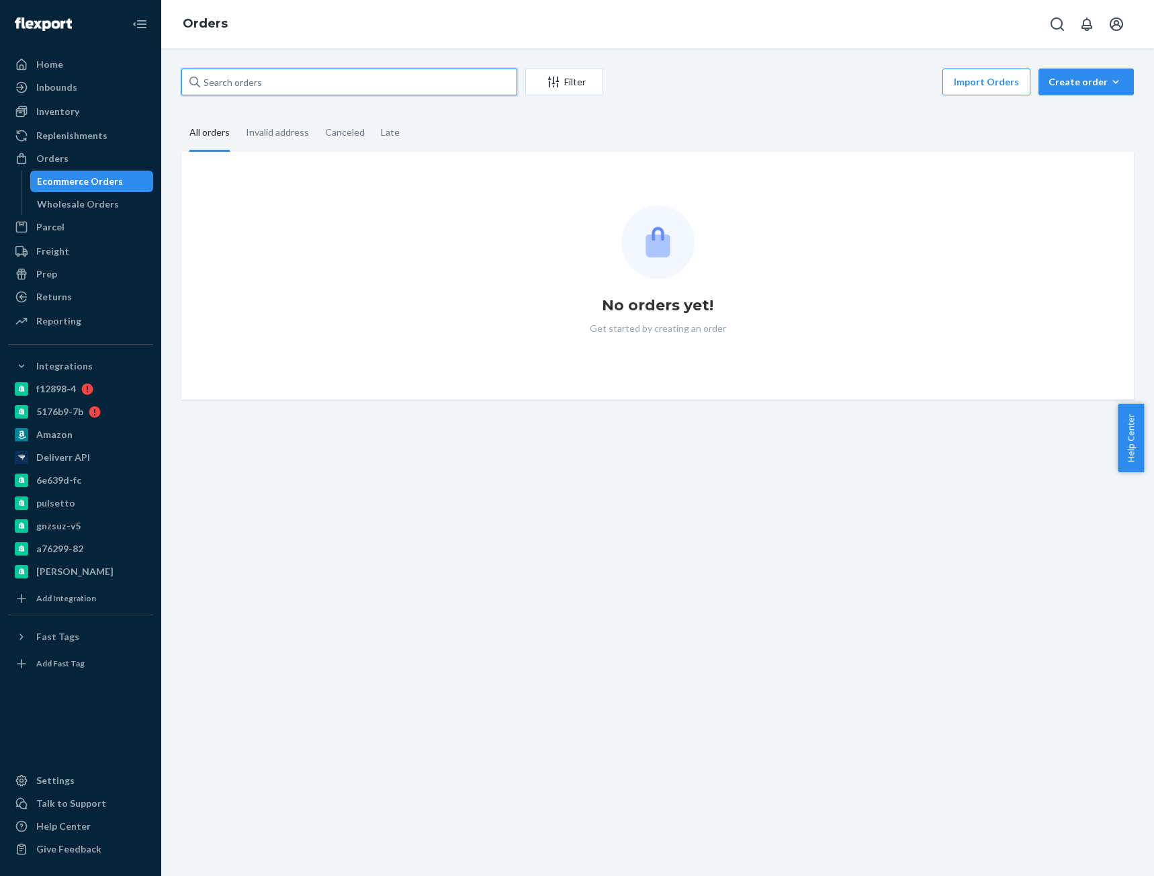
click at [246, 86] on input "text" at bounding box center [349, 82] width 336 height 27
paste input "CB-4059399"
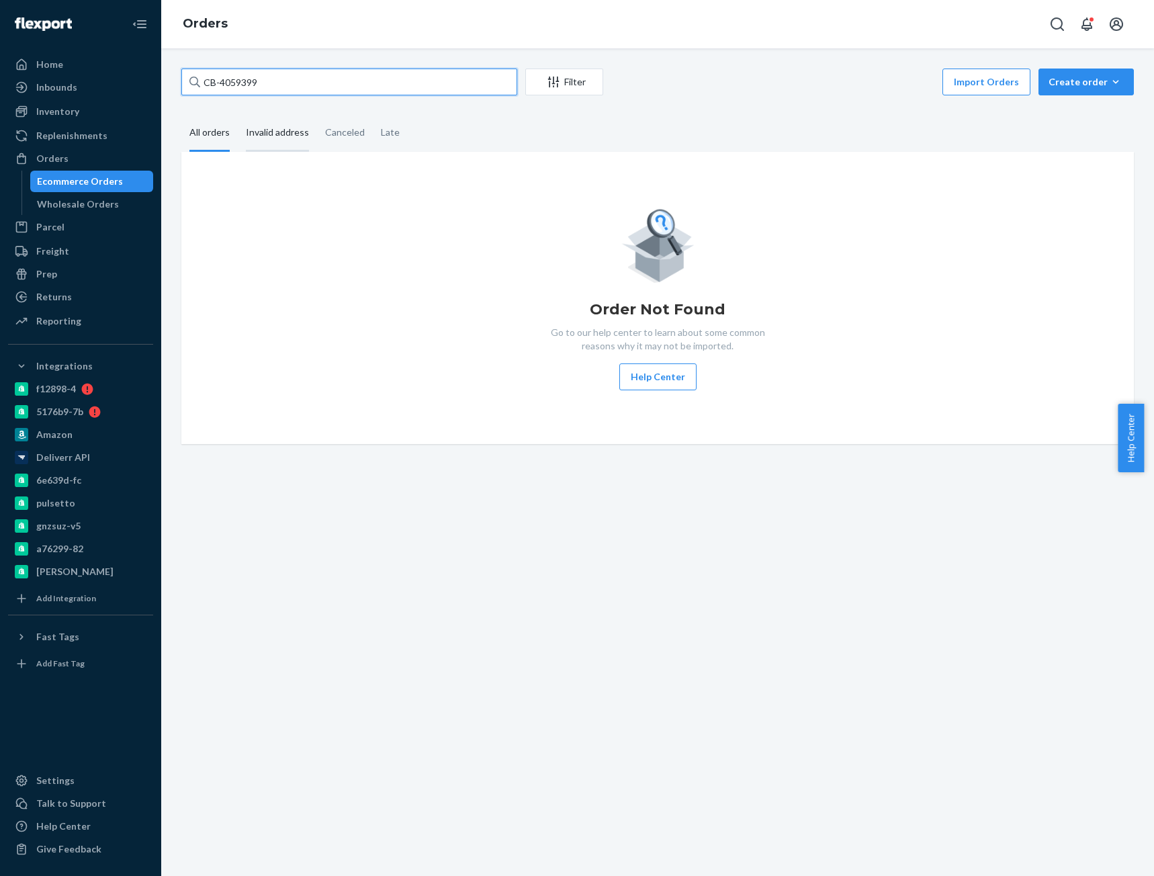
type input "CB-4059399"
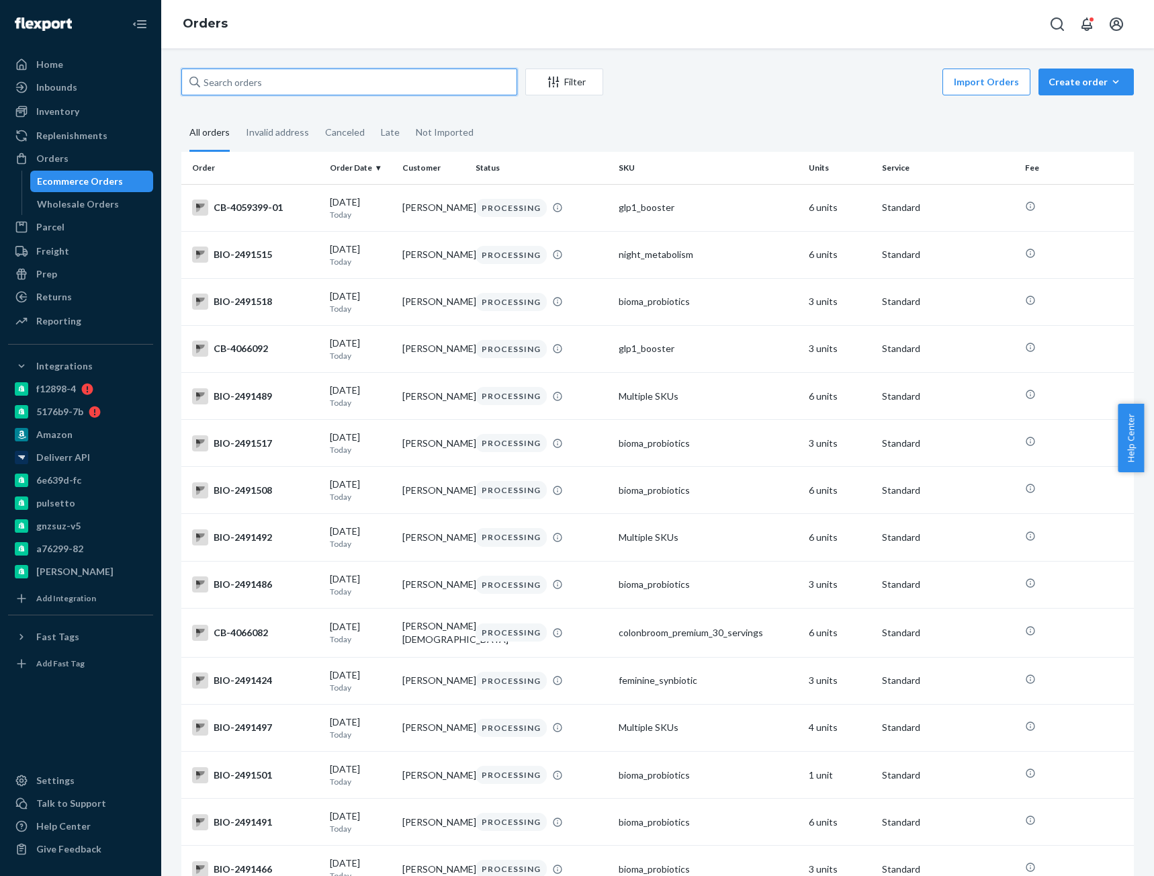
click at [278, 83] on input "text" at bounding box center [349, 82] width 336 height 27
paste input "CB-4059399"
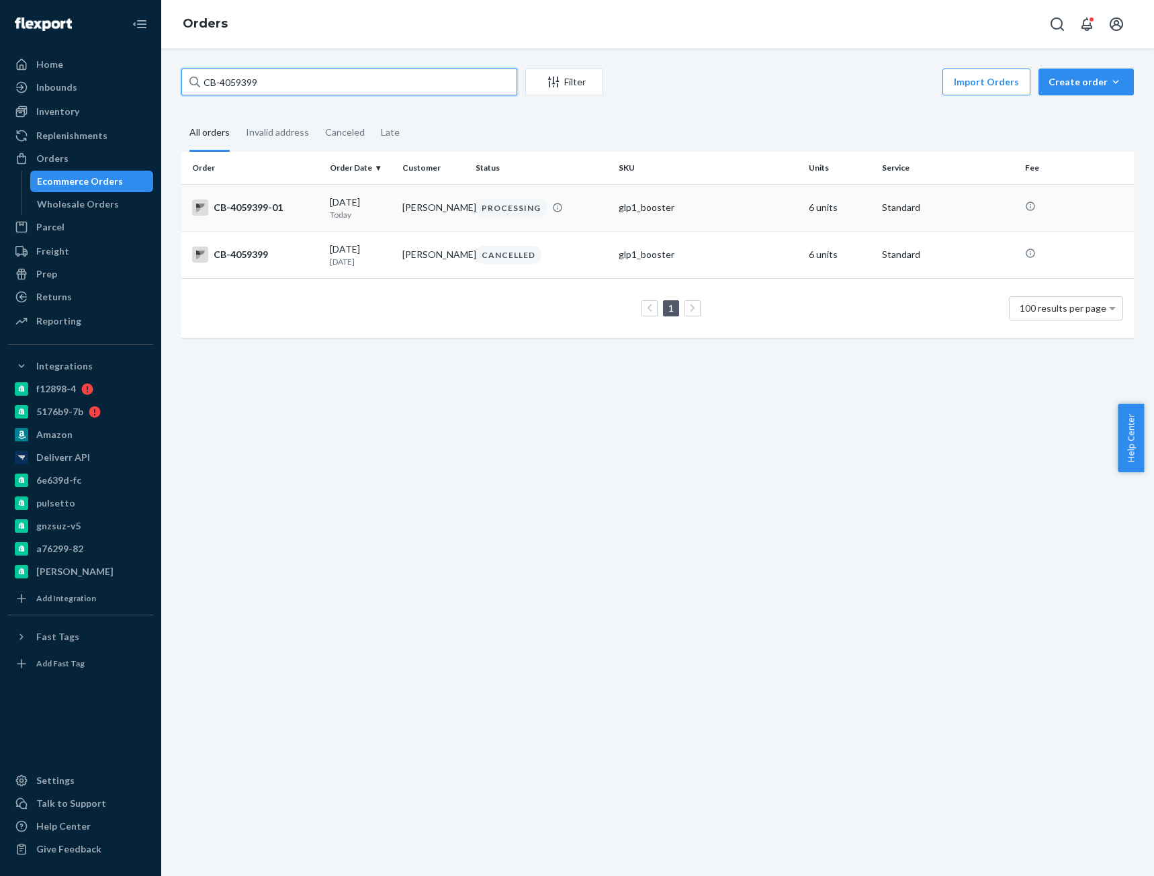
type input "CB-4059399"
click at [251, 201] on div "CB-4059399-01" at bounding box center [255, 207] width 127 height 16
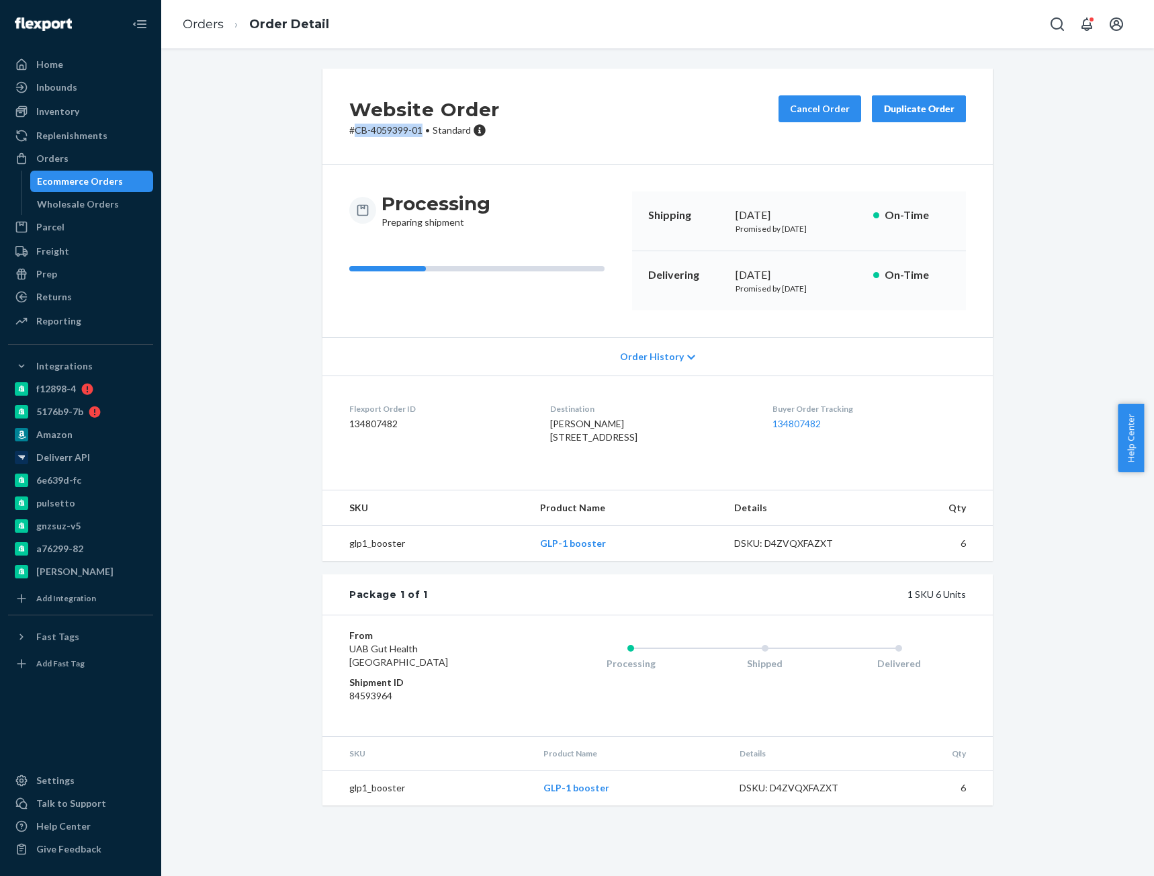
drag, startPoint x: 352, startPoint y: 129, endPoint x: 418, endPoint y: 137, distance: 67.0
click at [418, 137] on div "Website Order # CB-4059399-01 • Standard Cancel Order Duplicate Order" at bounding box center [657, 117] width 670 height 96
copy p "CB-4059399-01"
click at [211, 19] on link "Orders" at bounding box center [203, 24] width 41 height 15
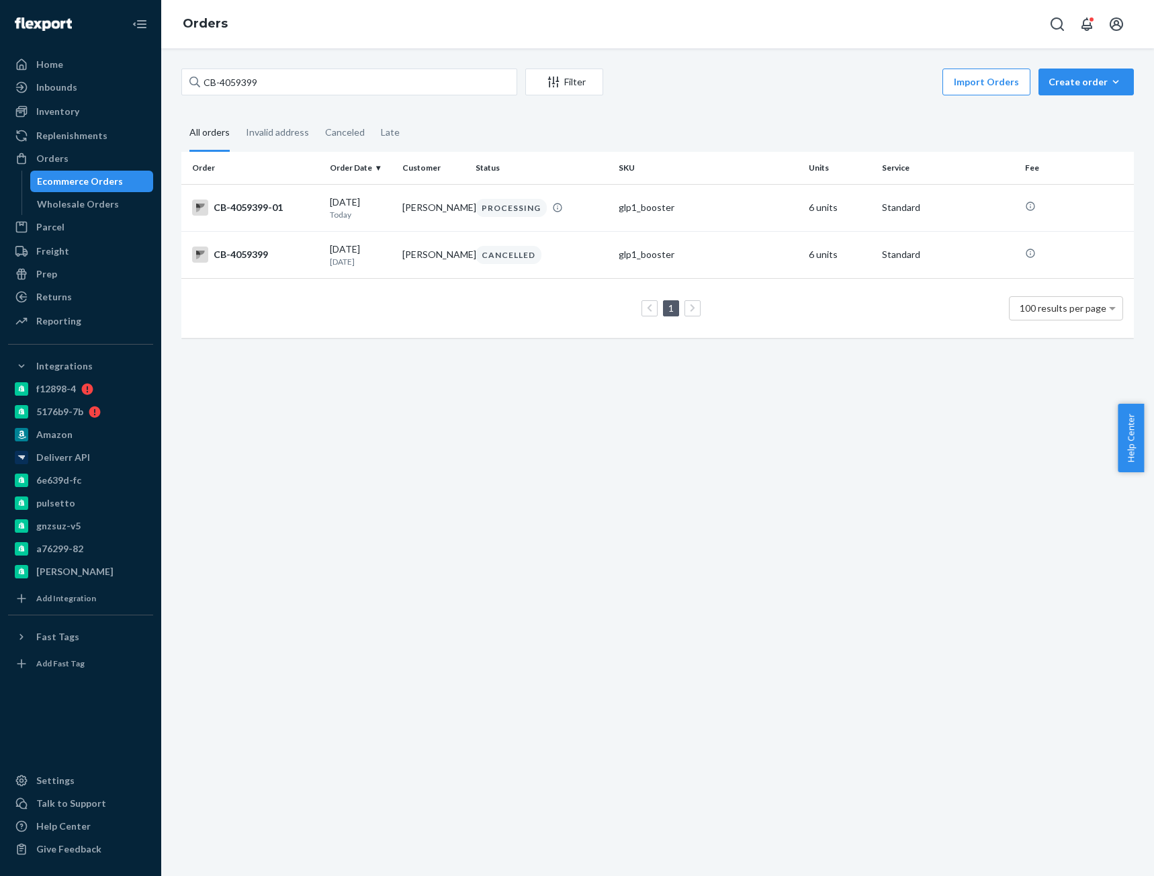
click at [242, 66] on div "CB-4059399 Filter Import Orders Create order Ecommerce order Removal order All …" at bounding box center [657, 461] width 993 height 827
click at [242, 81] on input "CB-4059399" at bounding box center [349, 82] width 336 height 27
paste input "4049254"
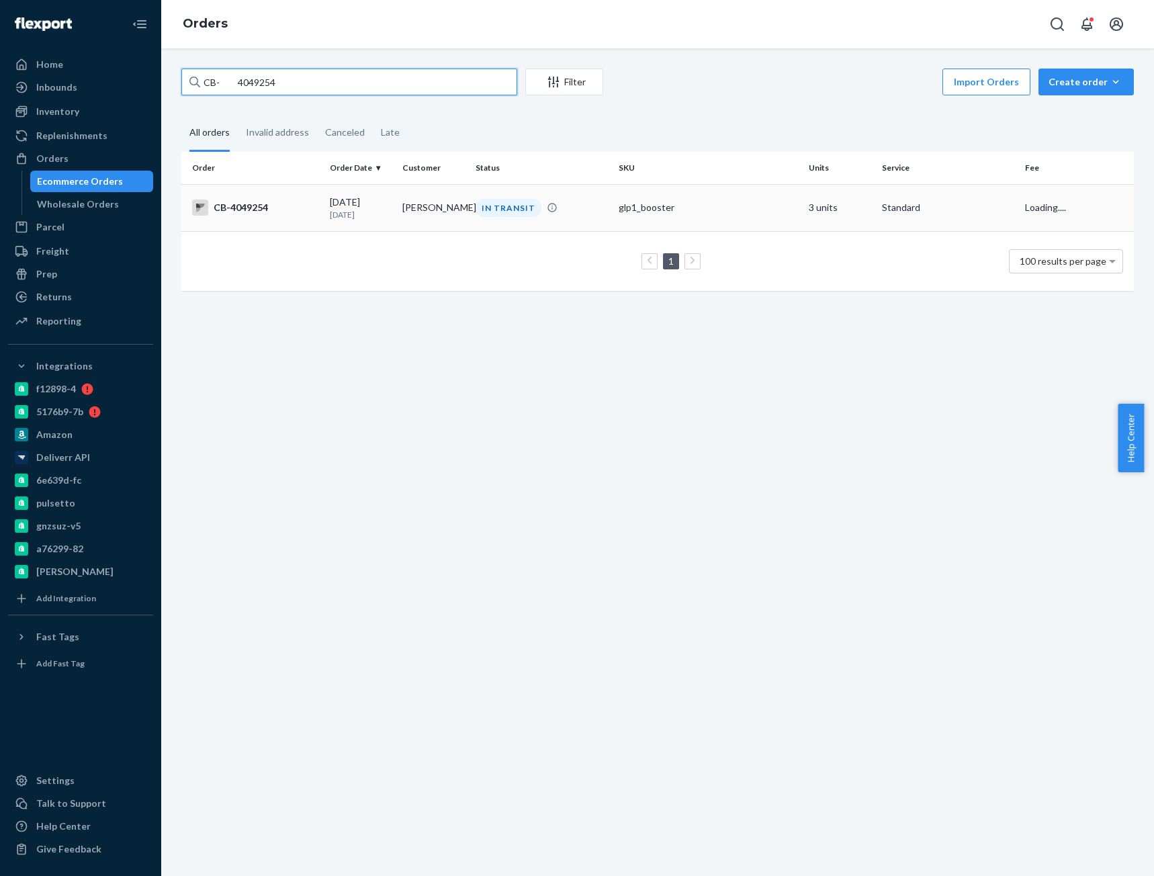
type input "CB- 4049254"
click at [277, 207] on div "CB-4049254" at bounding box center [255, 207] width 127 height 16
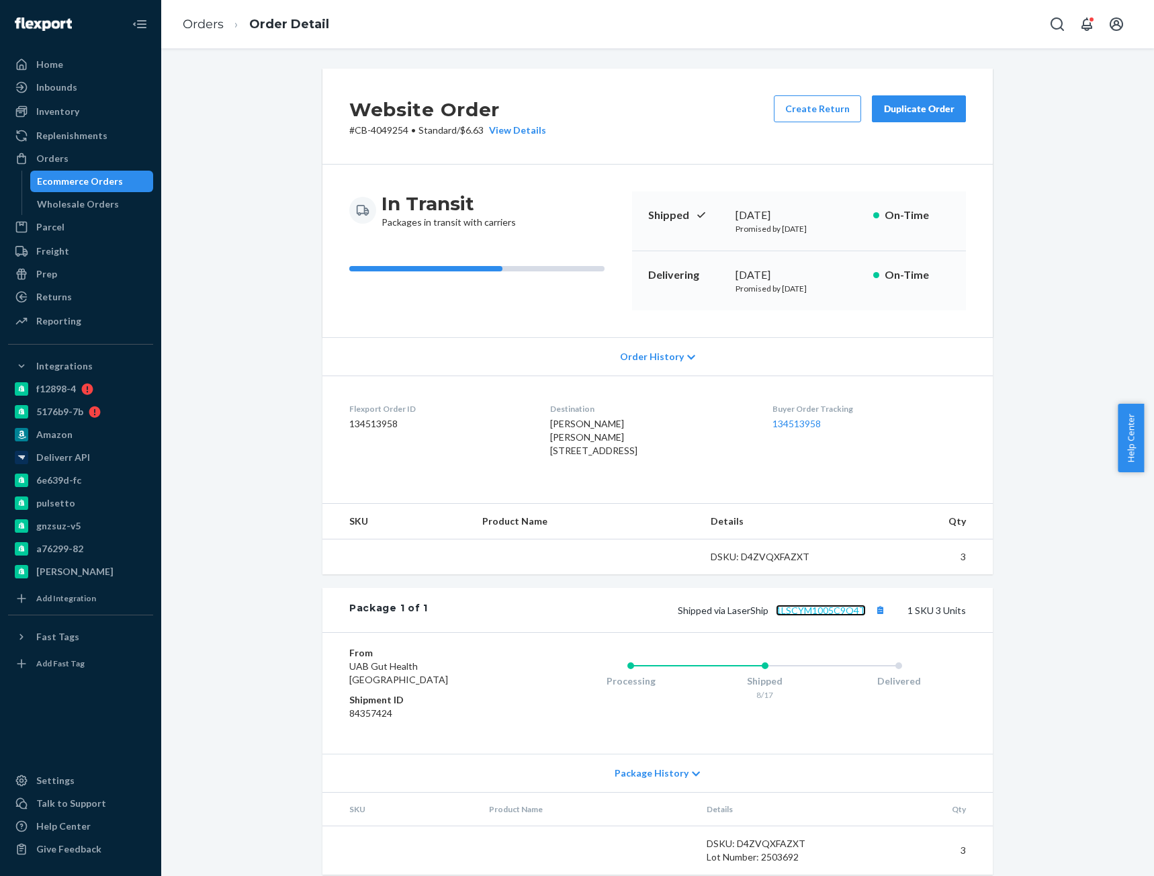
click at [830, 616] on link "1LSCYM1005C9Q4T" at bounding box center [821, 609] width 90 height 11
